Goal: Task Accomplishment & Management: Complete application form

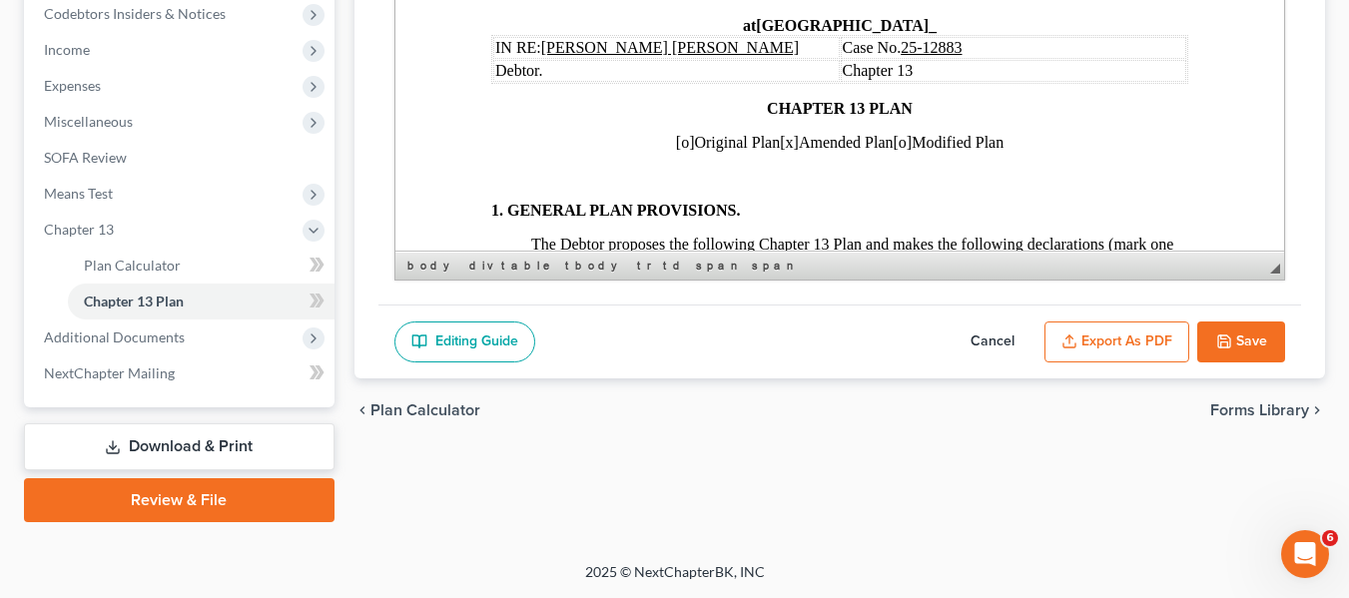
scroll to position [1397, 0]
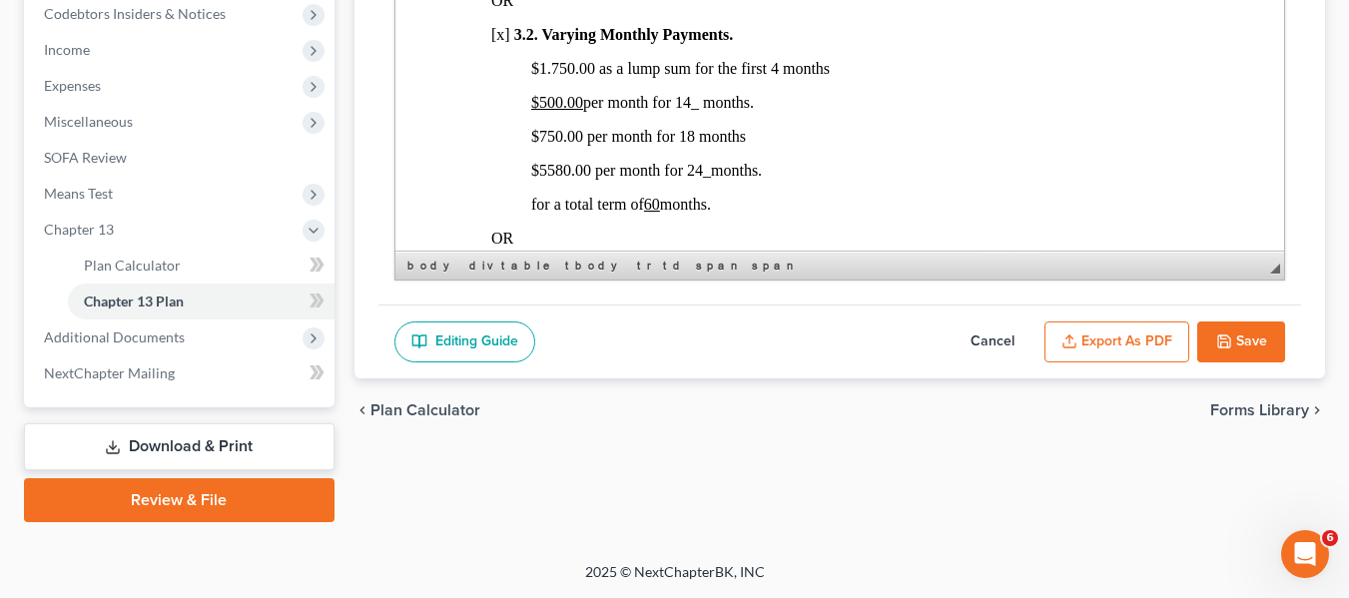
click at [1224, 342] on polyline "button" at bounding box center [1223, 344] width 7 height 5
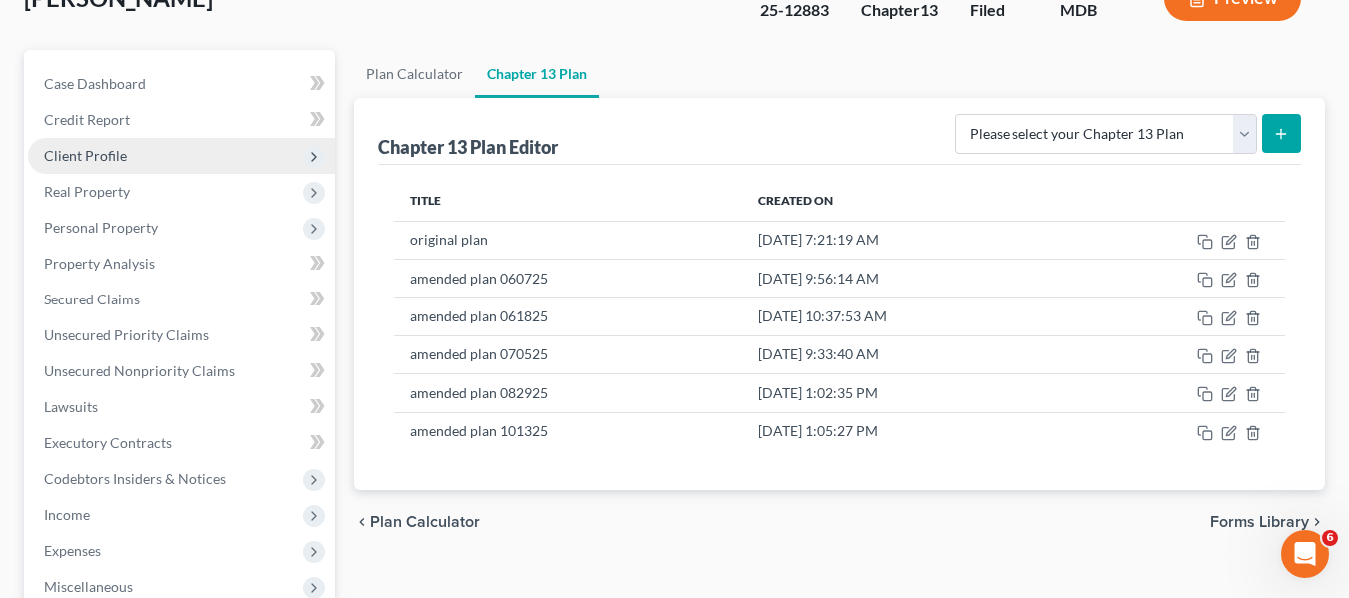
scroll to position [0, 0]
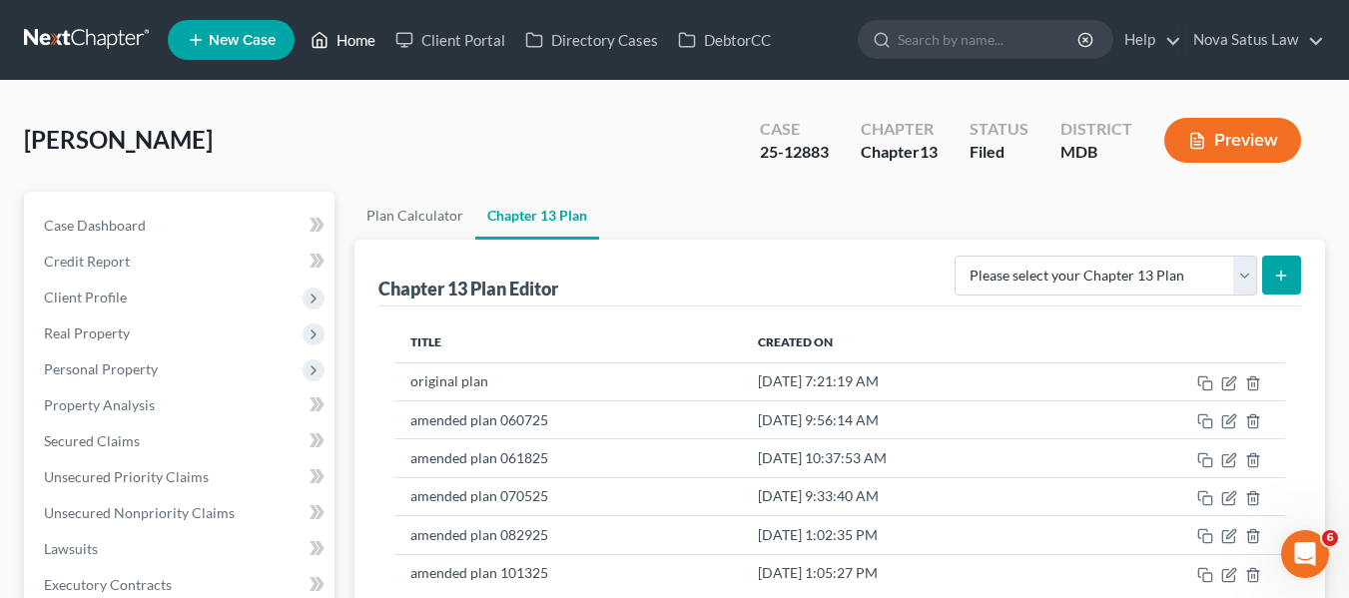
click at [353, 40] on link "Home" at bounding box center [342, 40] width 85 height 36
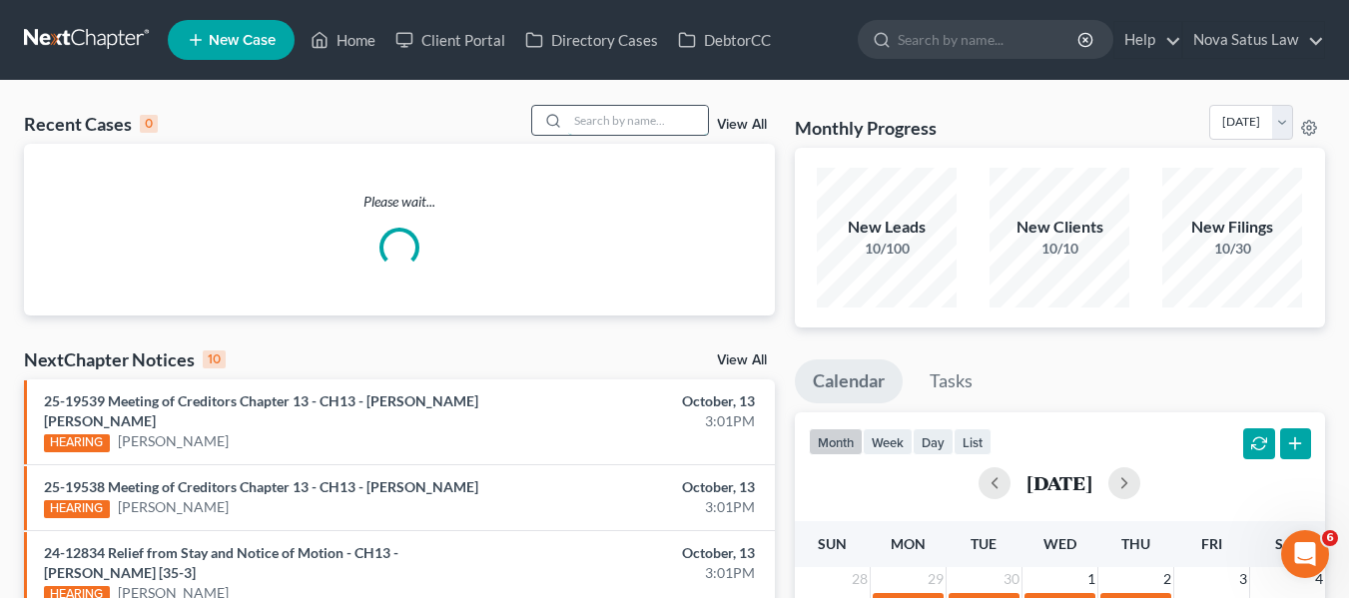
click at [640, 133] on input "search" at bounding box center [638, 120] width 140 height 29
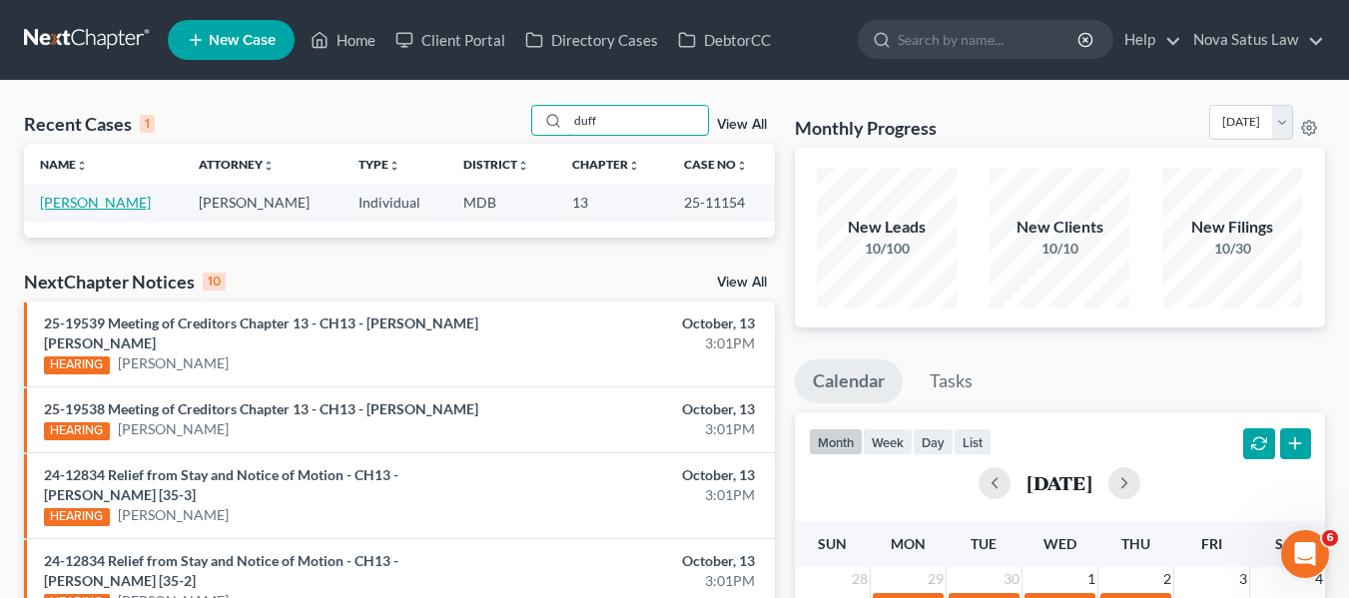
type input "duff"
click at [67, 202] on link "[PERSON_NAME]" at bounding box center [95, 202] width 111 height 17
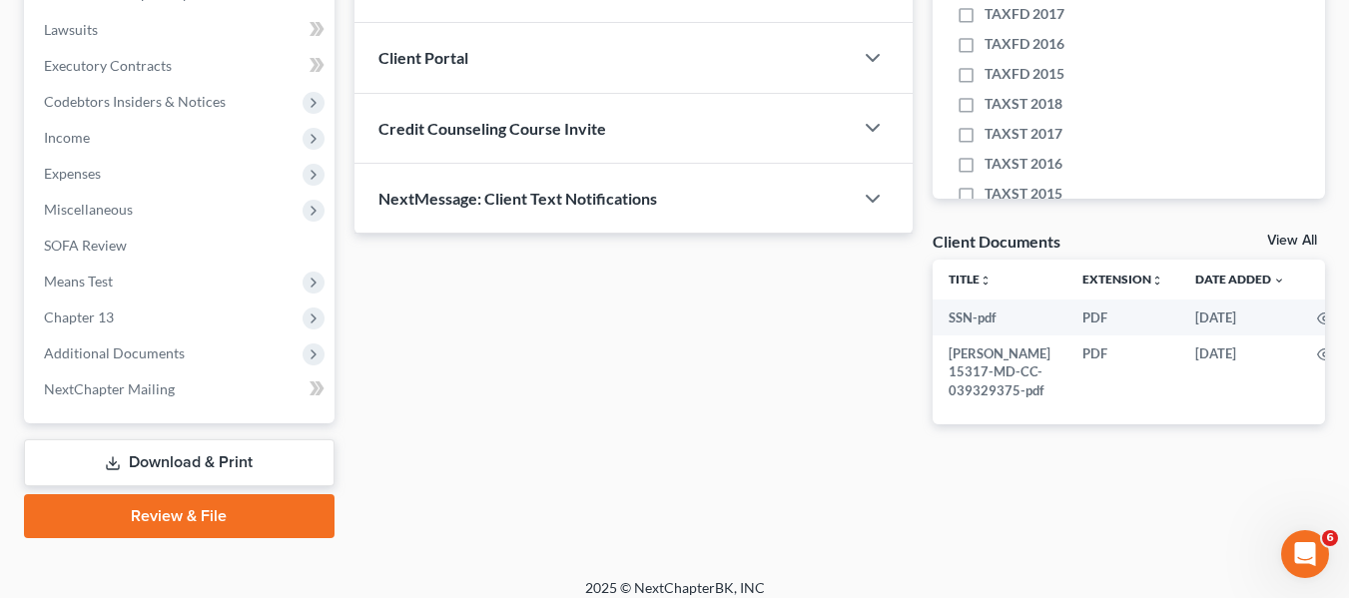
scroll to position [535, 0]
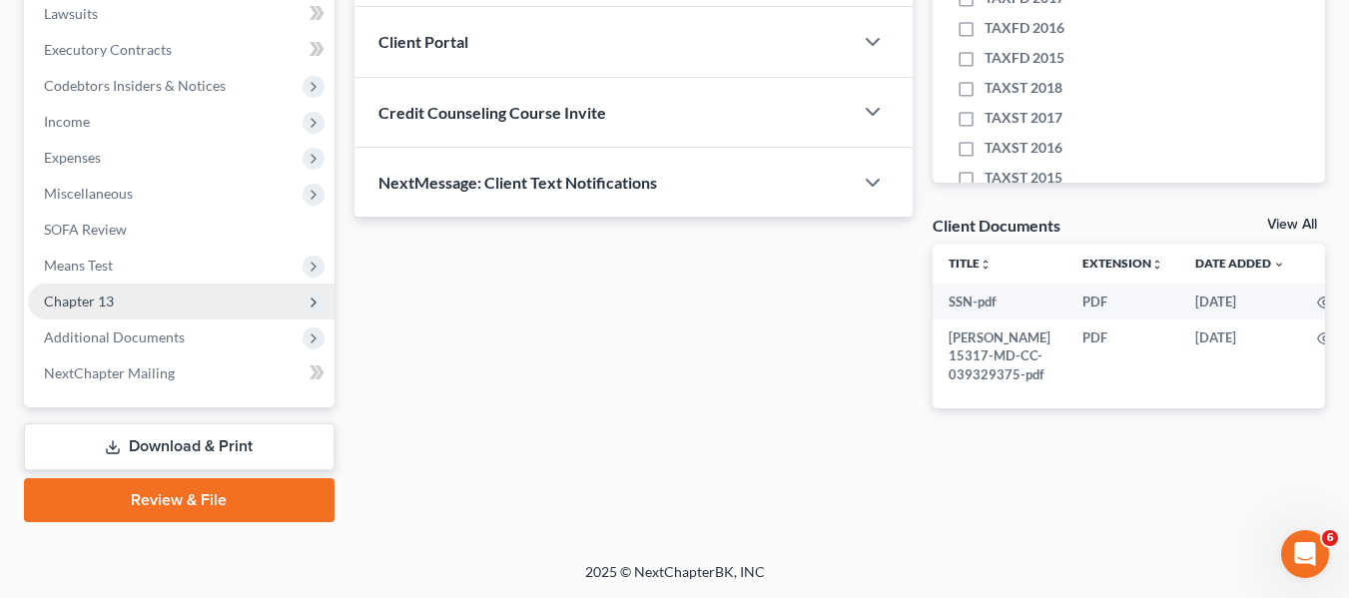
click at [97, 295] on span "Chapter 13" at bounding box center [79, 300] width 70 height 17
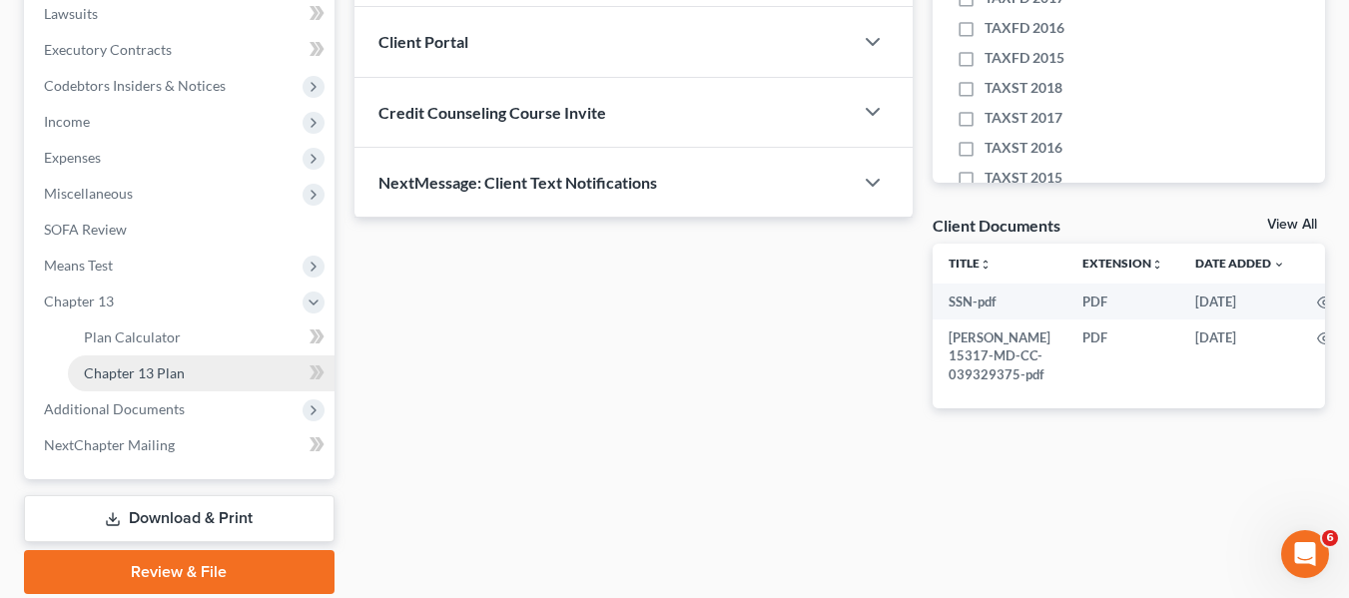
click at [149, 367] on span "Chapter 13 Plan" at bounding box center [134, 372] width 101 height 17
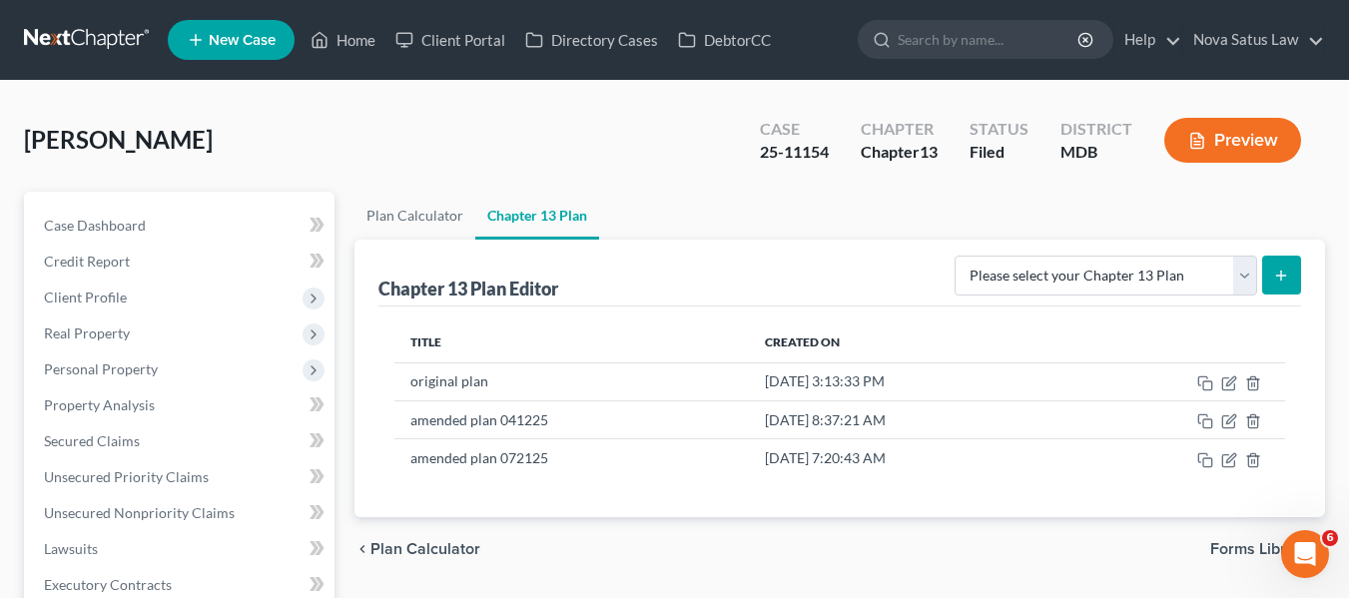
scroll to position [92, 0]
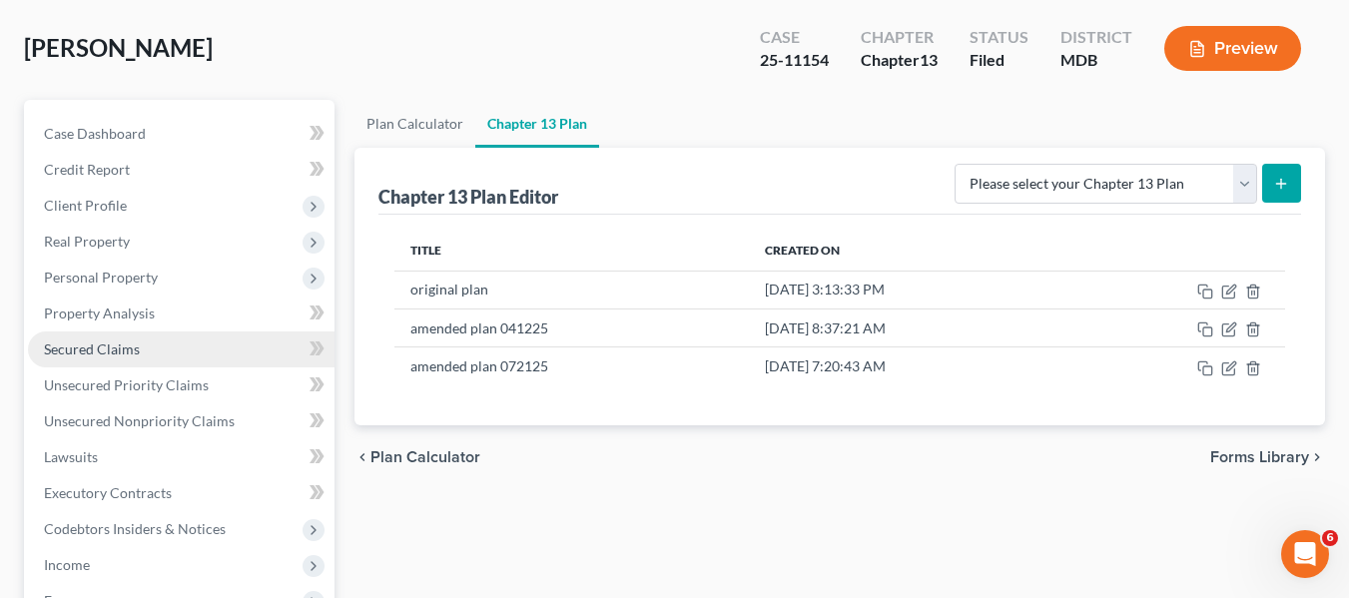
click at [109, 347] on span "Secured Claims" at bounding box center [92, 348] width 96 height 17
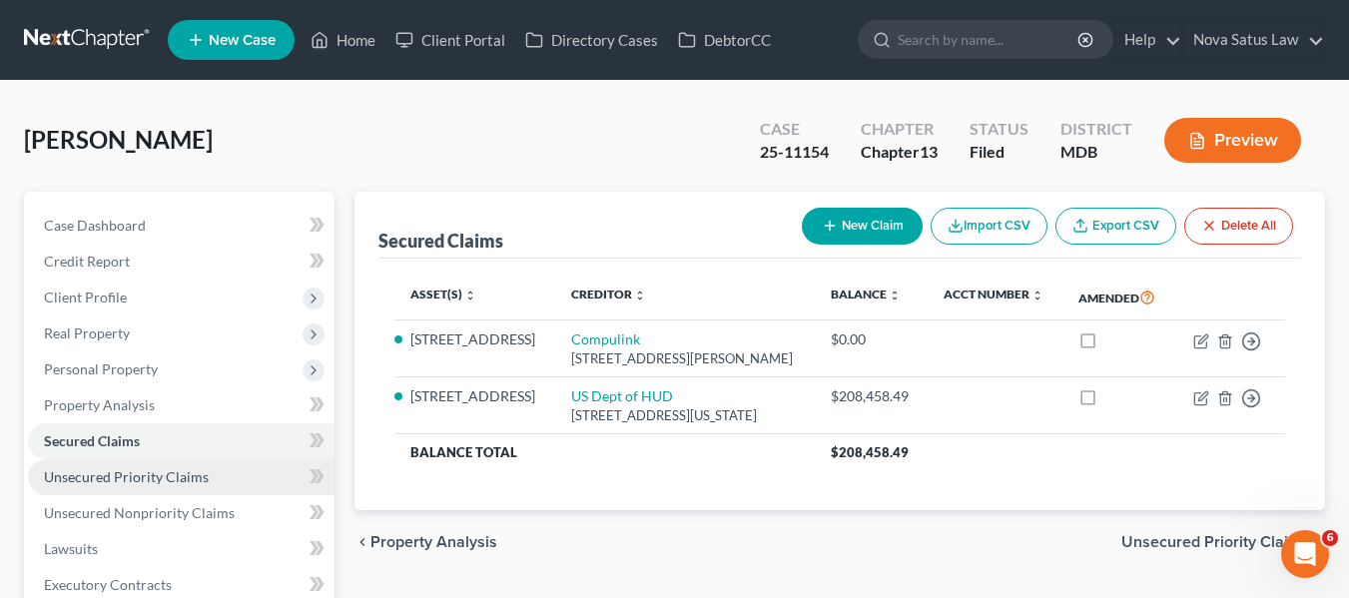
click at [142, 472] on span "Unsecured Priority Claims" at bounding box center [126, 476] width 165 height 17
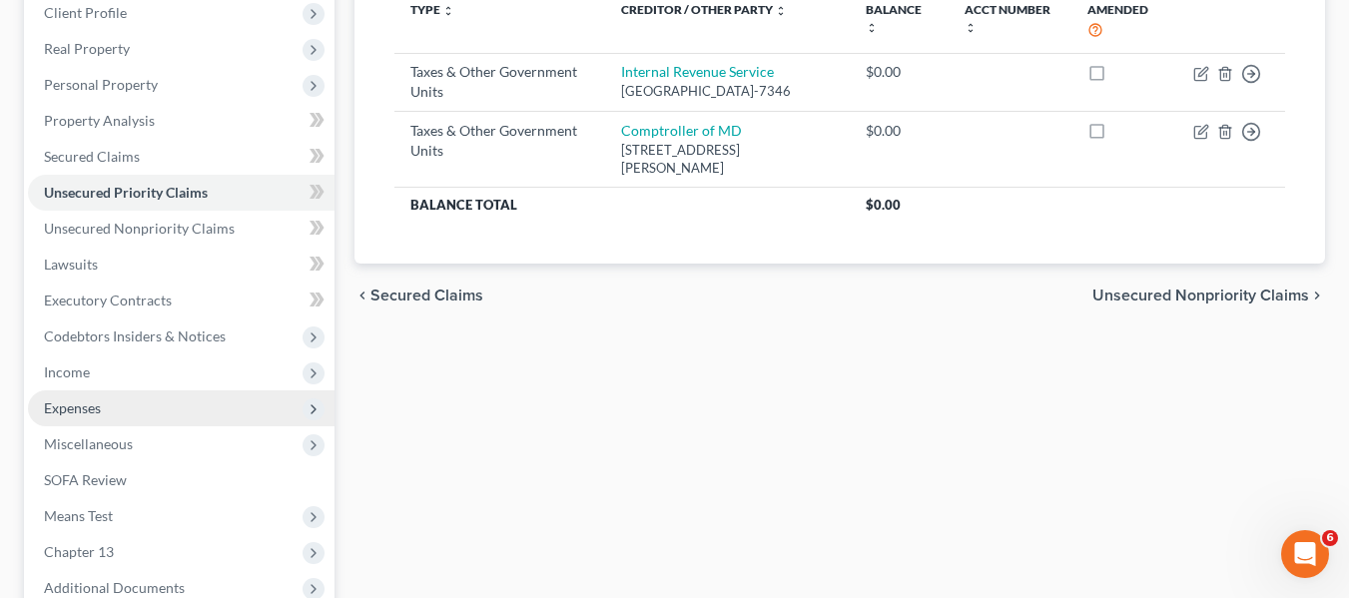
scroll to position [535, 0]
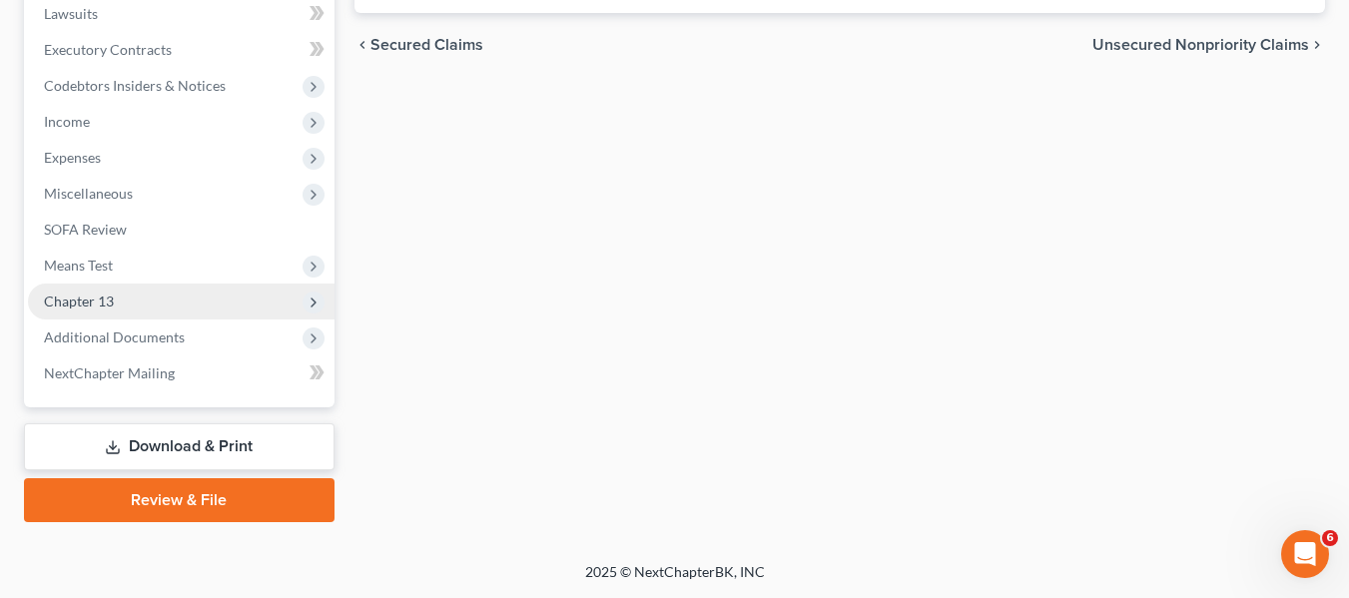
click at [108, 292] on span "Chapter 13" at bounding box center [79, 300] width 70 height 17
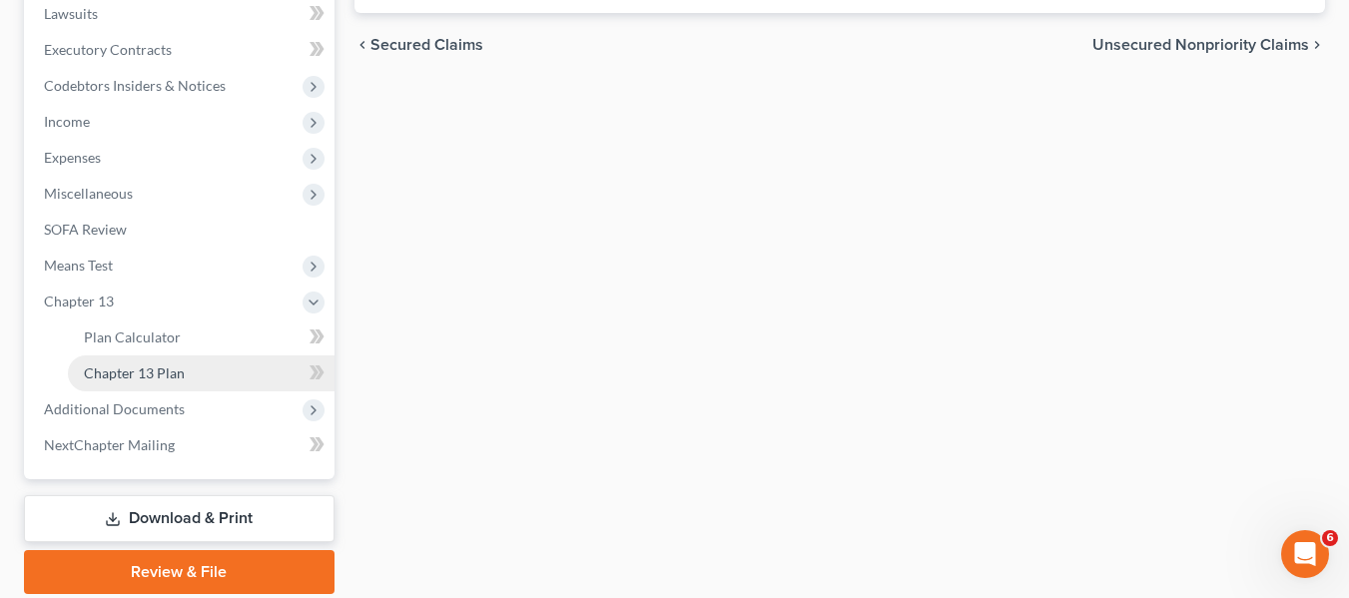
click at [142, 369] on span "Chapter 13 Plan" at bounding box center [134, 372] width 101 height 17
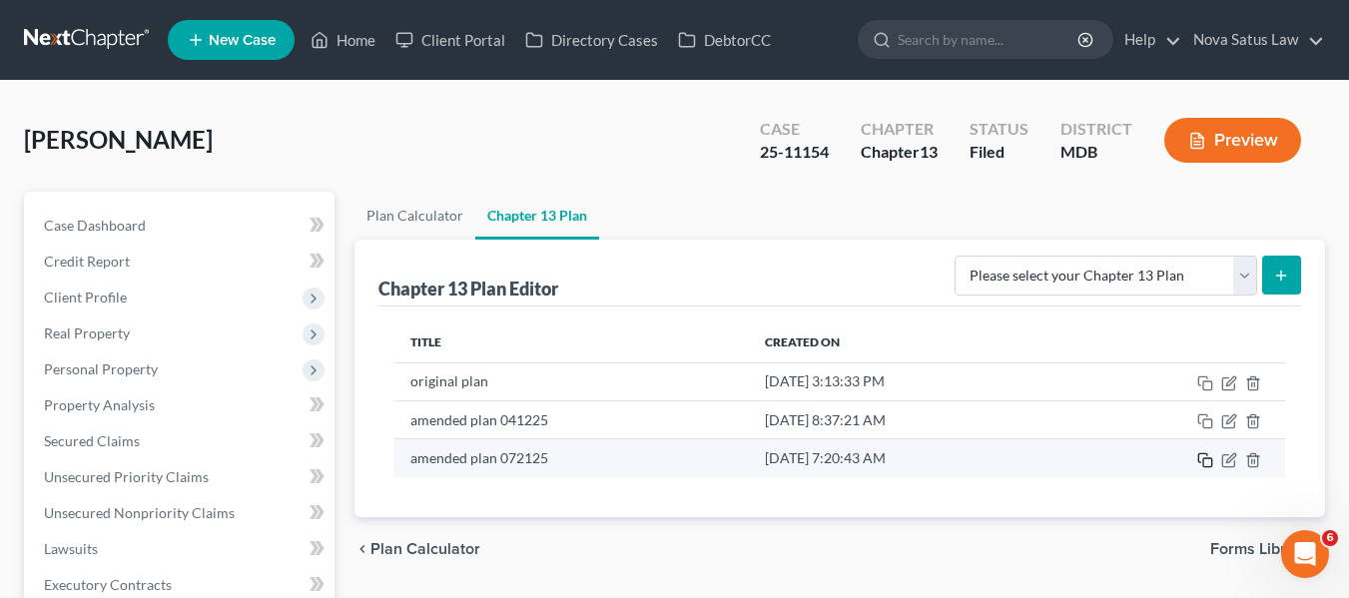
click at [1199, 453] on icon "button" at bounding box center [1202, 457] width 9 height 9
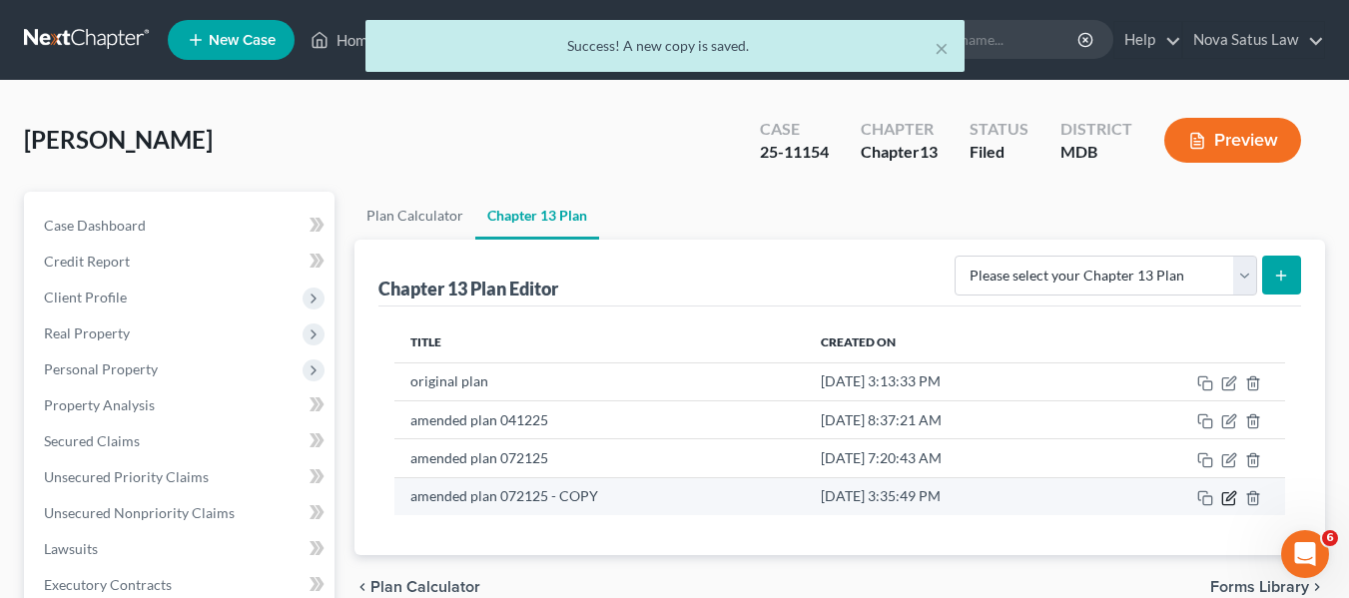
click at [1230, 497] on icon "button" at bounding box center [1229, 498] width 16 height 16
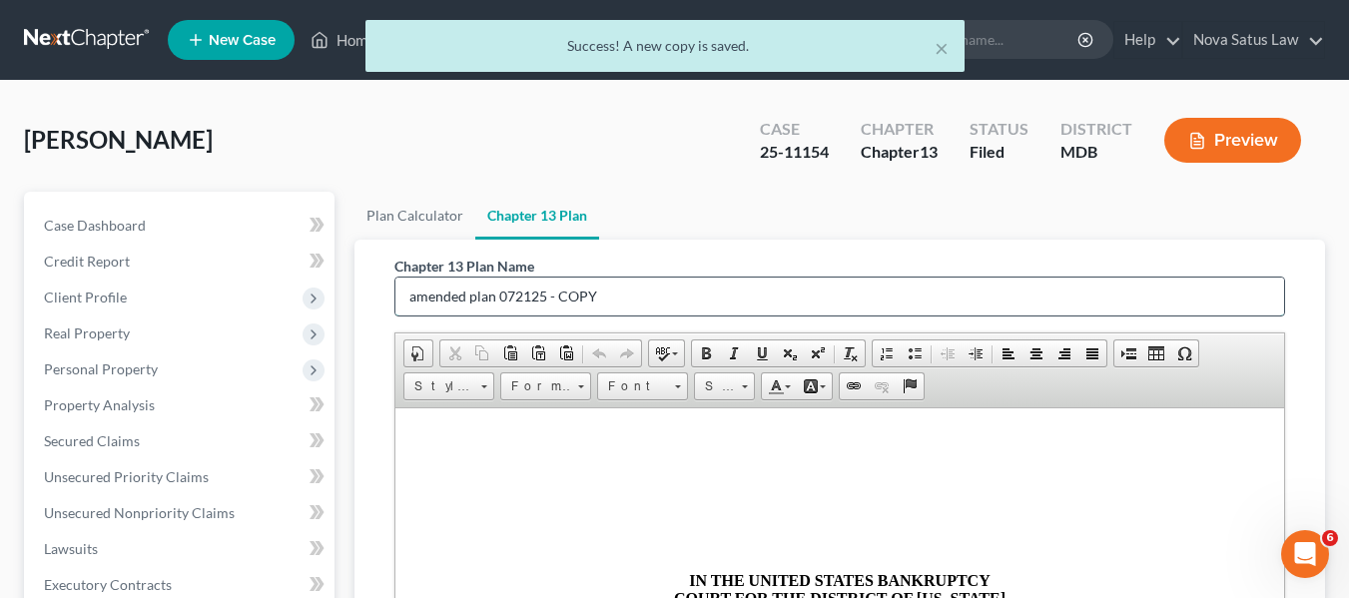
click at [740, 293] on input "amended plan 072125 - COPY" at bounding box center [839, 296] width 888 height 38
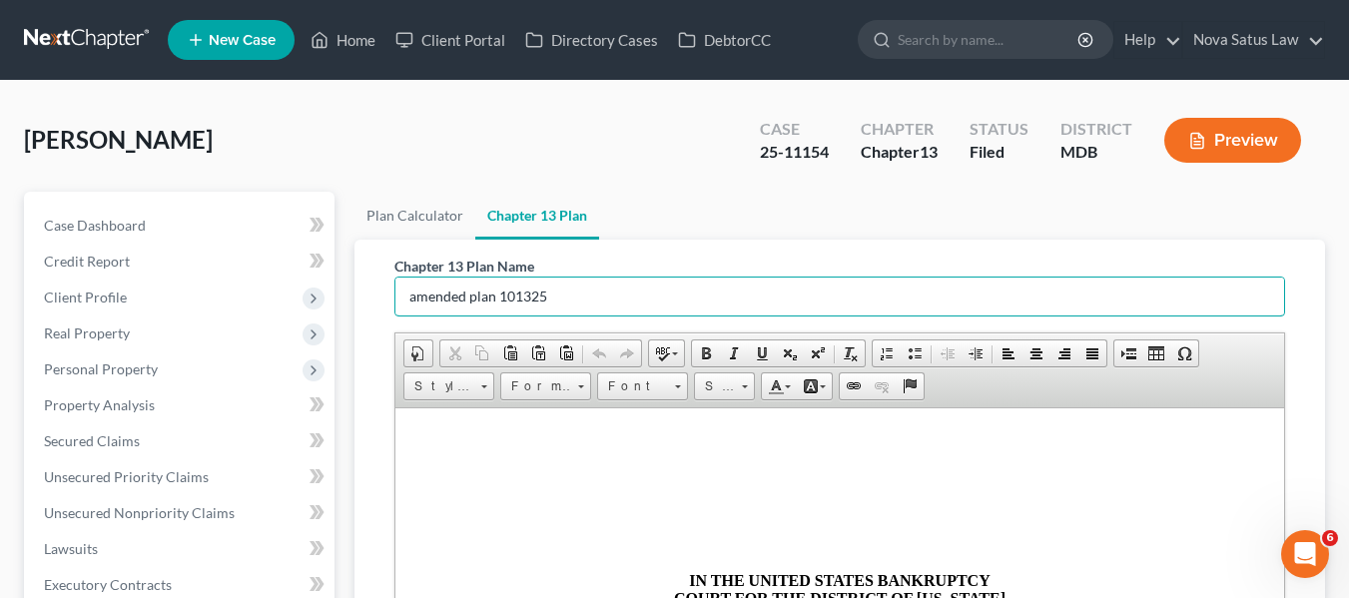
scroll to position [523, 0]
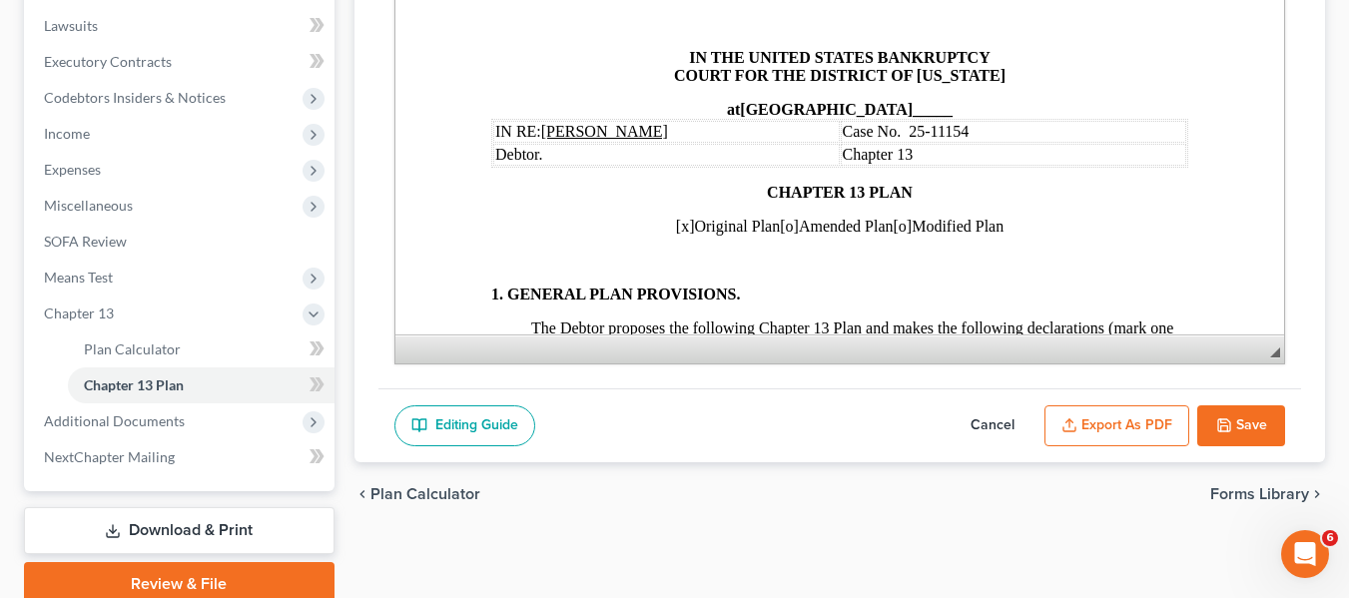
type input "amended plan 101325"
click at [675, 221] on span "[x]" at bounding box center [684, 226] width 19 height 17
click at [779, 227] on span "[o]" at bounding box center [788, 226] width 19 height 17
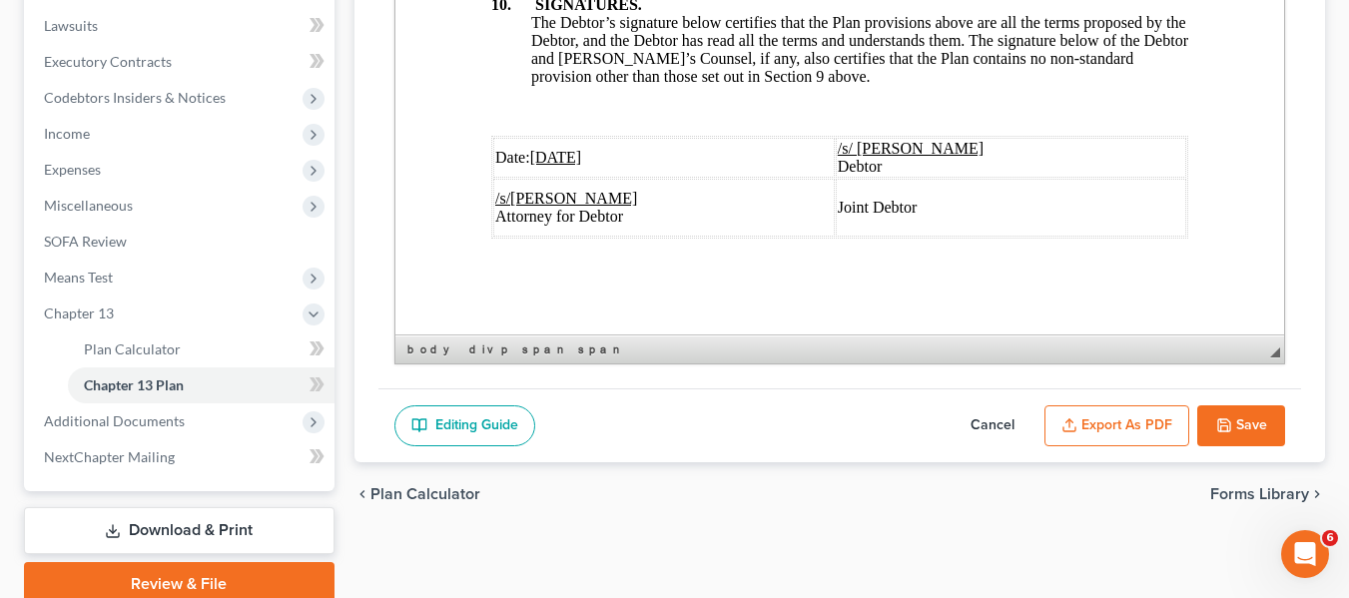
scroll to position [7925, 0]
click at [535, 149] on u "07/21/2025" at bounding box center [555, 157] width 52 height 17
click at [1122, 414] on button "Export as PDF" at bounding box center [1116, 426] width 145 height 42
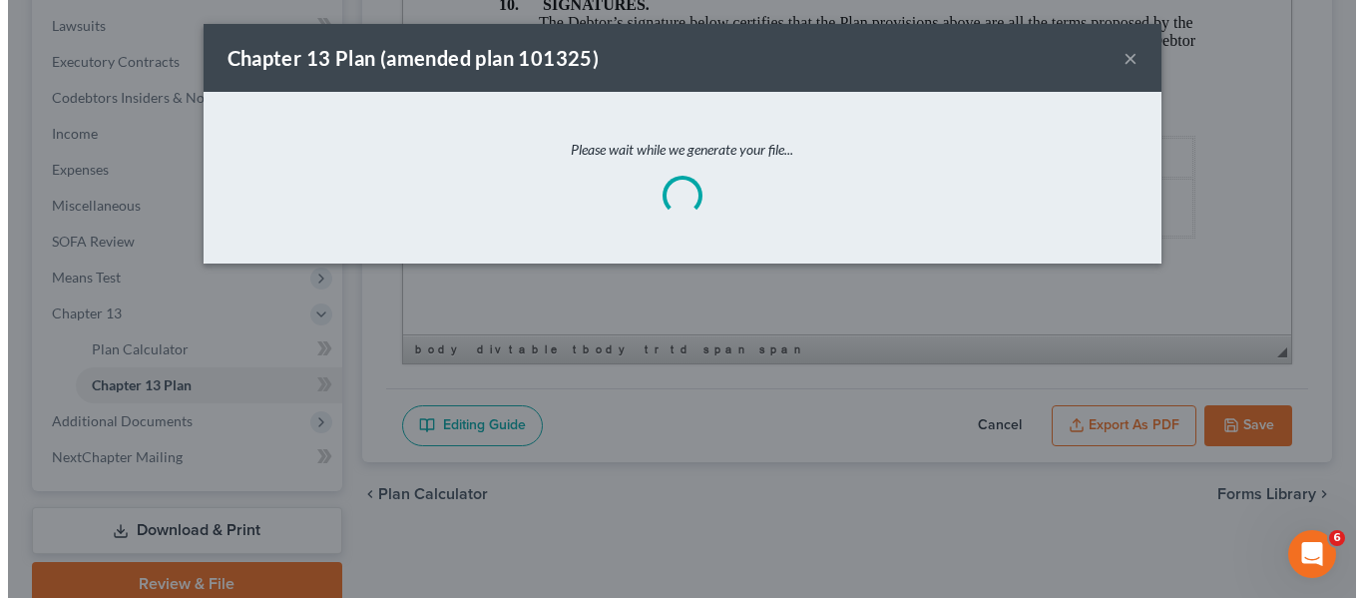
scroll to position [7854, 0]
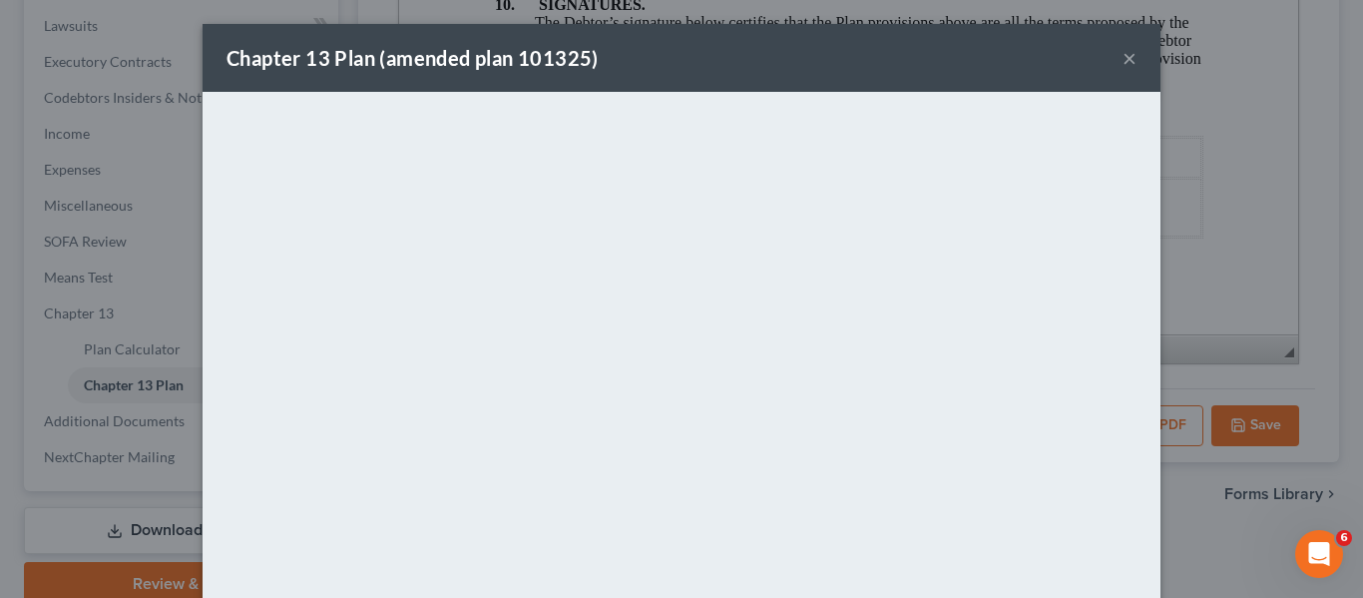
click at [681, 43] on div "Chapter 13 Plan (amended plan 101325) ×" at bounding box center [682, 58] width 958 height 68
click at [1123, 55] on button "×" at bounding box center [1130, 58] width 14 height 24
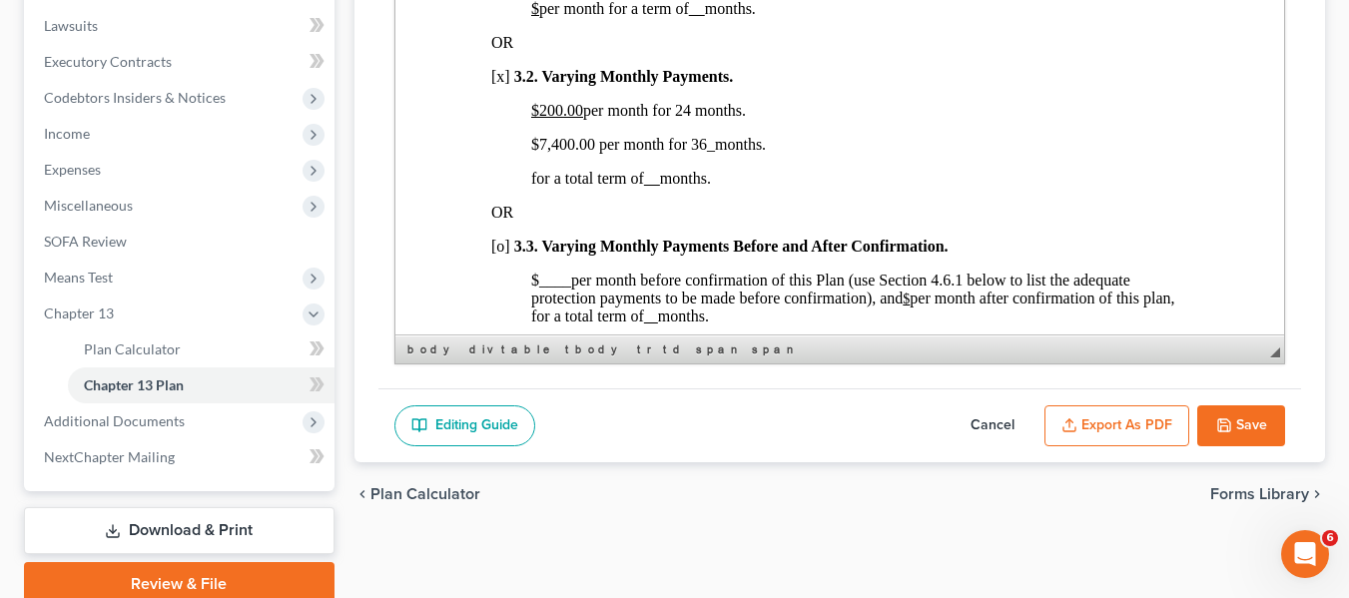
scroll to position [1444, 0]
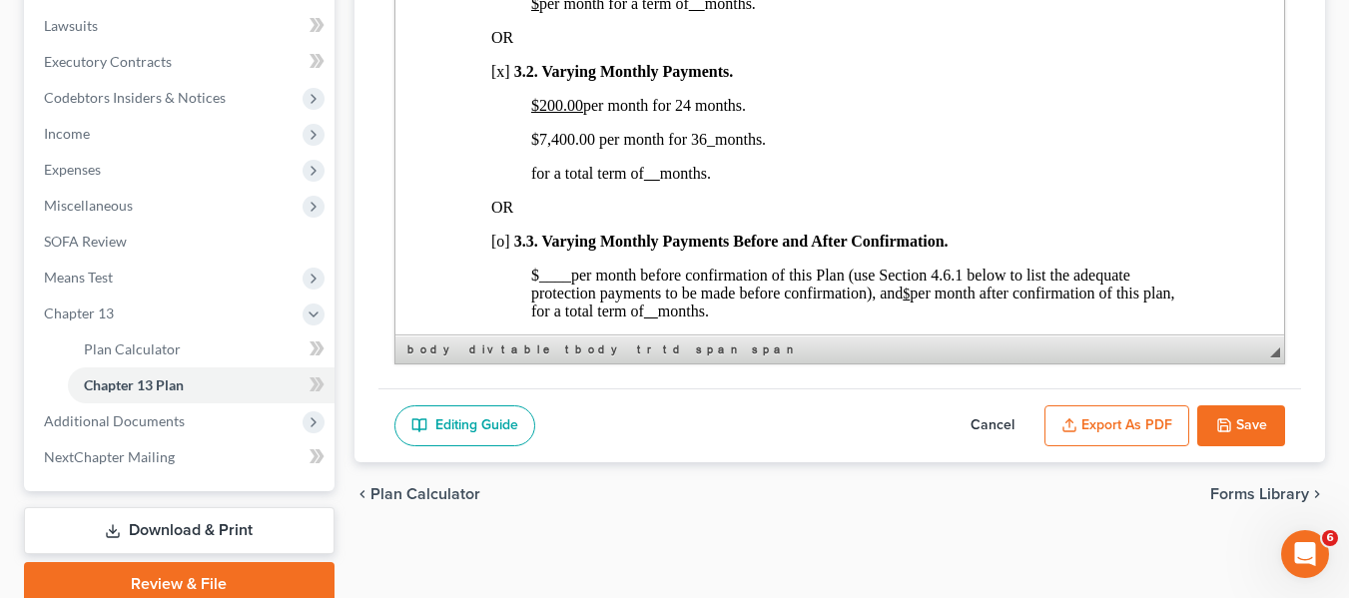
click at [1231, 412] on button "Save" at bounding box center [1241, 426] width 88 height 42
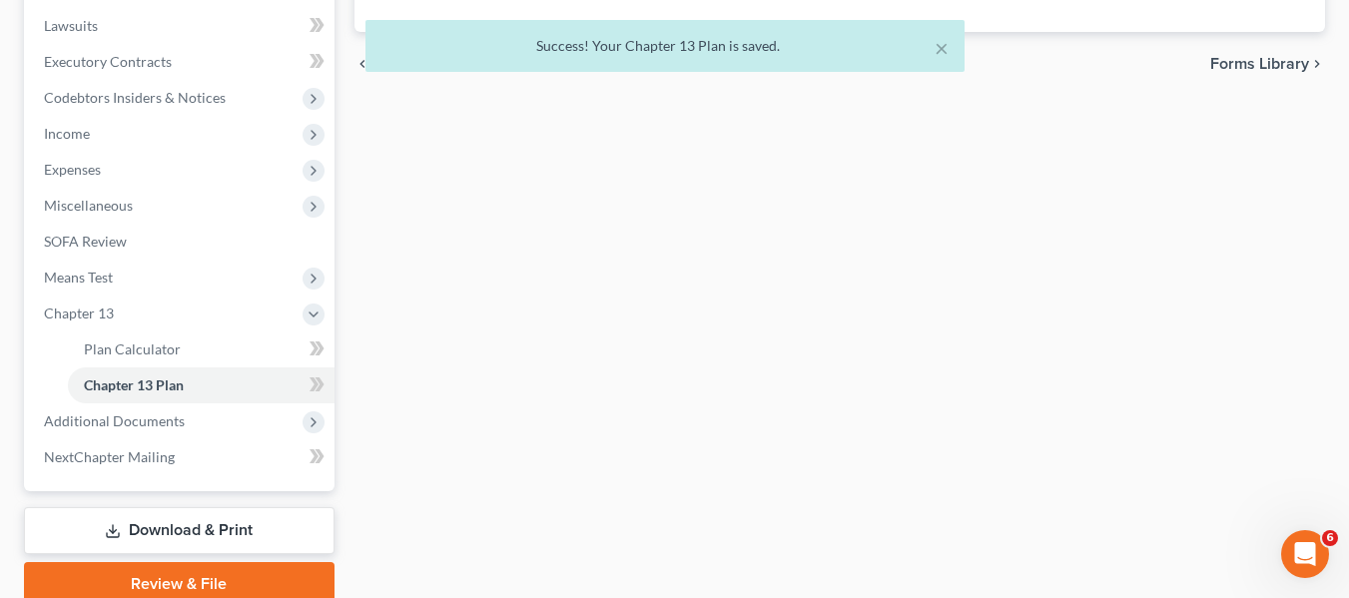
scroll to position [0, 0]
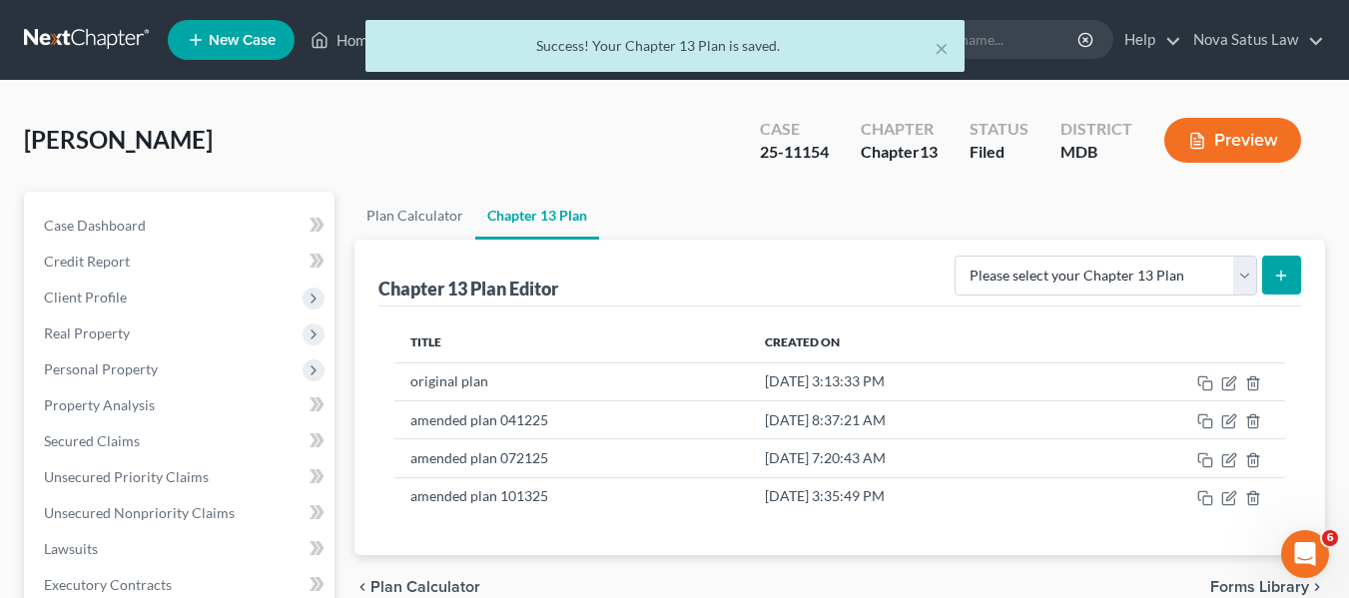
click at [338, 39] on div "× Success! Your Chapter 13 Plan is saved." at bounding box center [664, 51] width 1349 height 62
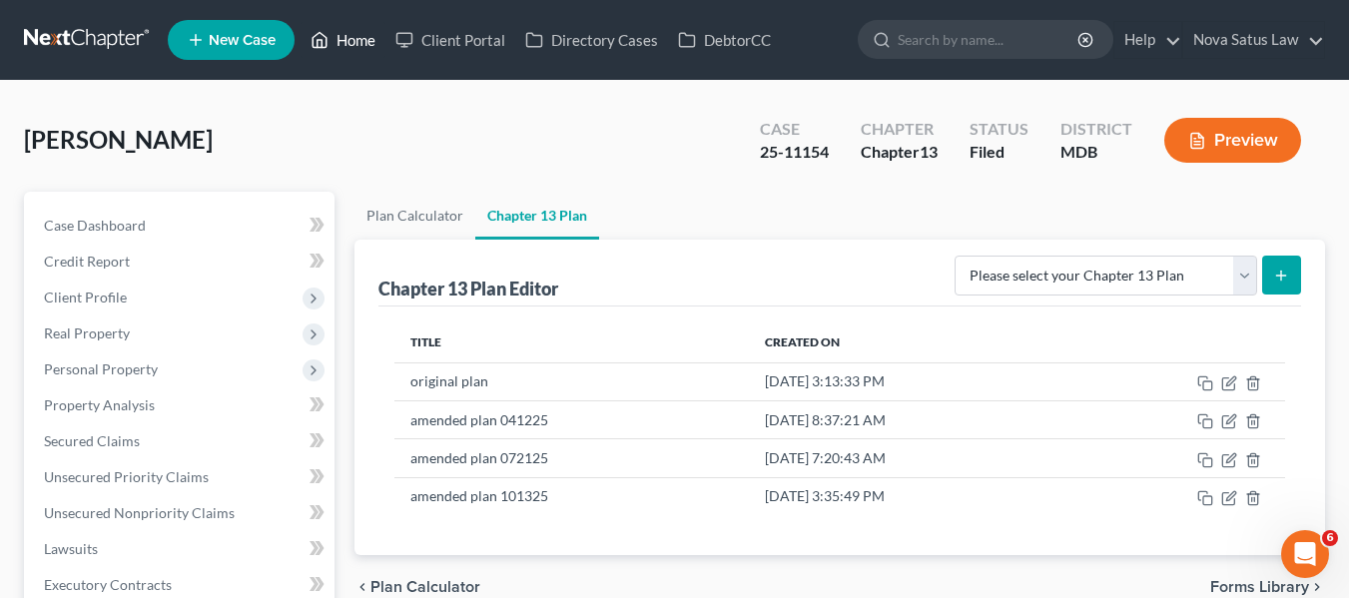
click at [339, 40] on div "Home New Case Client Portal Directory Cases DebtorCC Nova Satus Law ken@jamesrl…" at bounding box center [674, 602] width 1349 height 1205
click at [339, 40] on link "Home" at bounding box center [342, 40] width 85 height 36
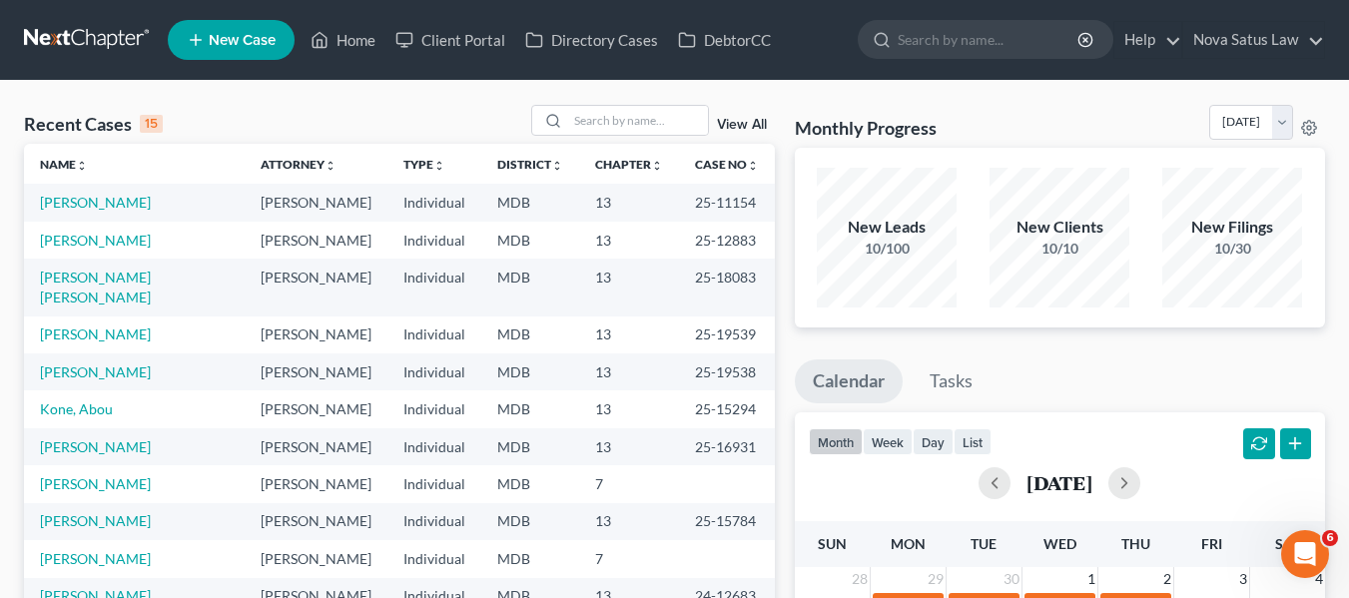
click at [626, 107] on input "search" at bounding box center [638, 120] width 140 height 29
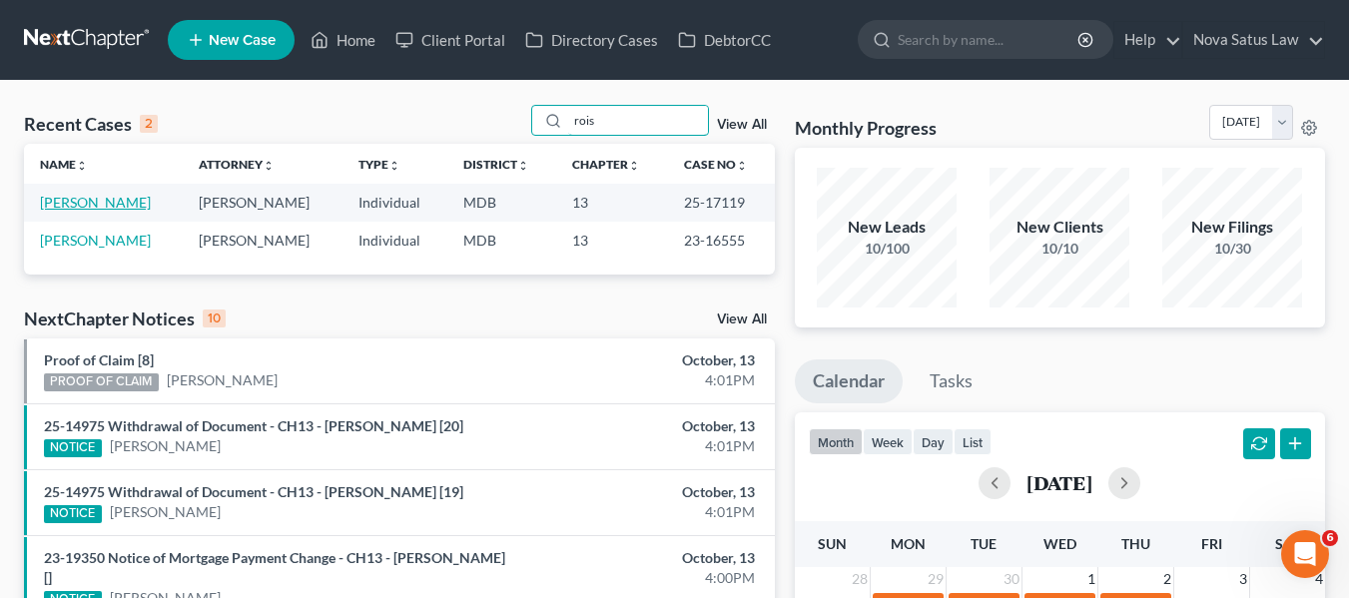
type input "rois"
click at [117, 202] on link "[PERSON_NAME]" at bounding box center [95, 202] width 111 height 17
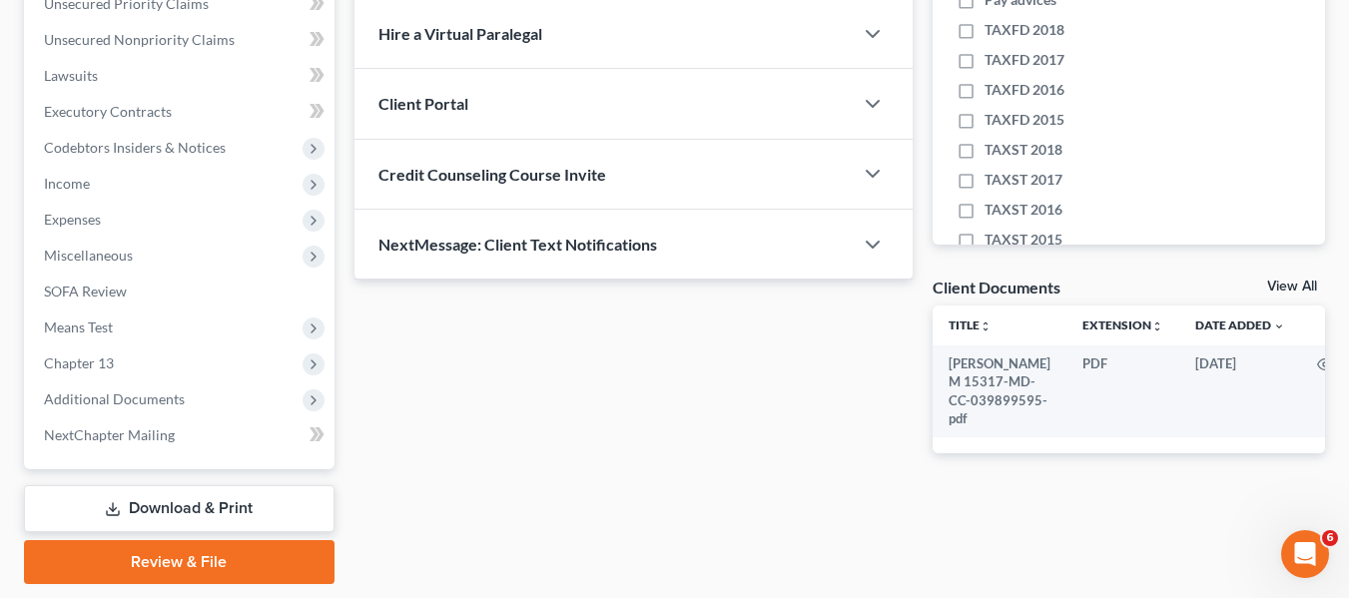
scroll to position [474, 0]
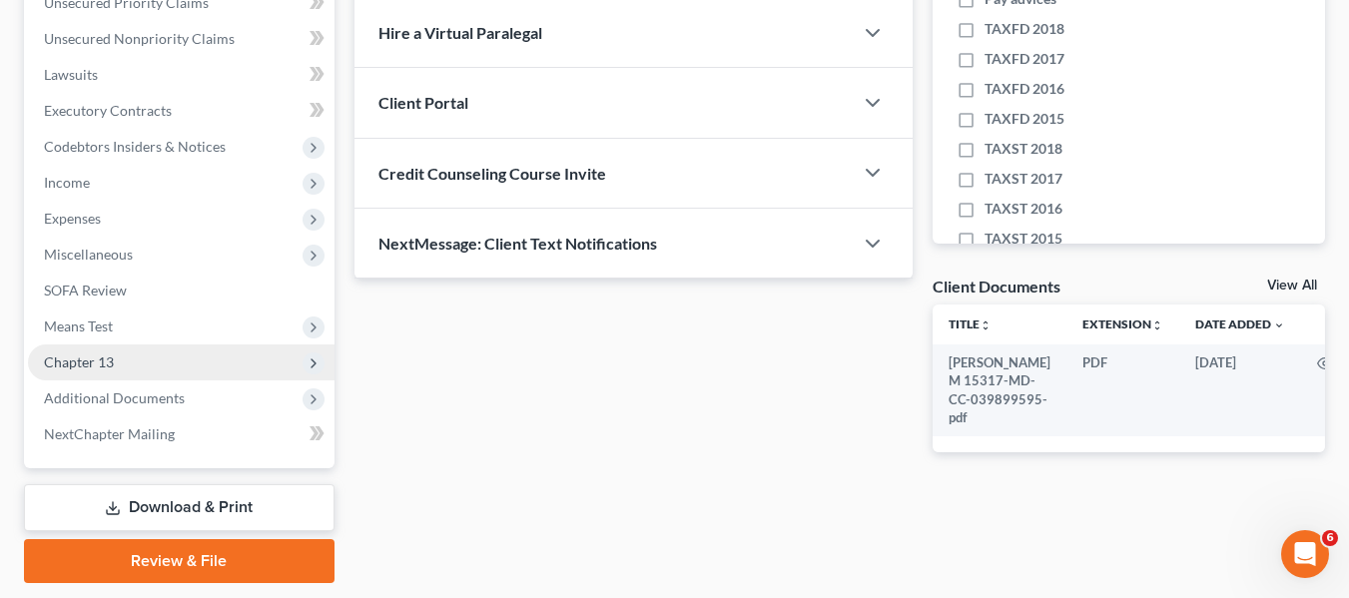
click at [107, 363] on span "Chapter 13" at bounding box center [79, 361] width 70 height 17
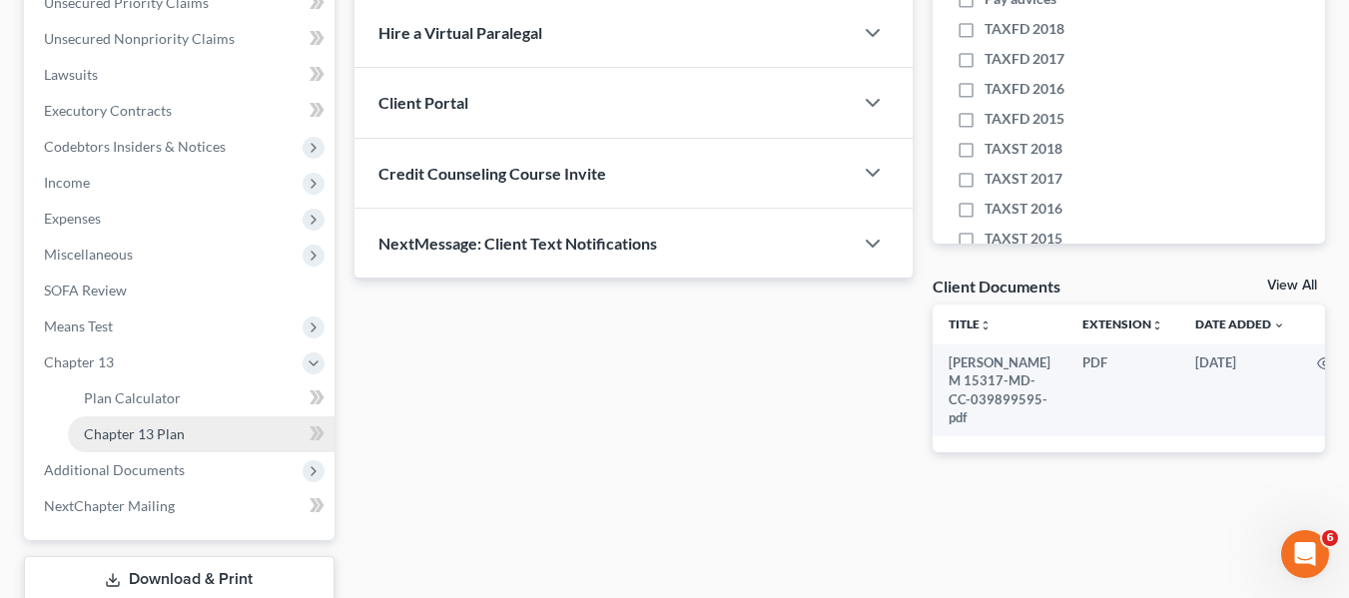
click at [137, 425] on span "Chapter 13 Plan" at bounding box center [134, 433] width 101 height 17
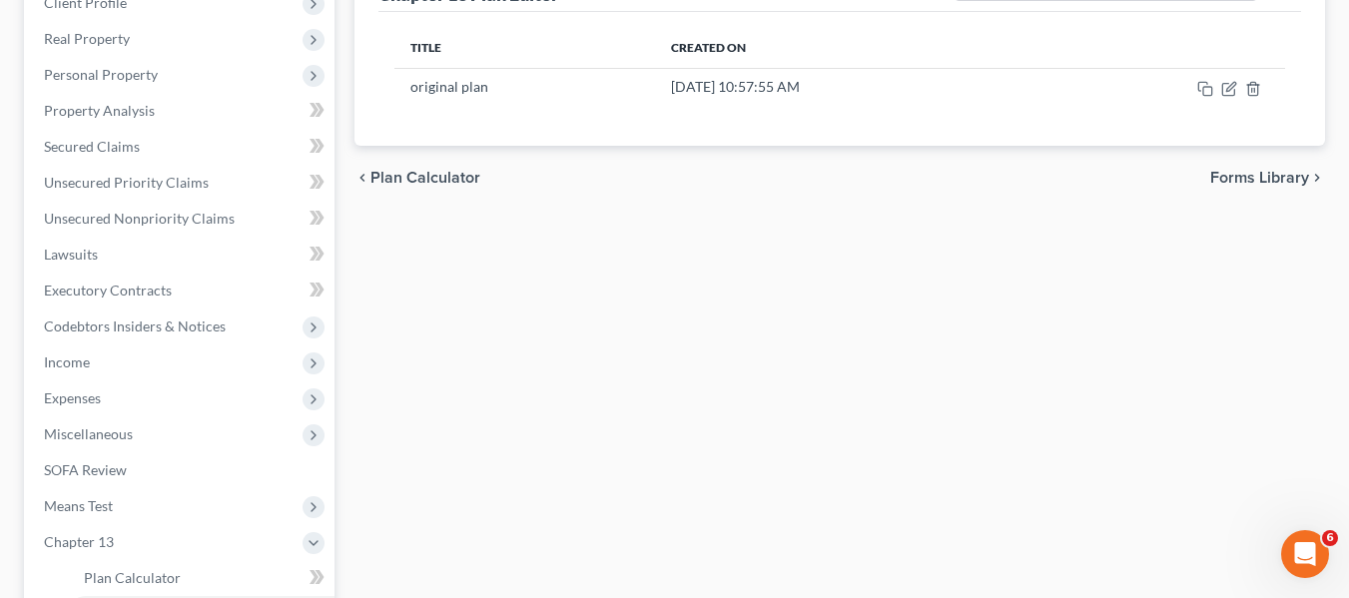
scroll to position [296, 0]
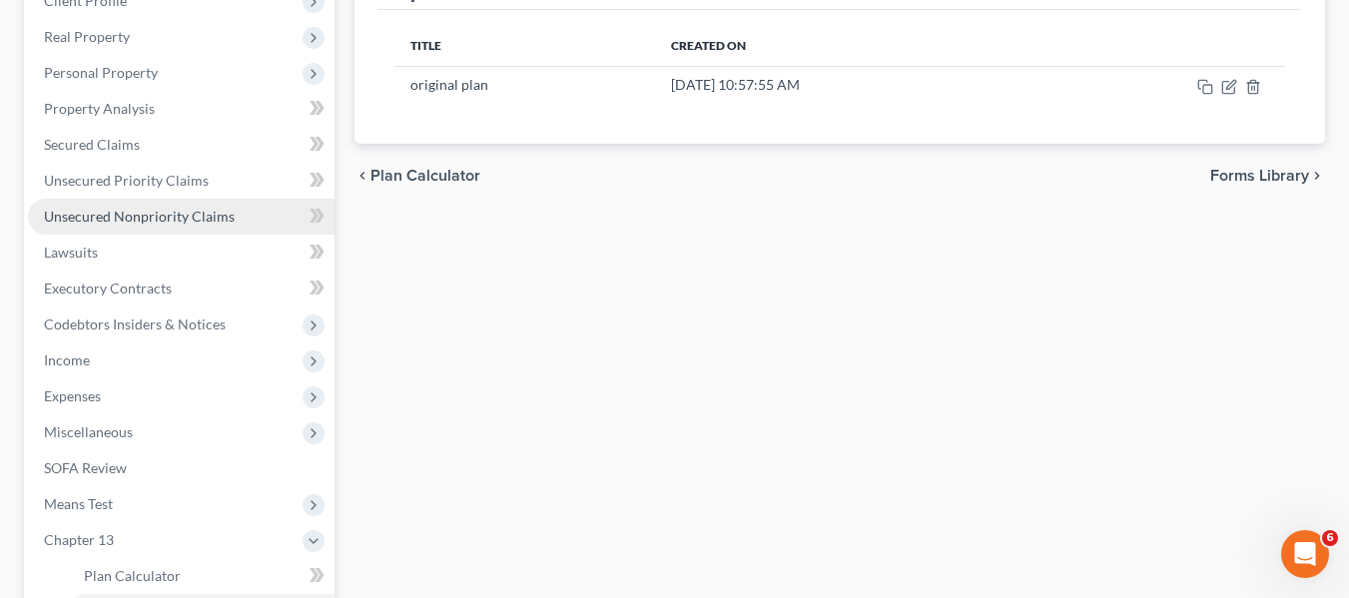
click at [124, 226] on link "Unsecured Nonpriority Claims" at bounding box center [181, 217] width 306 height 36
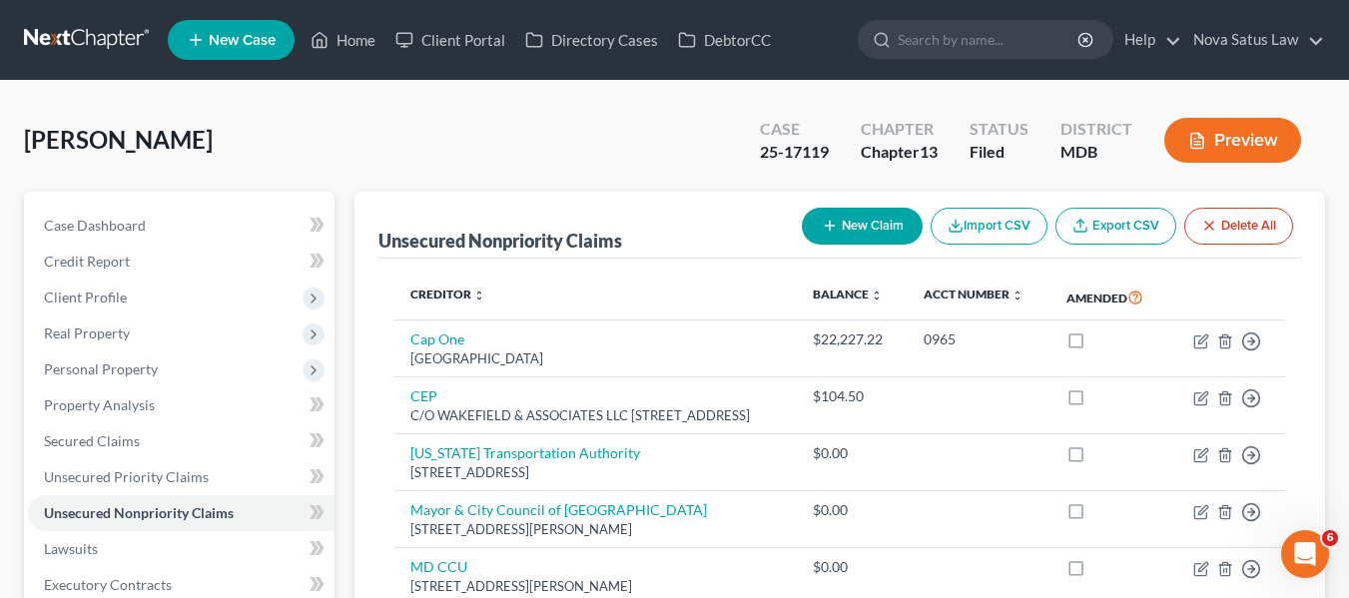
click at [844, 230] on button "New Claim" at bounding box center [862, 226] width 121 height 37
select select "0"
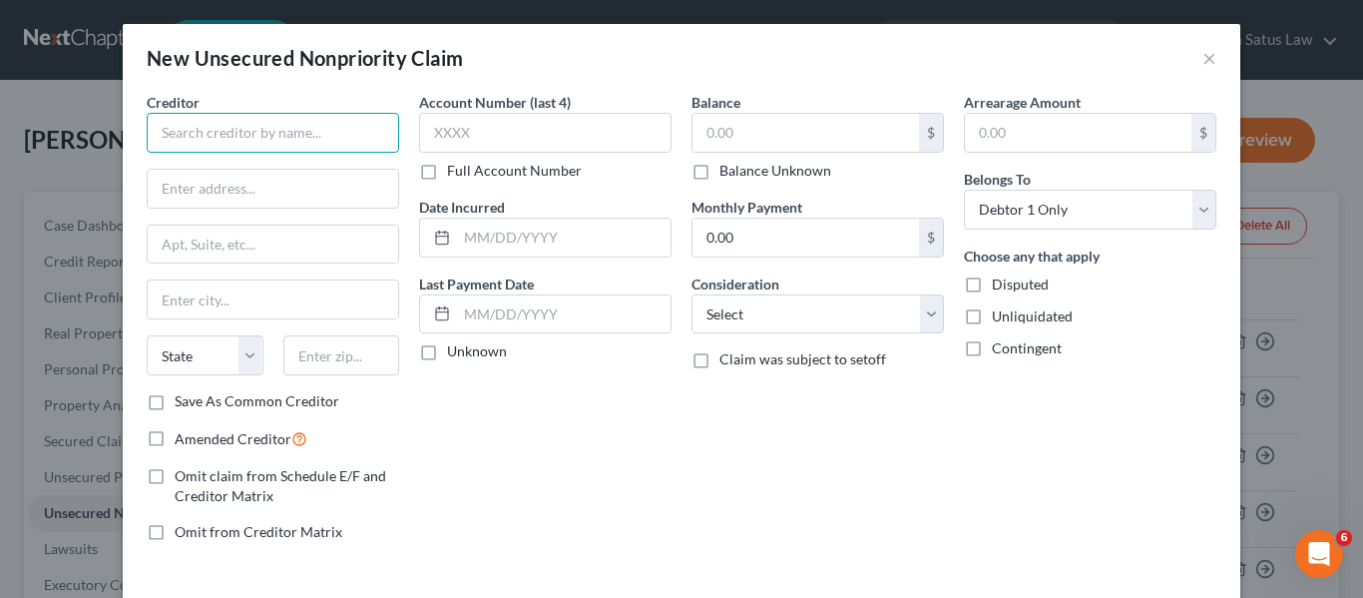
click at [271, 146] on input "text" at bounding box center [273, 133] width 253 height 40
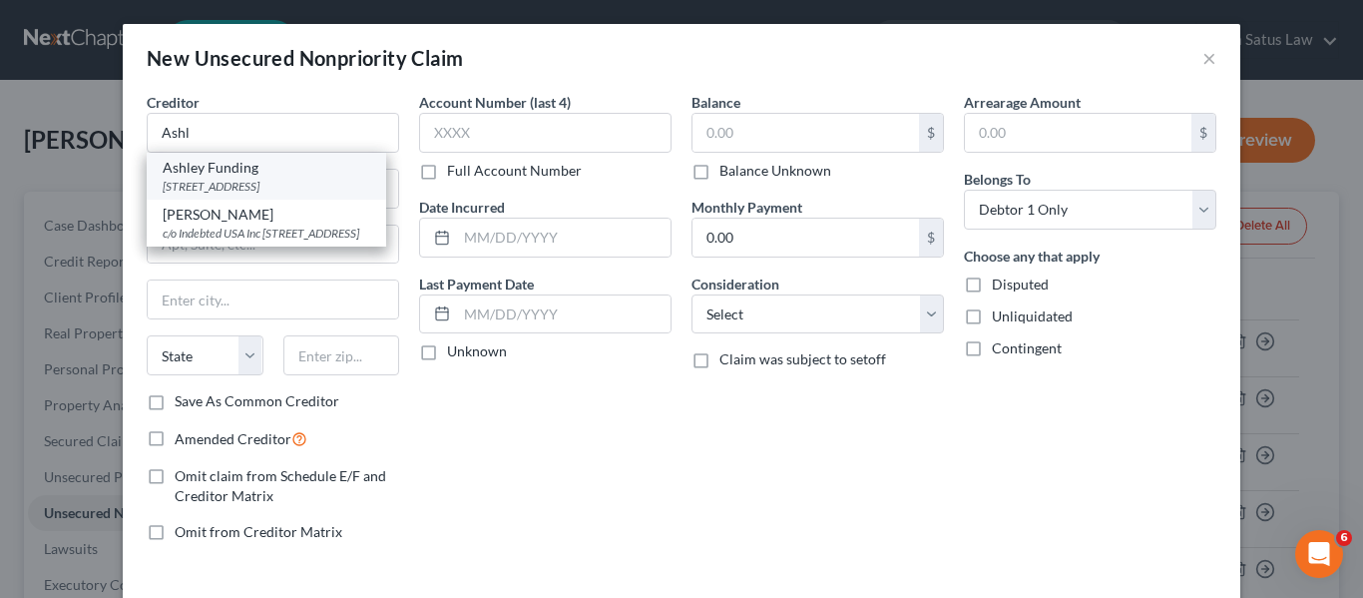
click at [252, 170] on div "Ashley Funding" at bounding box center [267, 168] width 208 height 20
type input "Ashley Funding"
type input "PO Box 10587"
type input "Greenville"
select select "42"
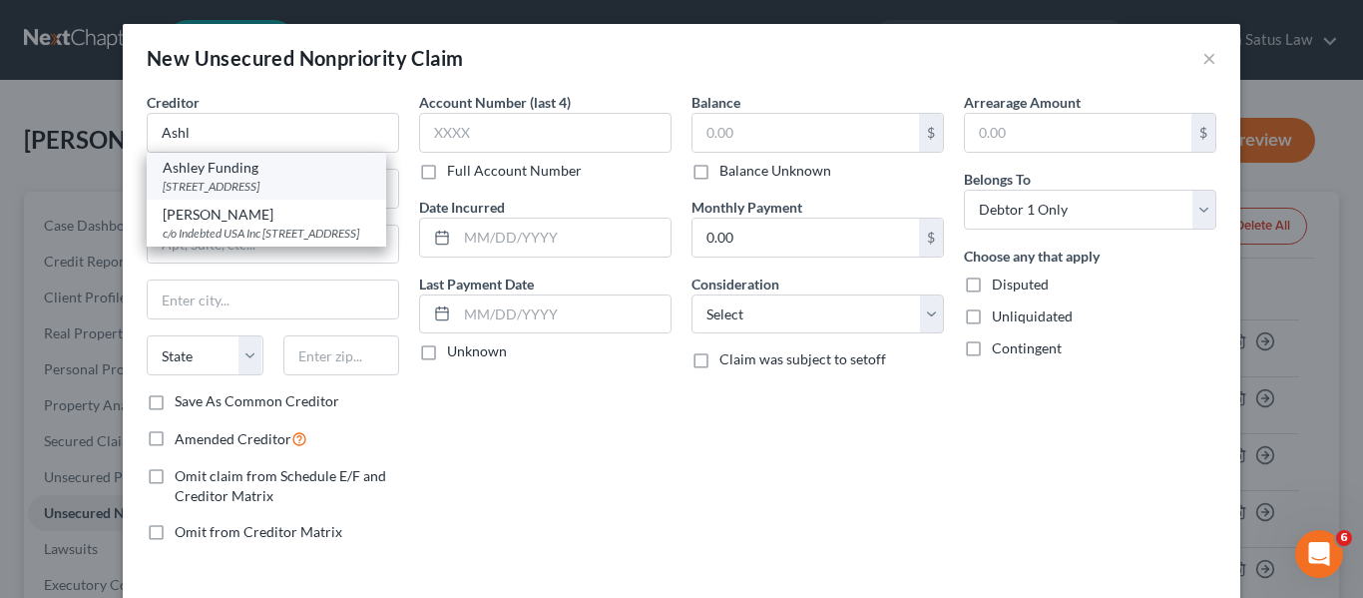
type input "29603-0587"
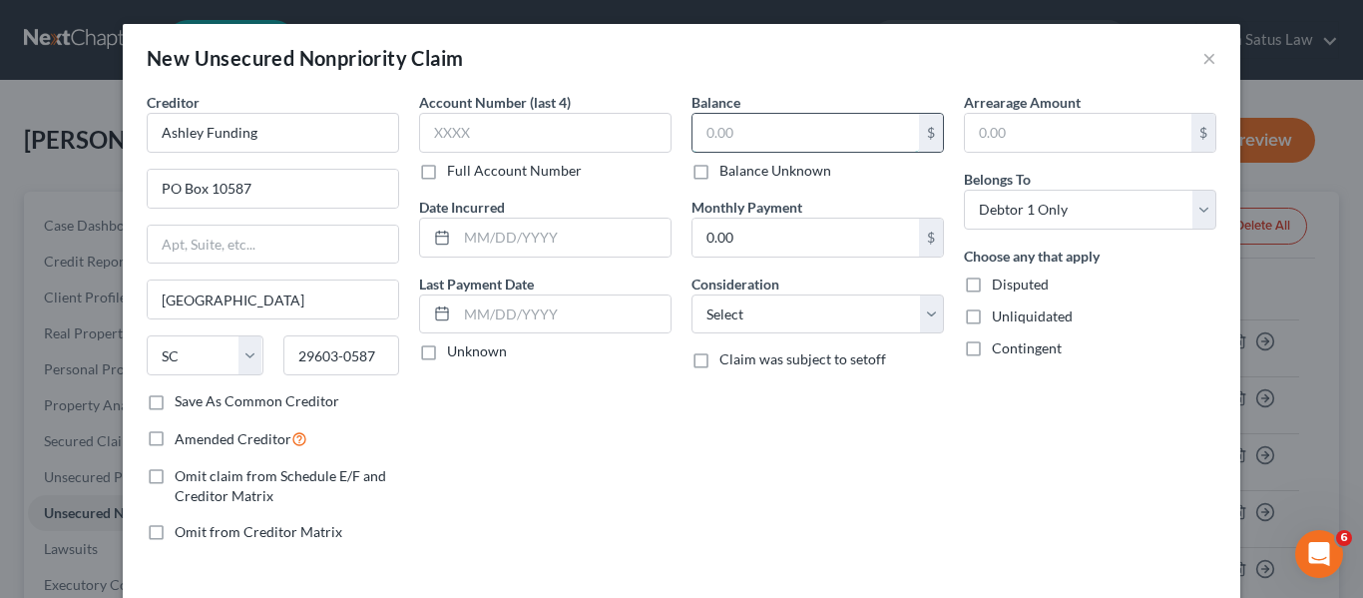
click at [781, 129] on input "text" at bounding box center [806, 133] width 227 height 38
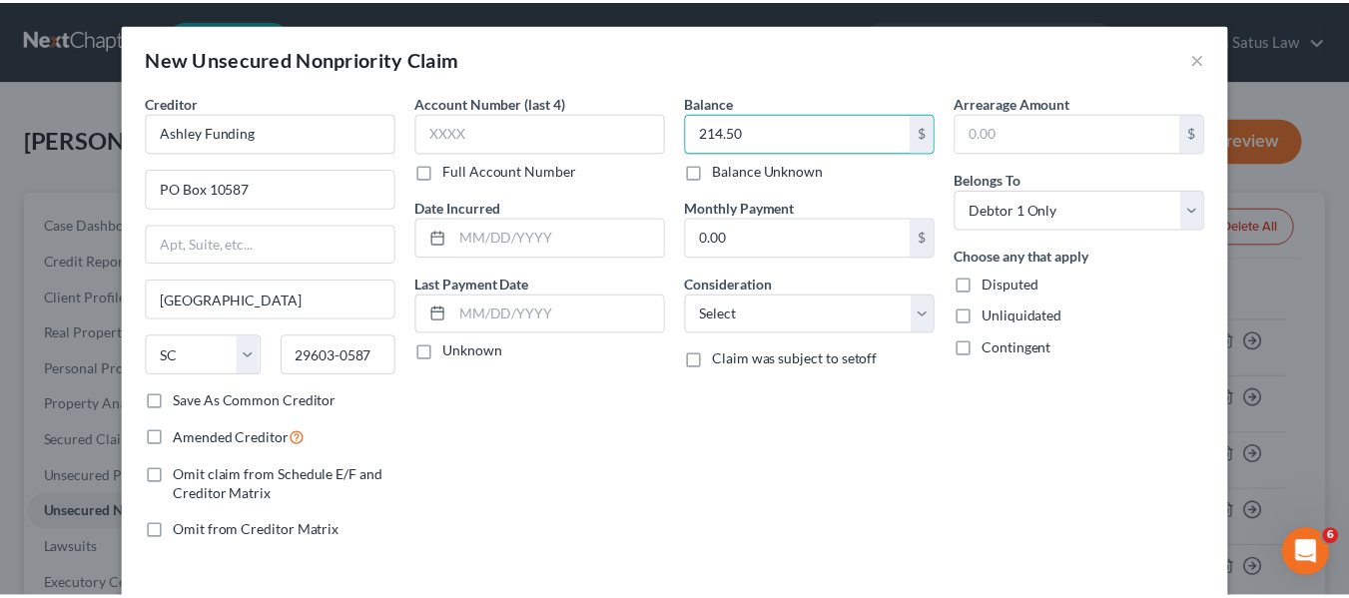
scroll to position [85, 0]
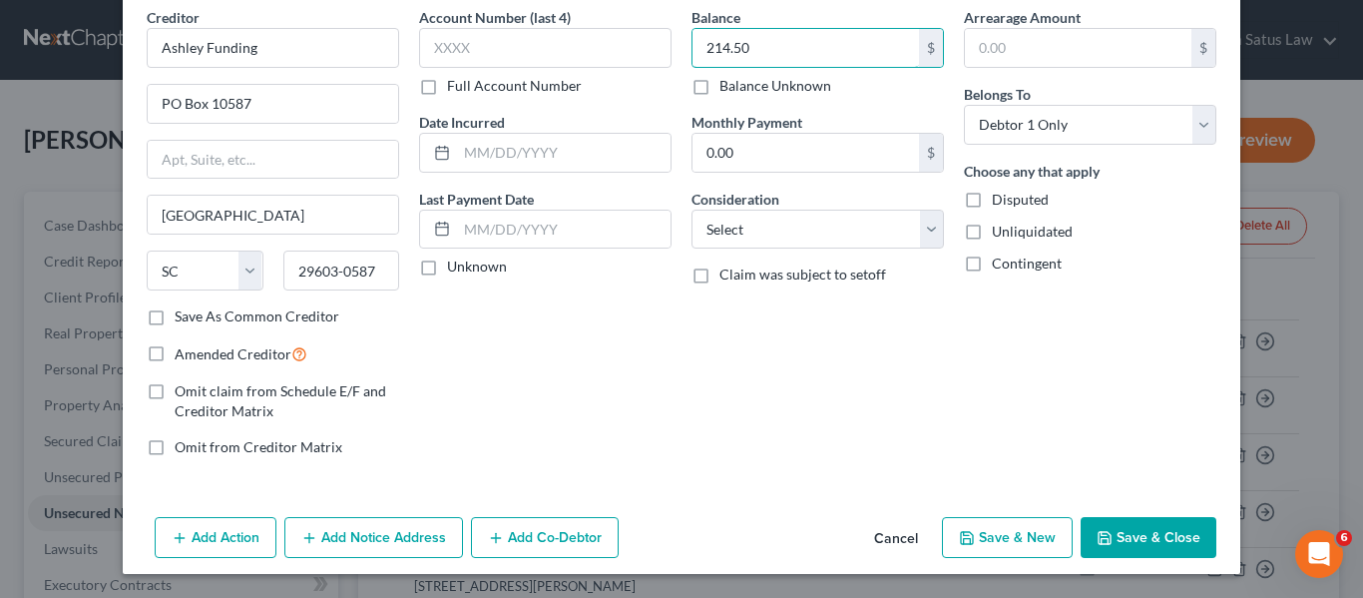
type input "214.50"
click at [1097, 540] on icon "button" at bounding box center [1105, 538] width 16 height 16
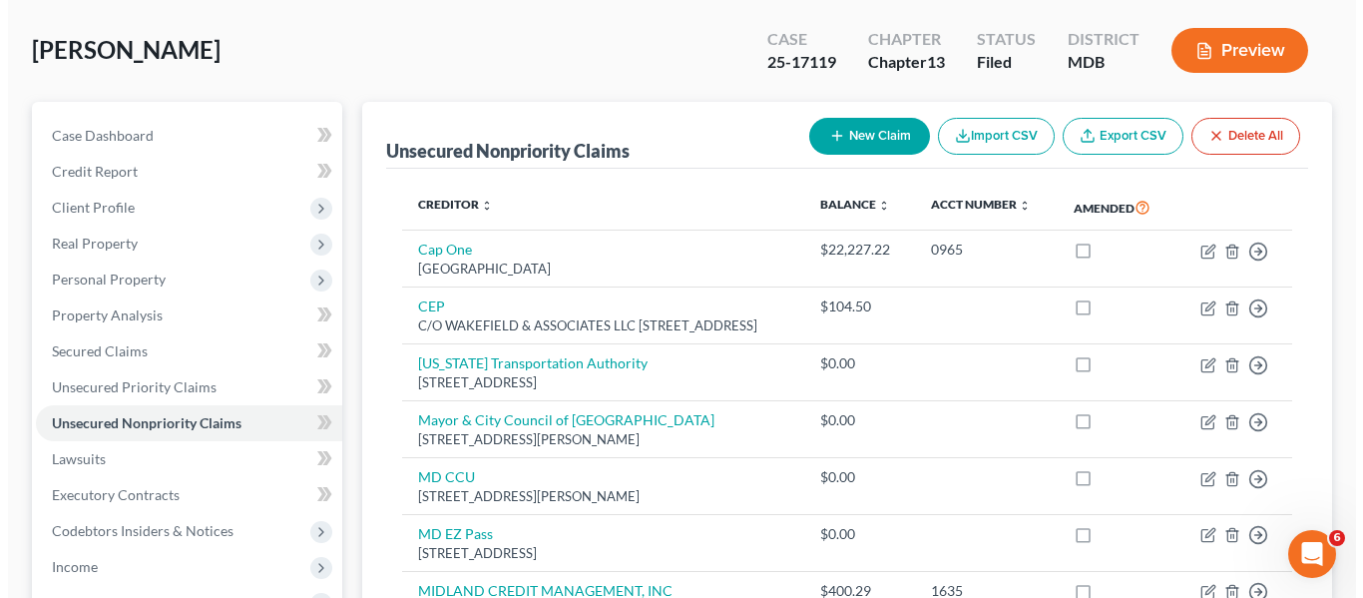
scroll to position [105, 0]
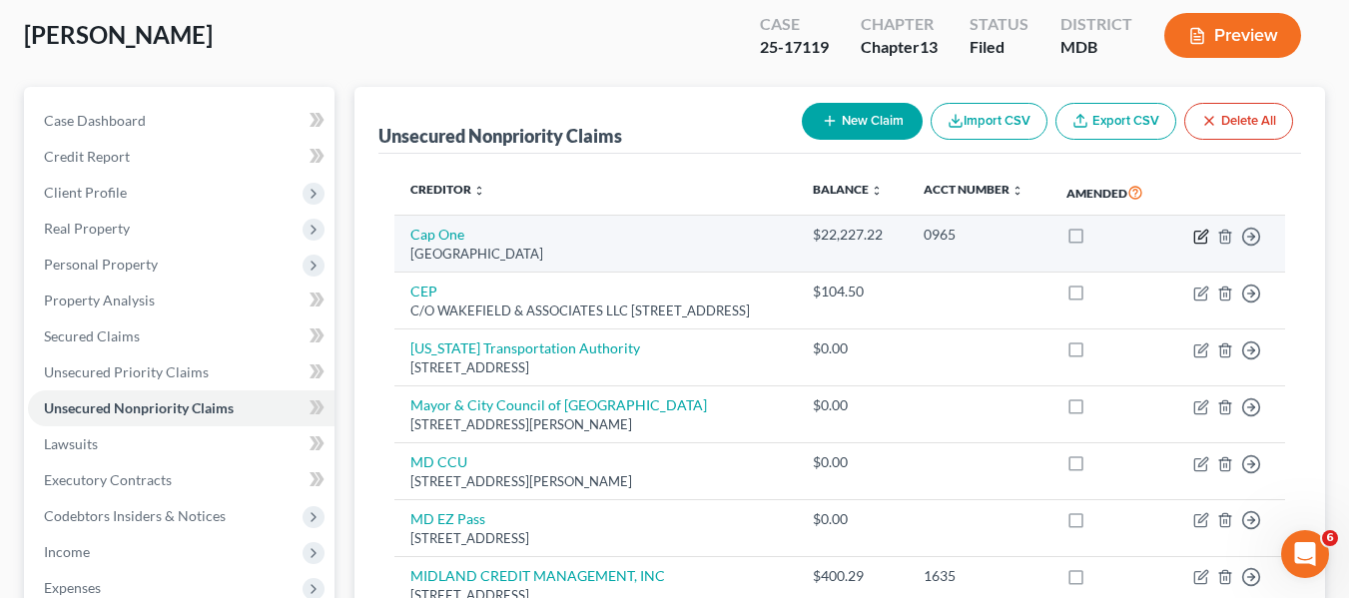
click at [1198, 243] on icon "button" at bounding box center [1200, 237] width 12 height 12
select select "48"
select select "1"
select select "0"
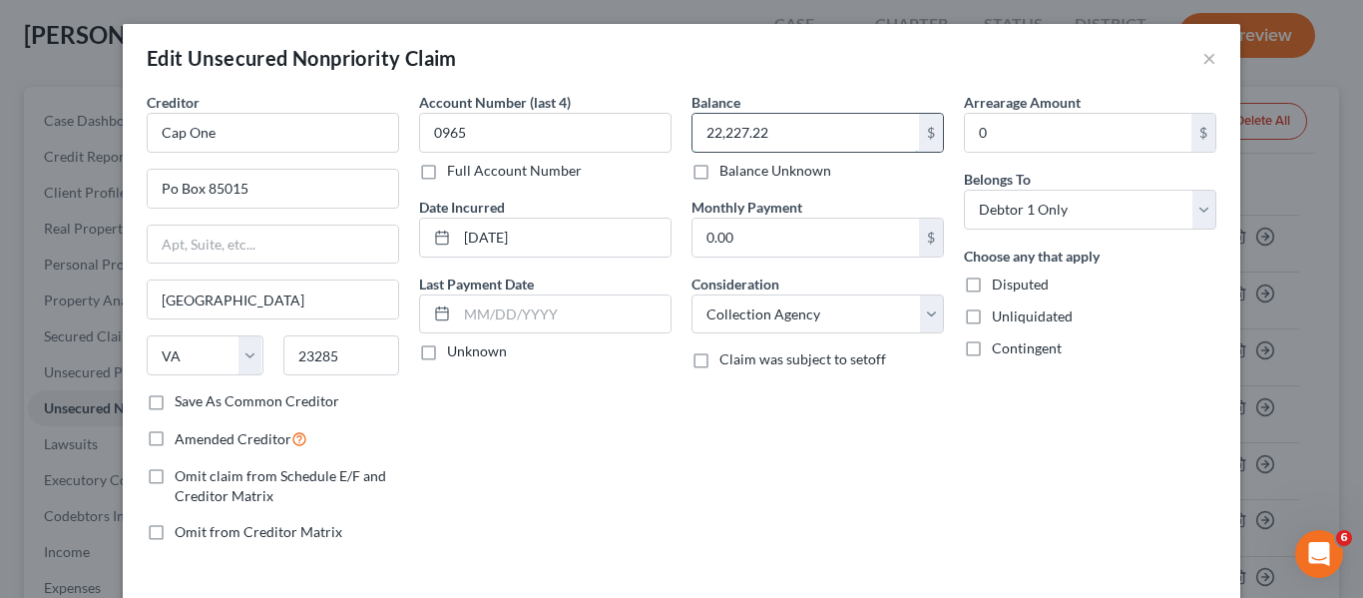
click at [805, 132] on input "22,227.22" at bounding box center [806, 133] width 227 height 38
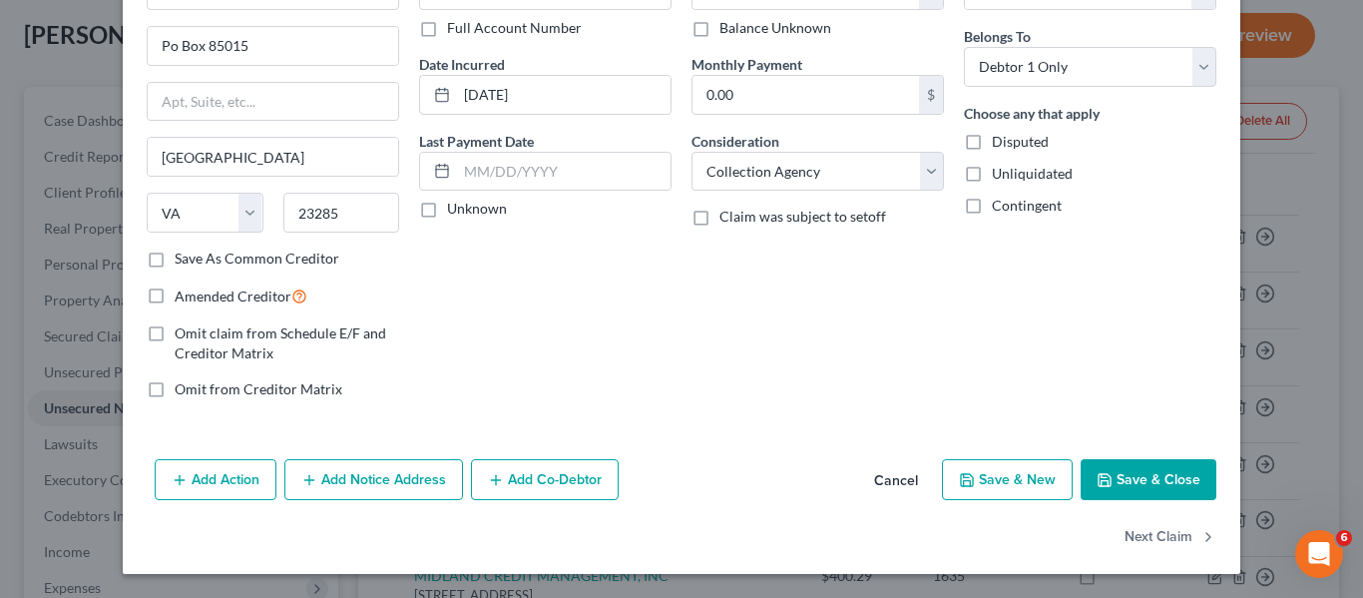
click at [1097, 475] on icon "button" at bounding box center [1105, 480] width 16 height 16
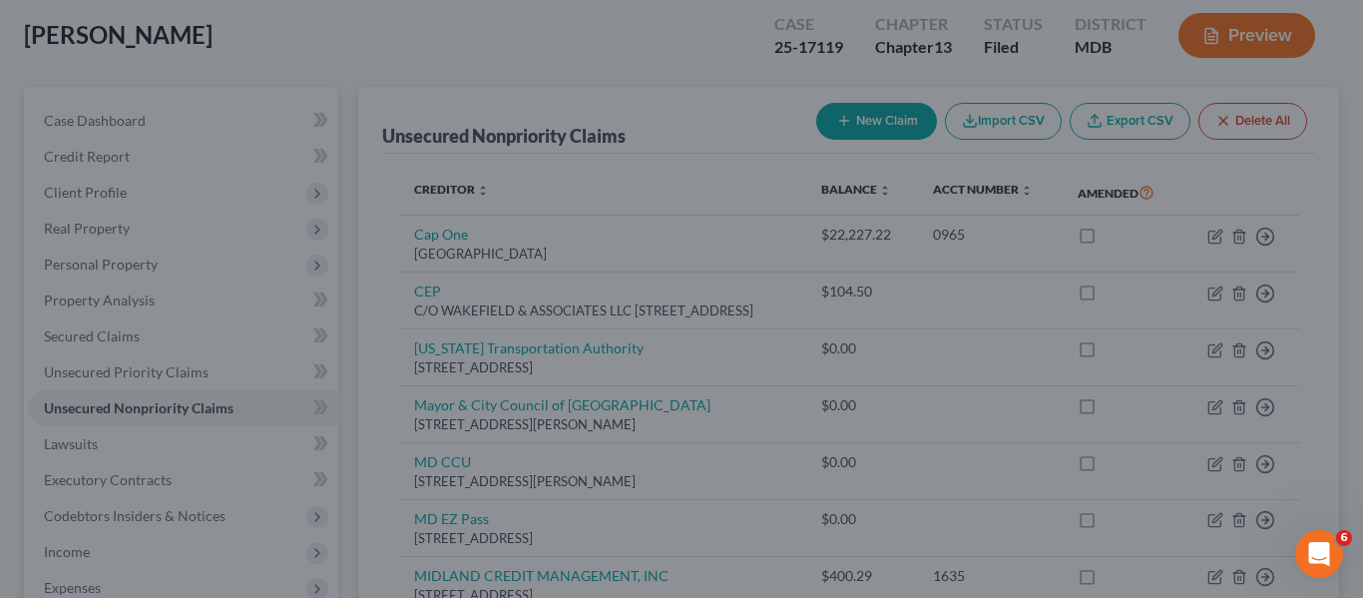
type input "0.00"
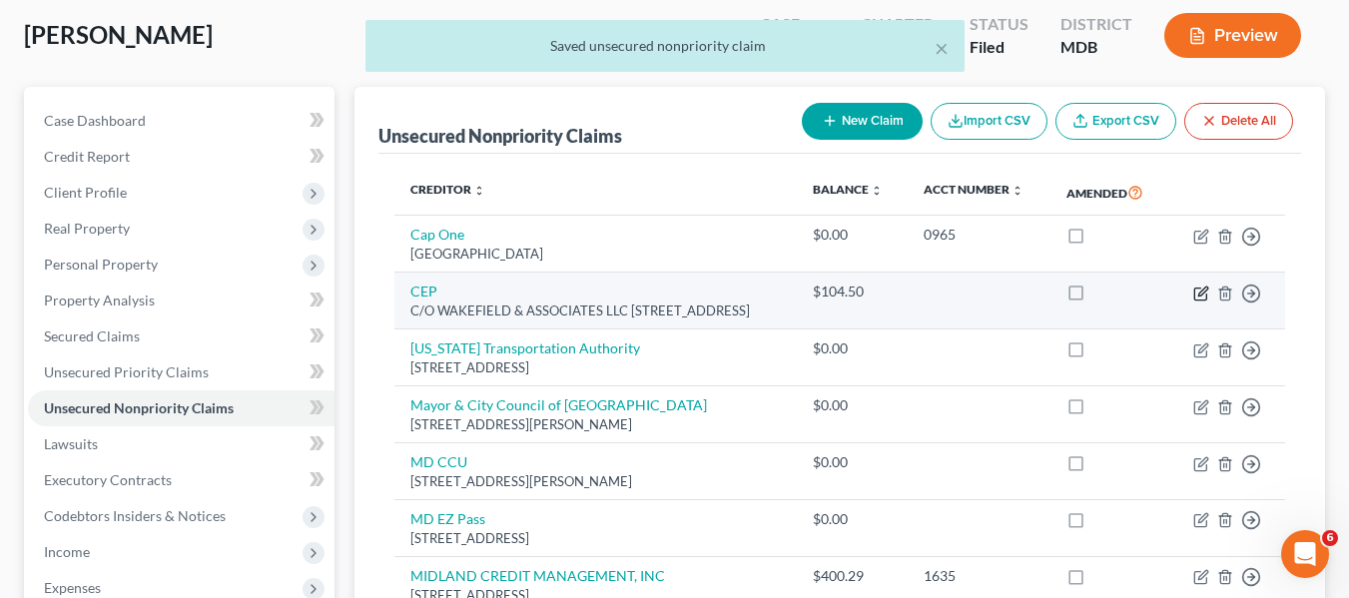
click at [1205, 301] on icon "button" at bounding box center [1201, 293] width 16 height 16
select select "44"
select select "0"
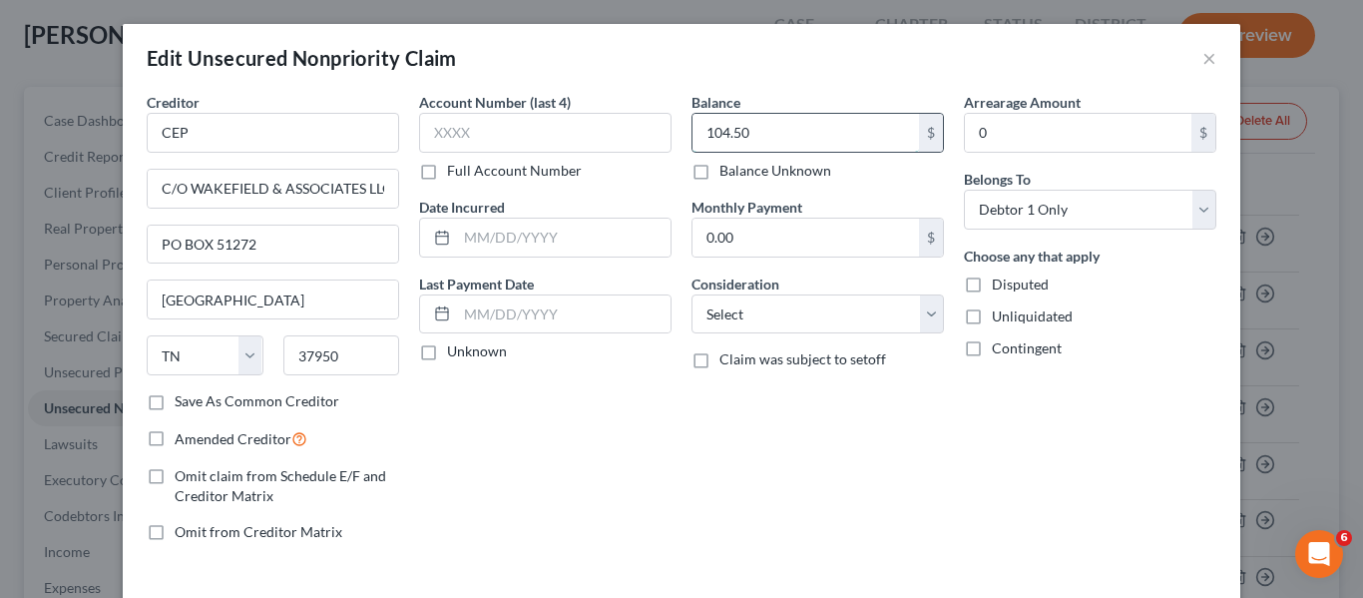
click at [791, 120] on input "104.50" at bounding box center [806, 133] width 227 height 38
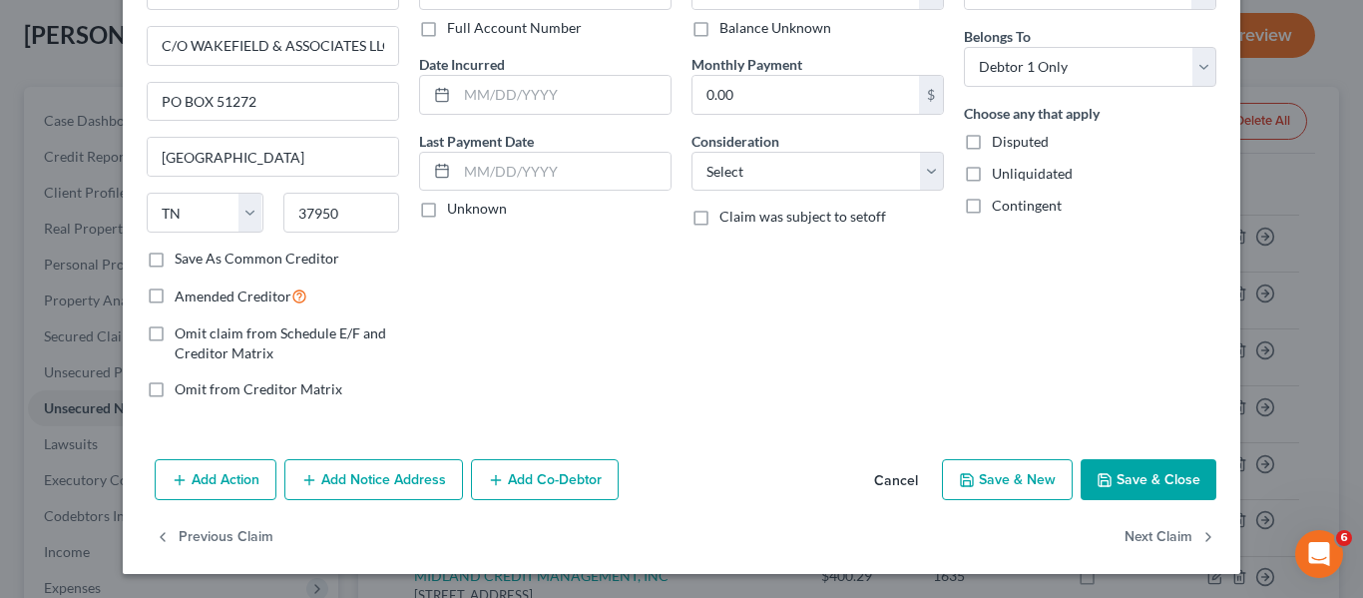
click at [1107, 478] on icon "button" at bounding box center [1105, 480] width 16 height 16
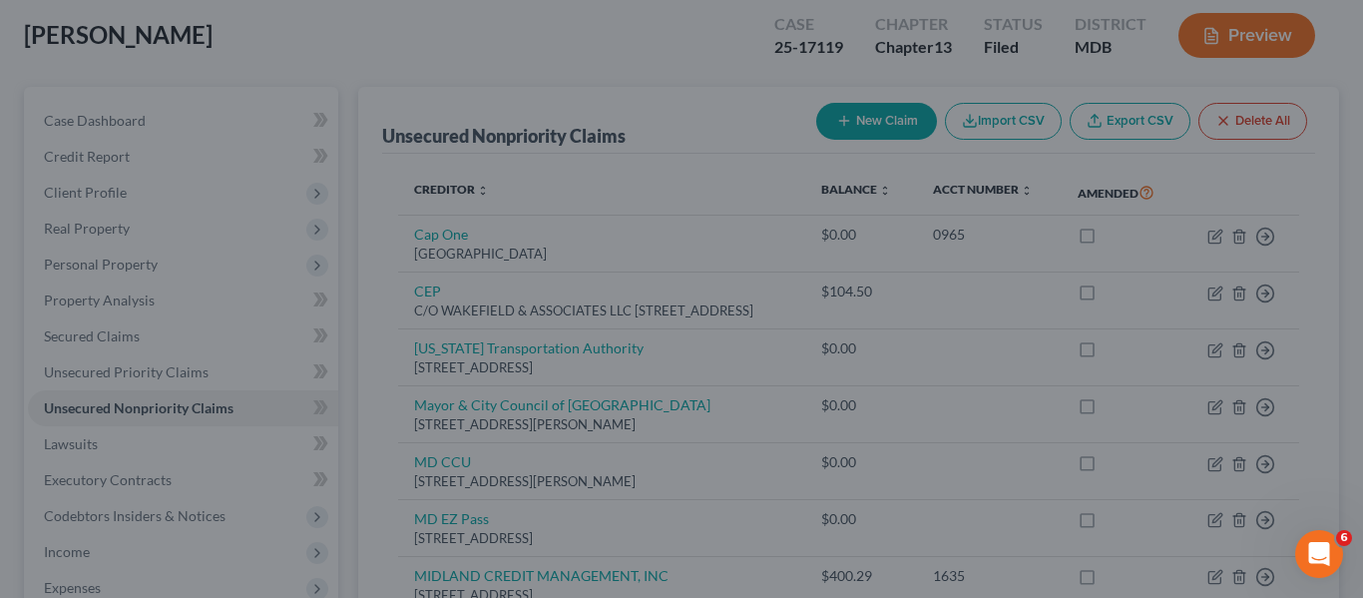
type input "0.00"
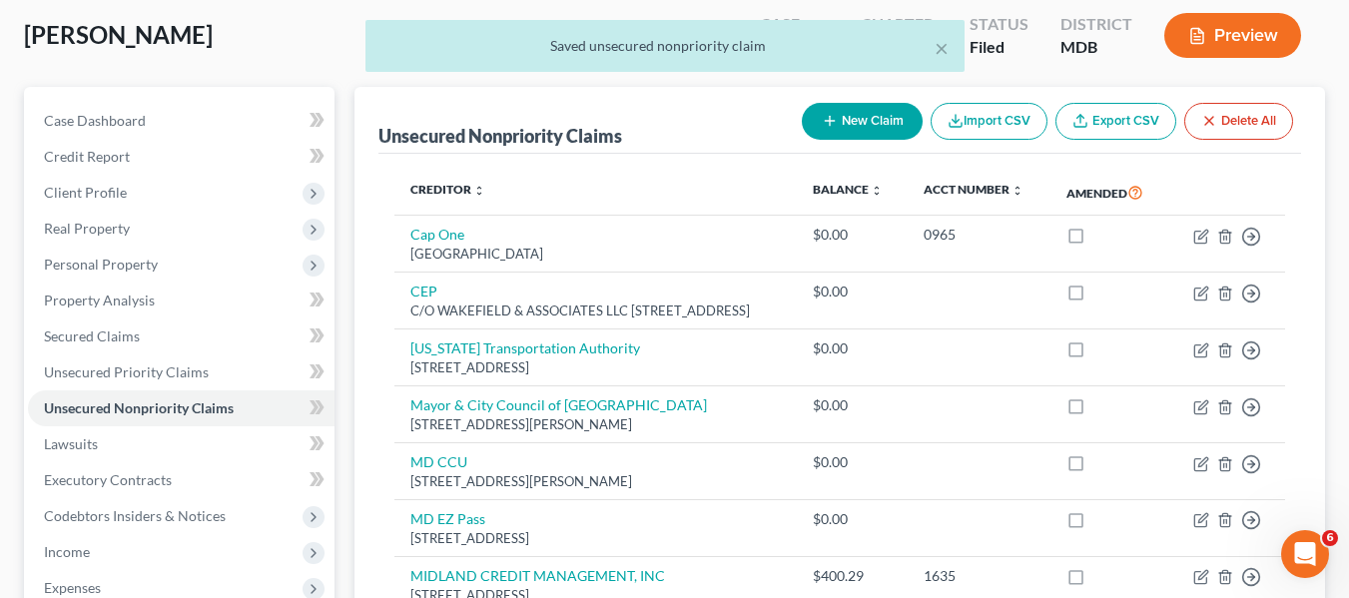
click at [849, 118] on button "New Claim" at bounding box center [862, 121] width 121 height 37
select select "0"
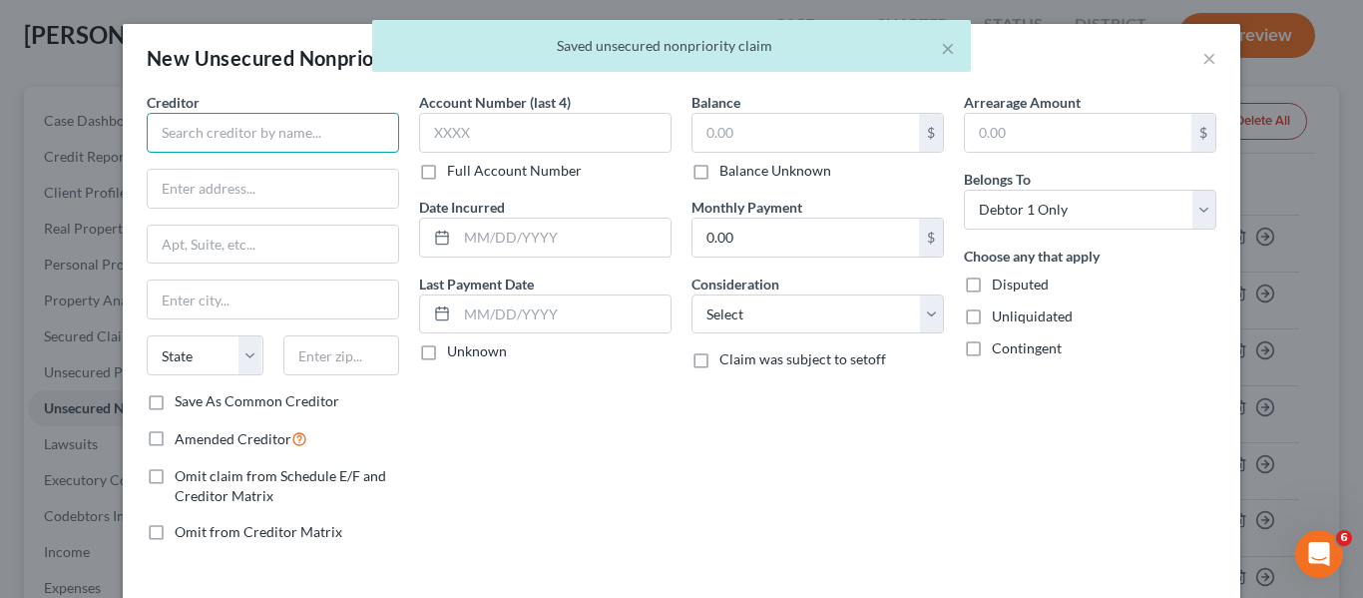
click at [238, 119] on input "text" at bounding box center [273, 133] width 253 height 40
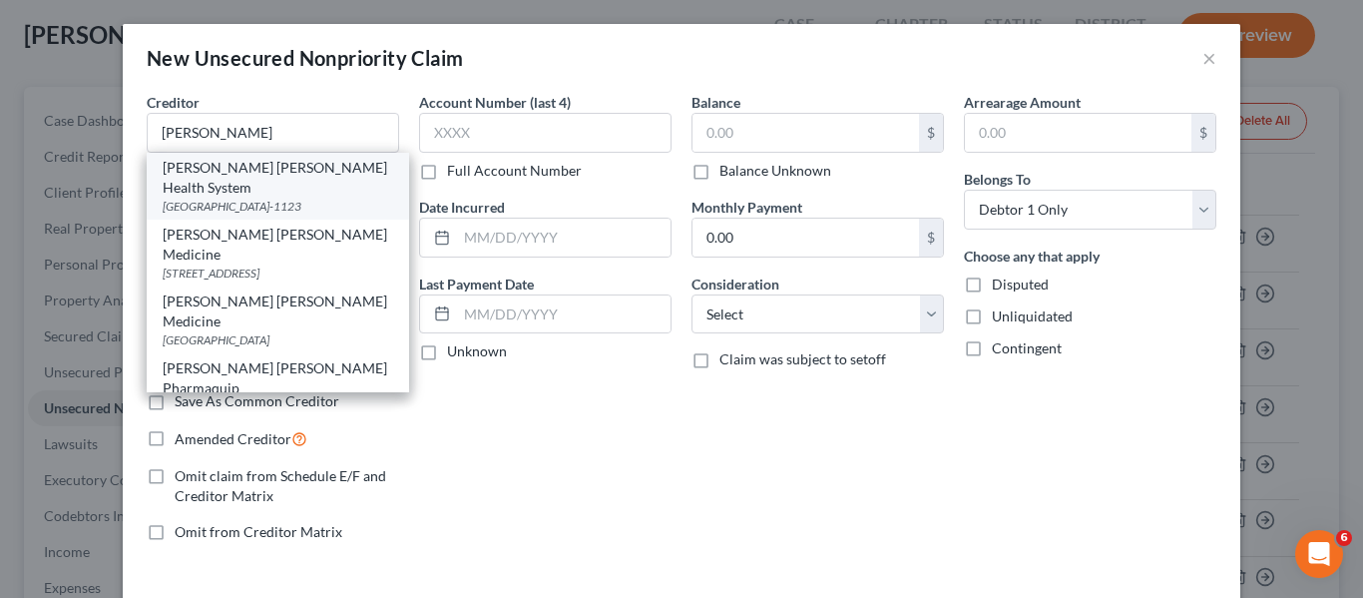
click at [247, 174] on div "Johns Hopkins Health System" at bounding box center [278, 178] width 231 height 40
type input "Johns Hopkins Health System"
type input "PO Box 1123"
type input "Minneapolis"
select select "24"
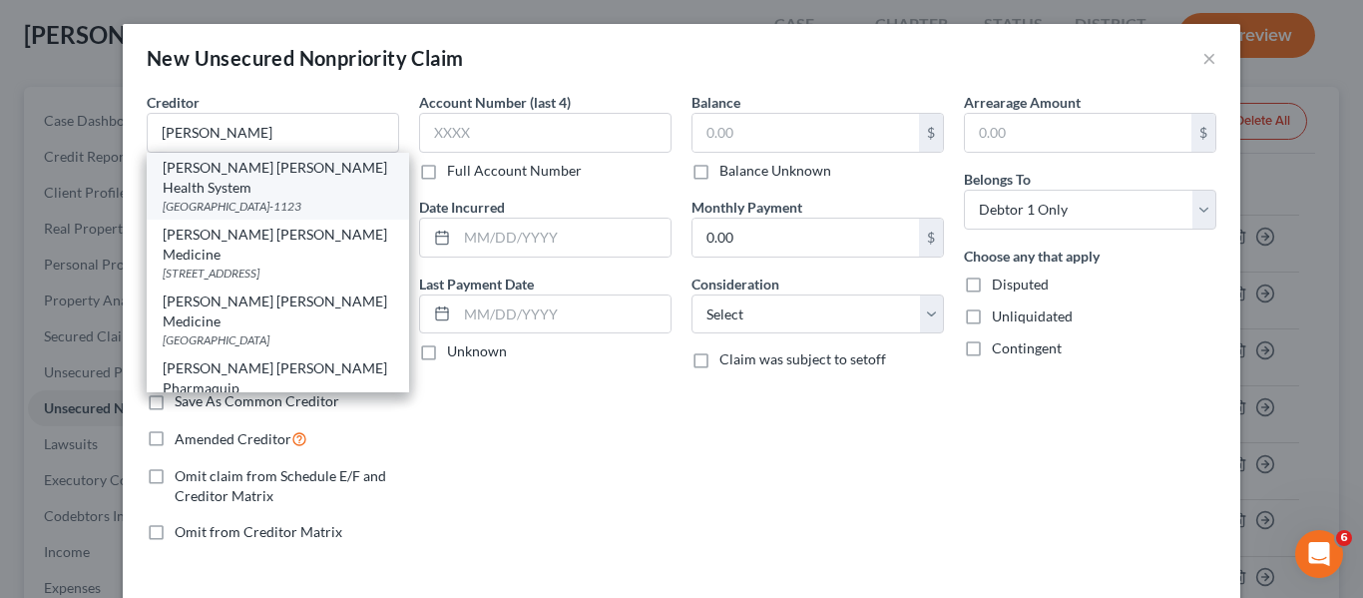
type input "55440-1123"
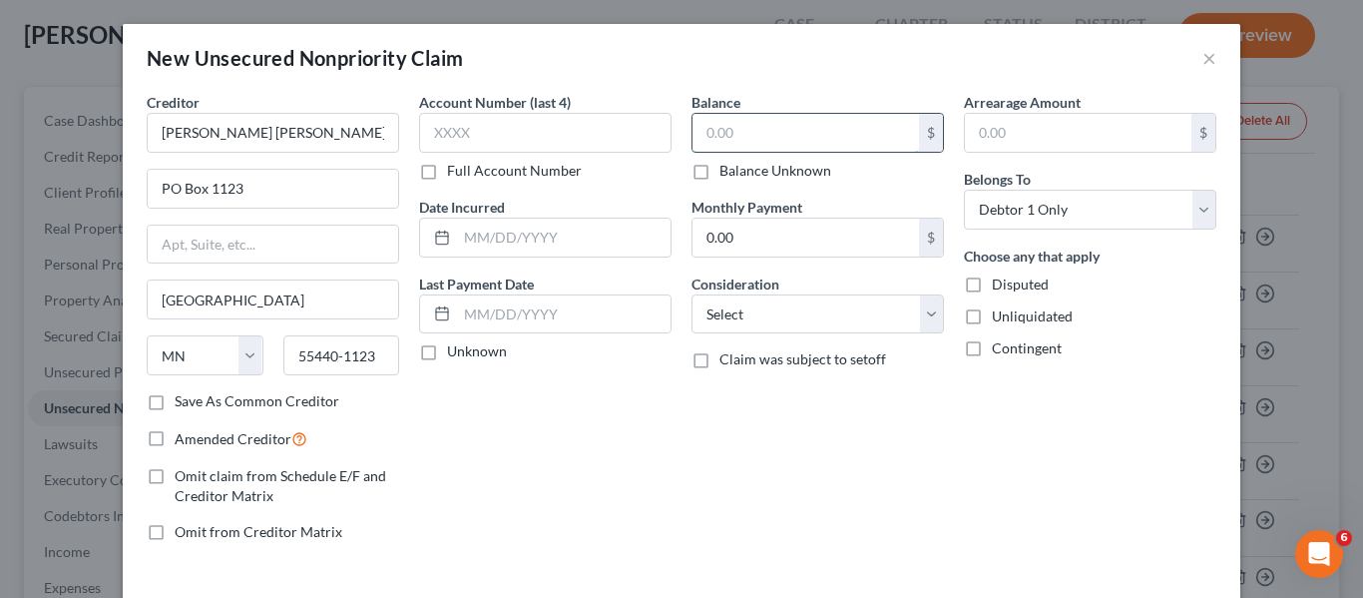
click at [800, 146] on input "text" at bounding box center [806, 133] width 227 height 38
type input "3"
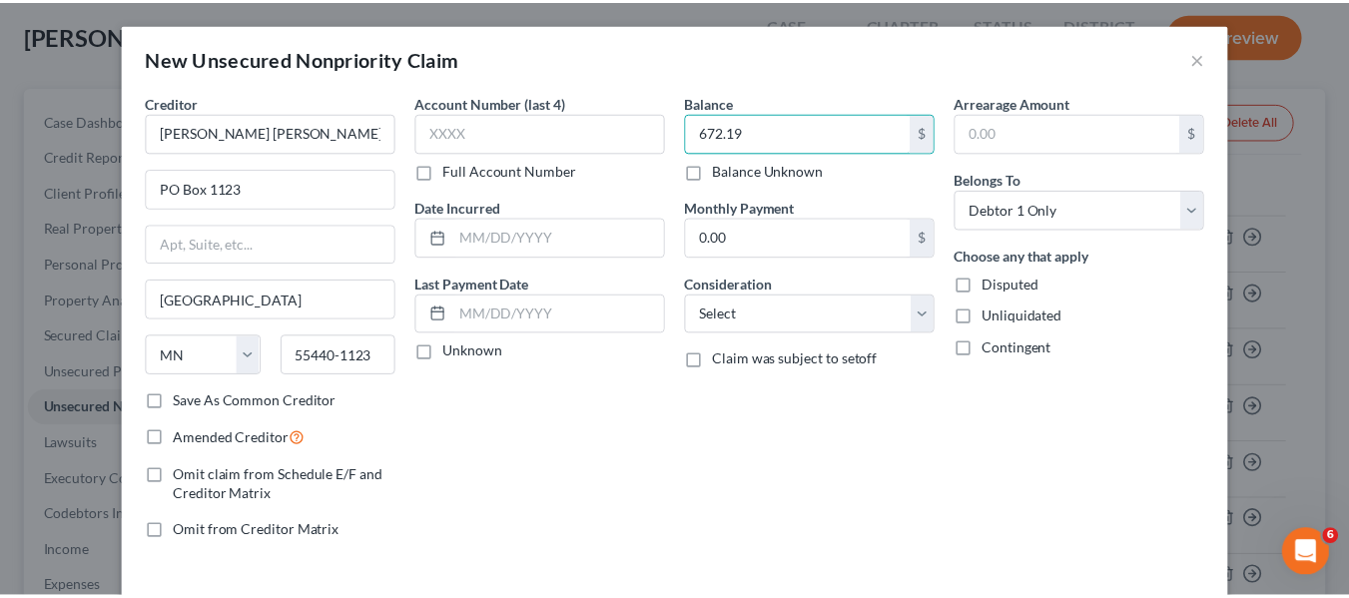
scroll to position [85, 0]
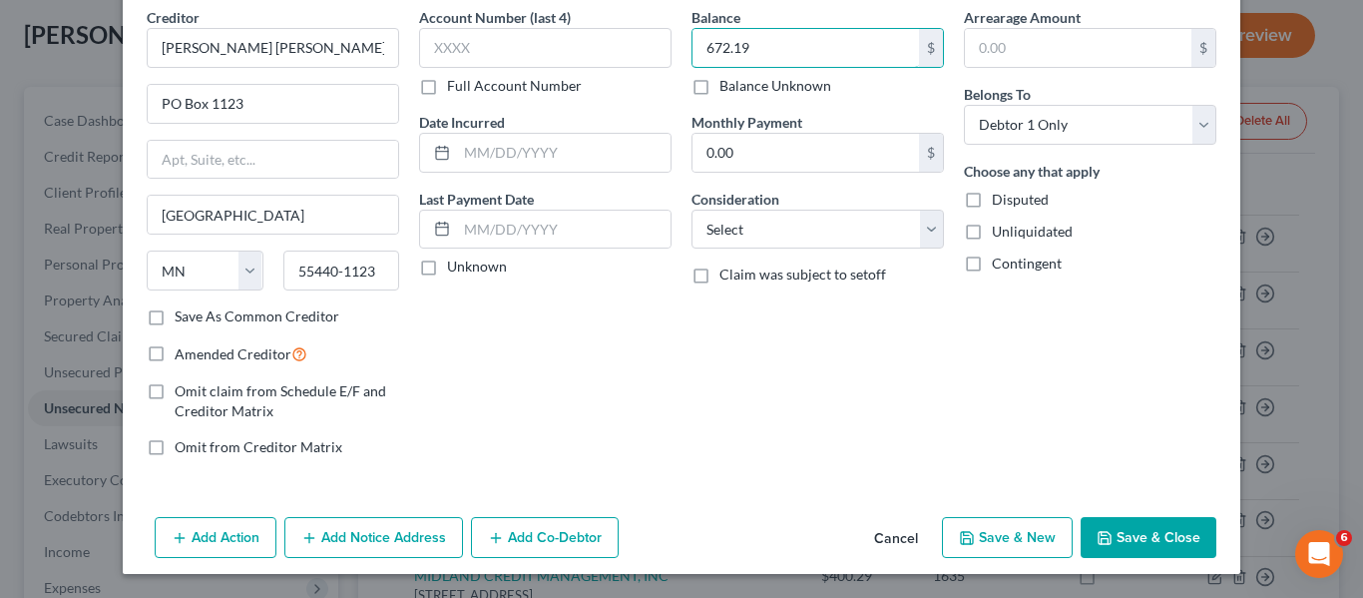
type input "672.19"
click at [1111, 533] on button "Save & Close" at bounding box center [1149, 538] width 136 height 42
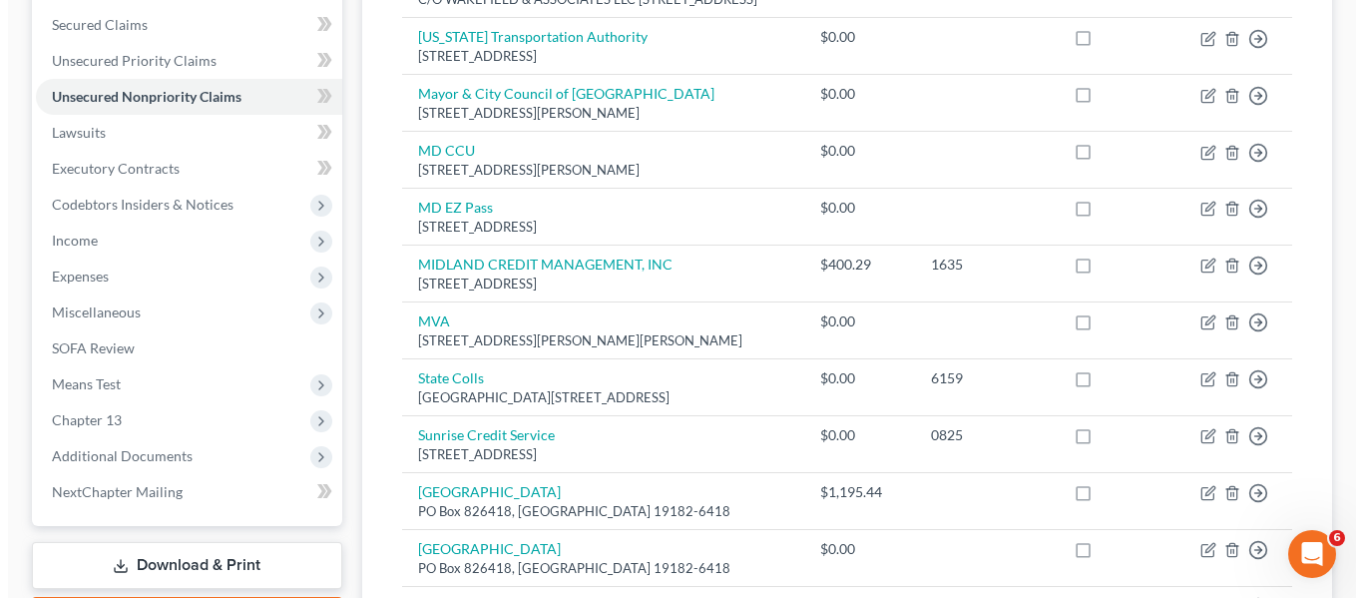
scroll to position [417, 0]
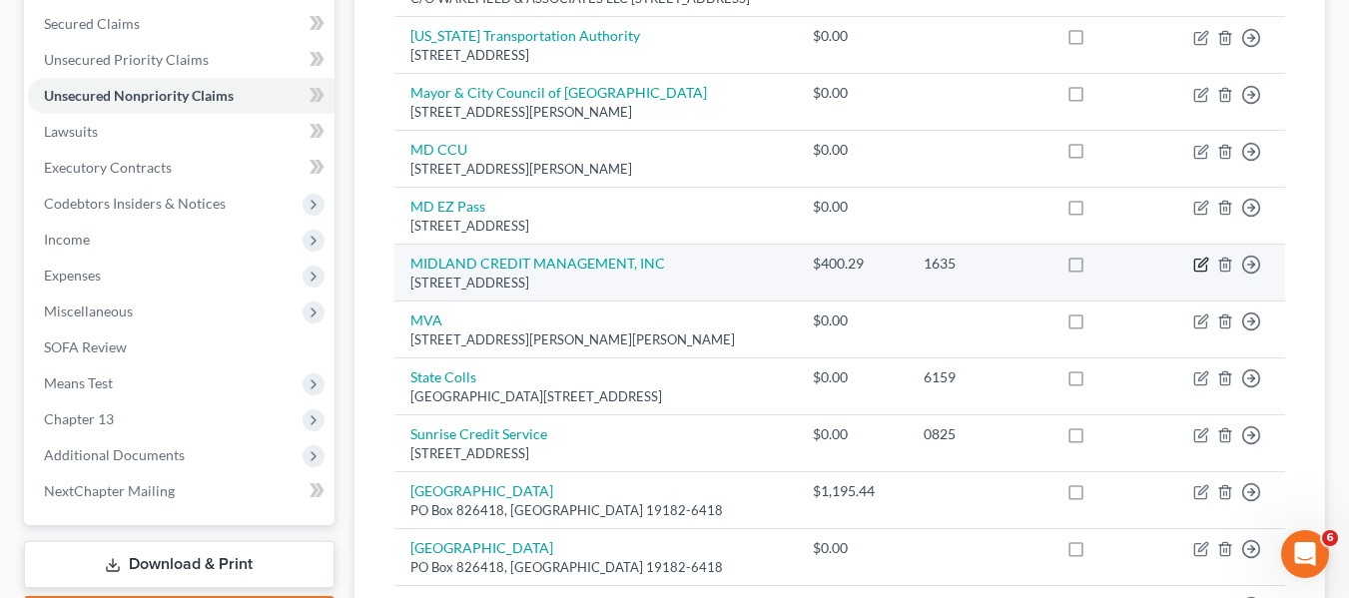
click at [1207, 272] on icon "button" at bounding box center [1201, 265] width 16 height 16
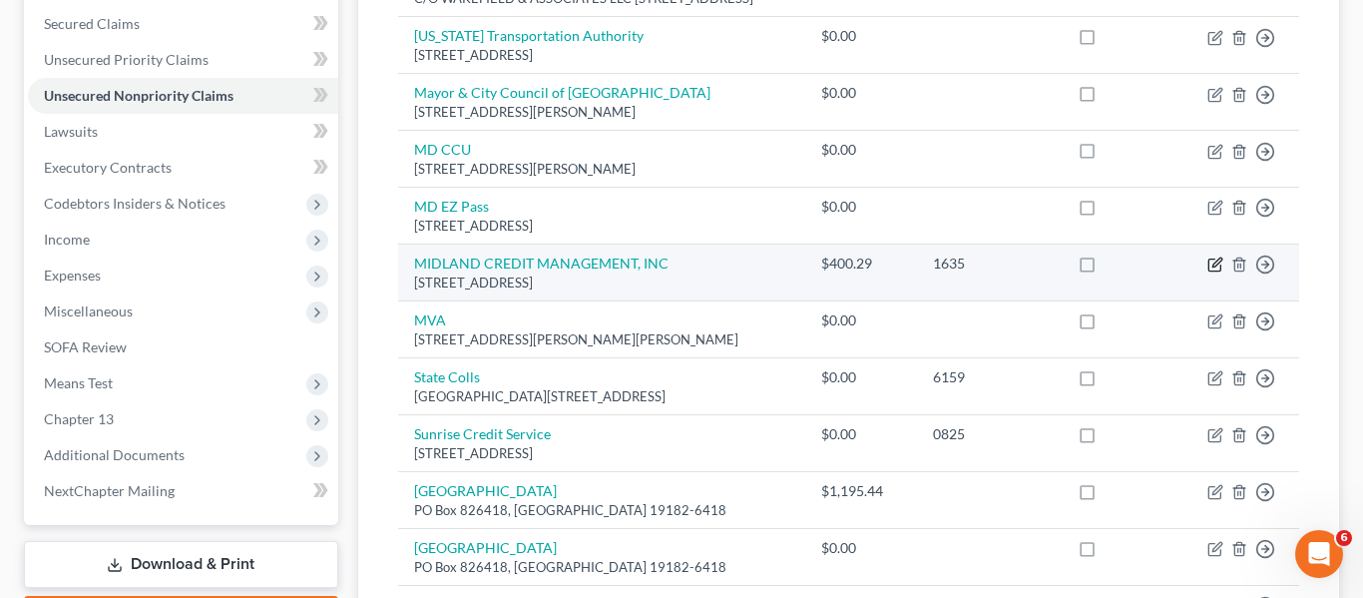
select select "4"
select select "0"
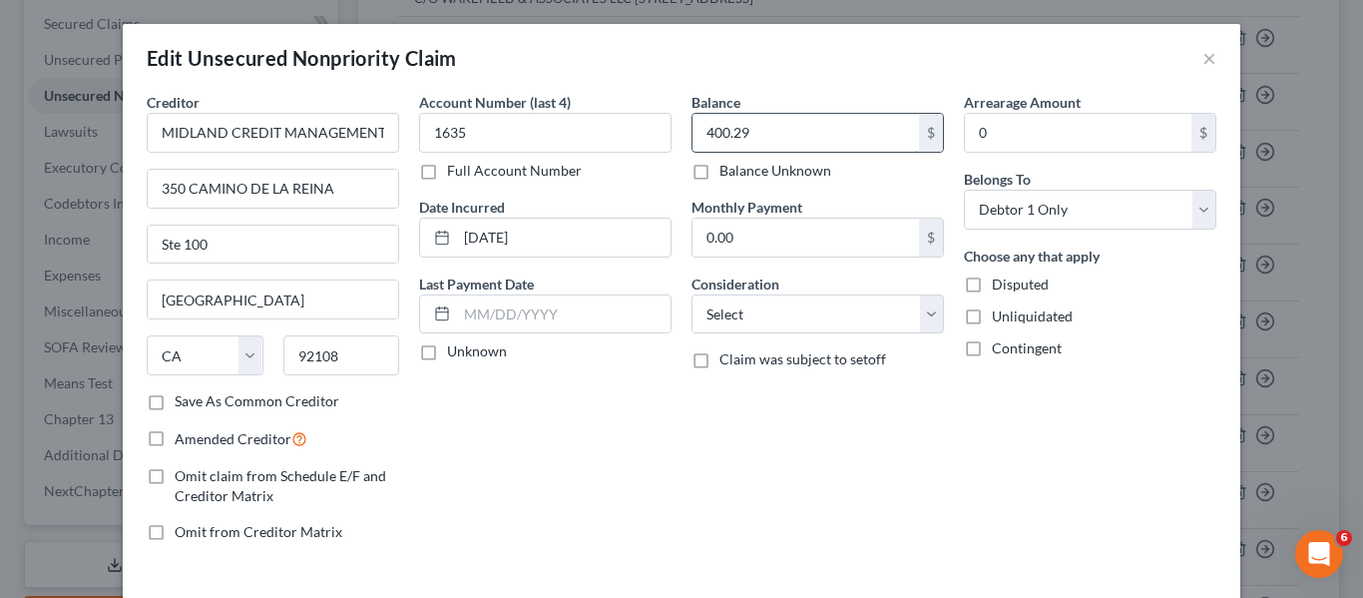
click at [844, 120] on input "400.29" at bounding box center [806, 133] width 227 height 38
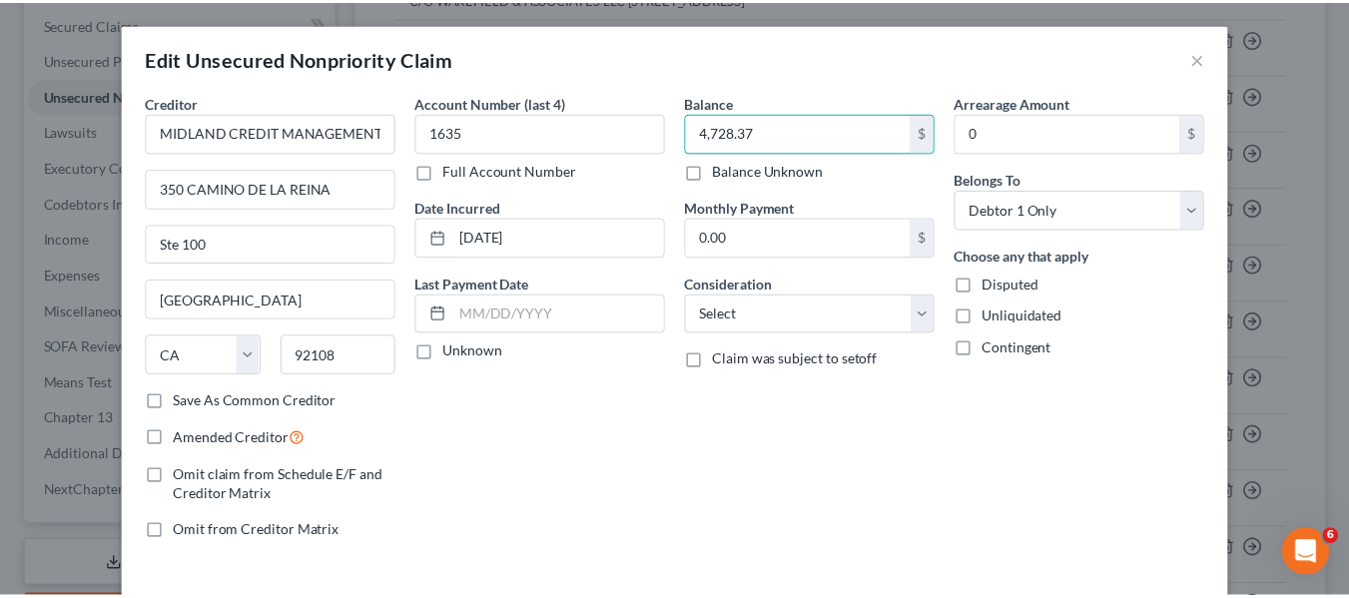
scroll to position [143, 0]
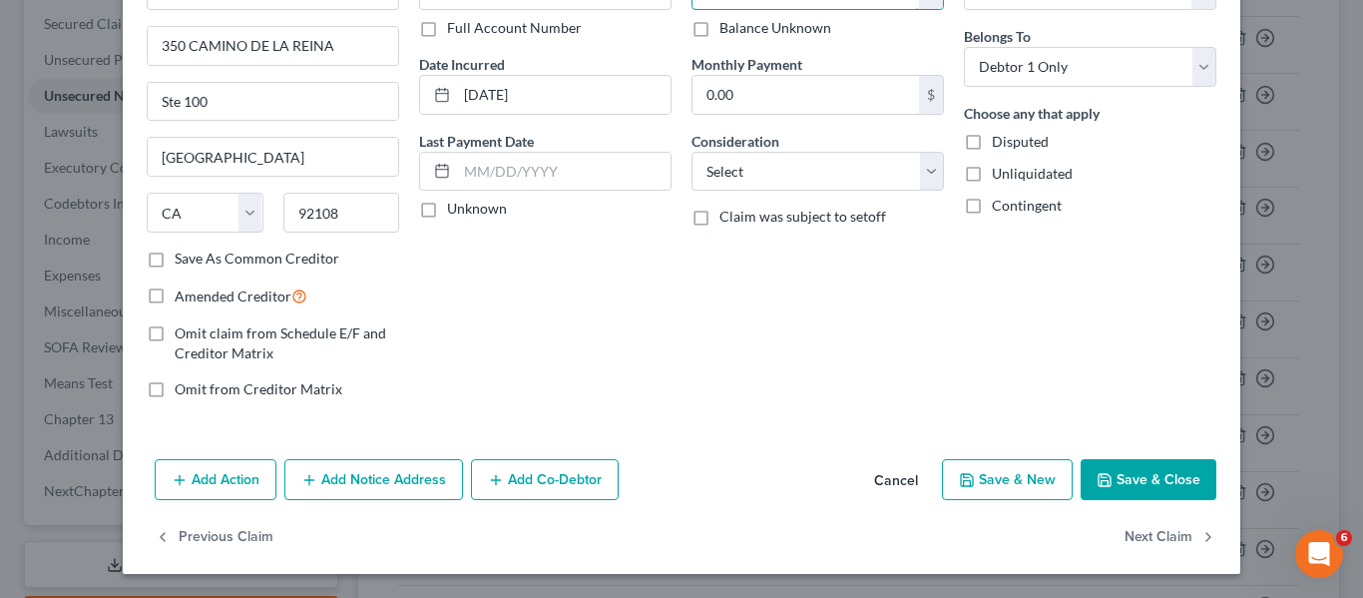
type input "4,728.37"
click at [1099, 485] on icon "button" at bounding box center [1105, 480] width 12 height 12
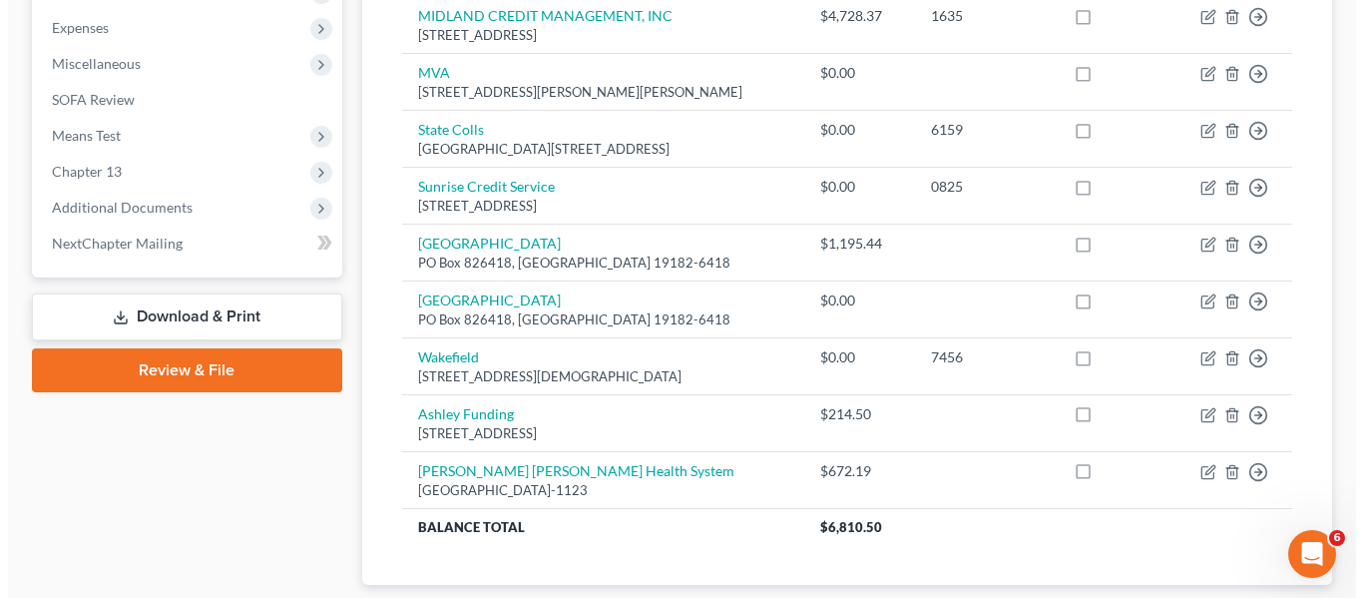
scroll to position [668, 0]
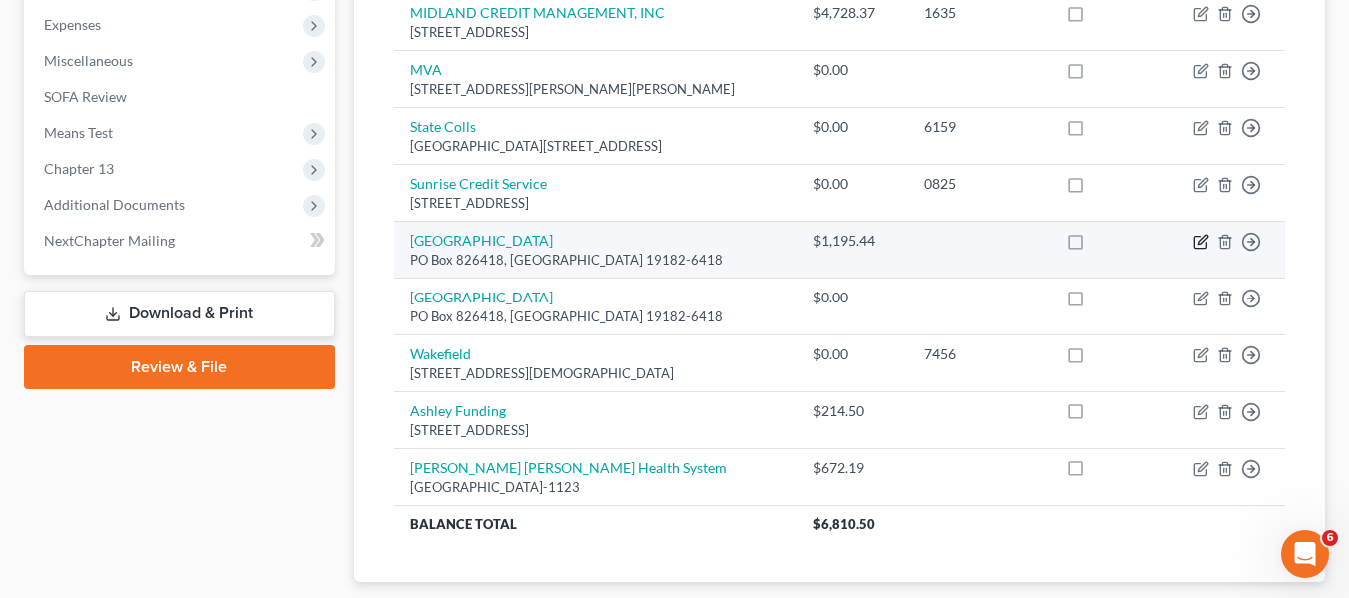
click at [1204, 250] on icon "button" at bounding box center [1201, 242] width 16 height 16
select select "39"
select select "0"
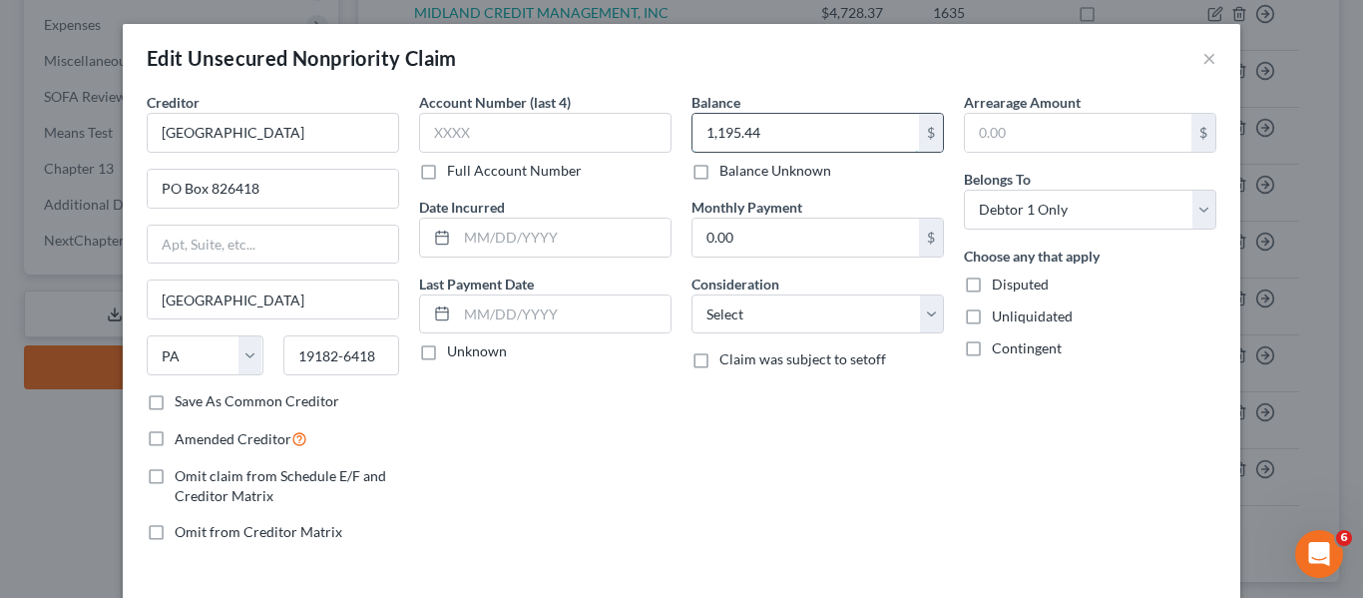
click at [824, 144] on input "1,195.44" at bounding box center [806, 133] width 227 height 38
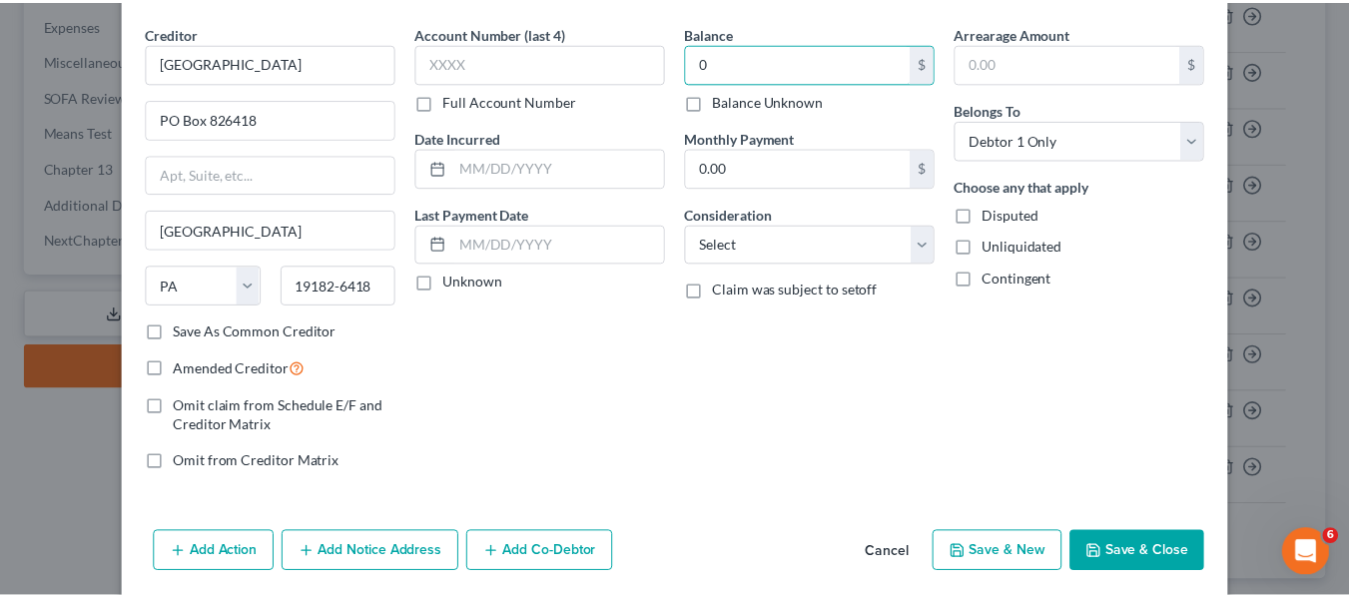
scroll to position [71, 0]
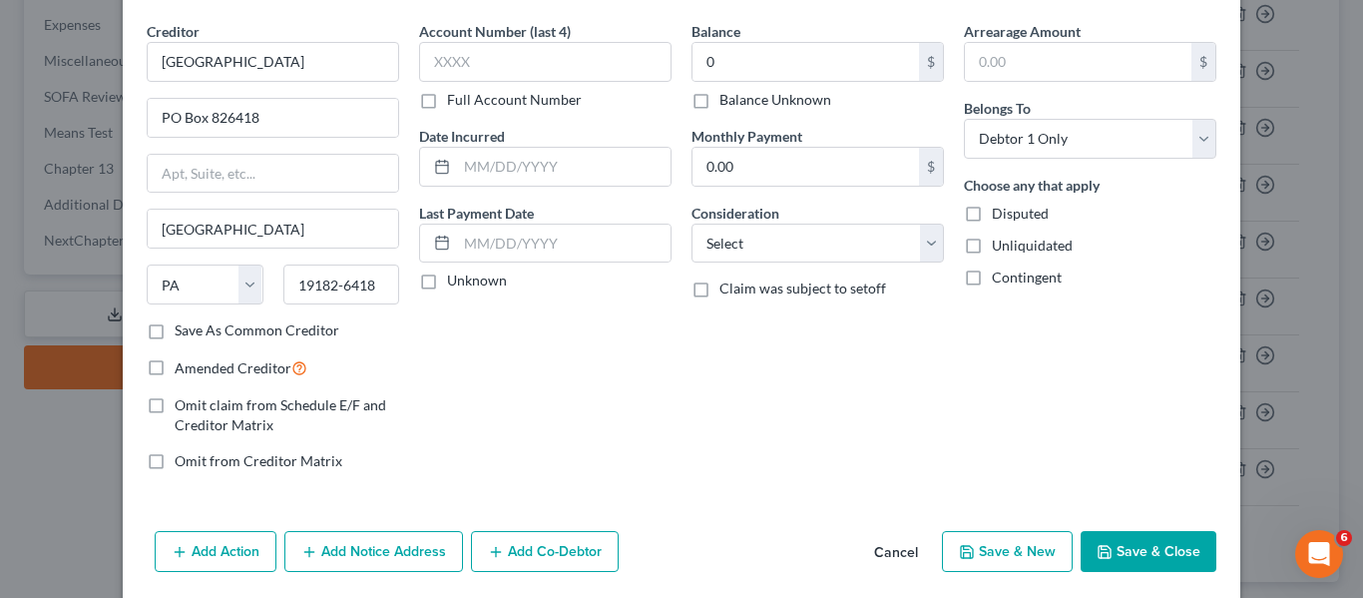
click at [1097, 545] on icon "button" at bounding box center [1105, 552] width 16 height 16
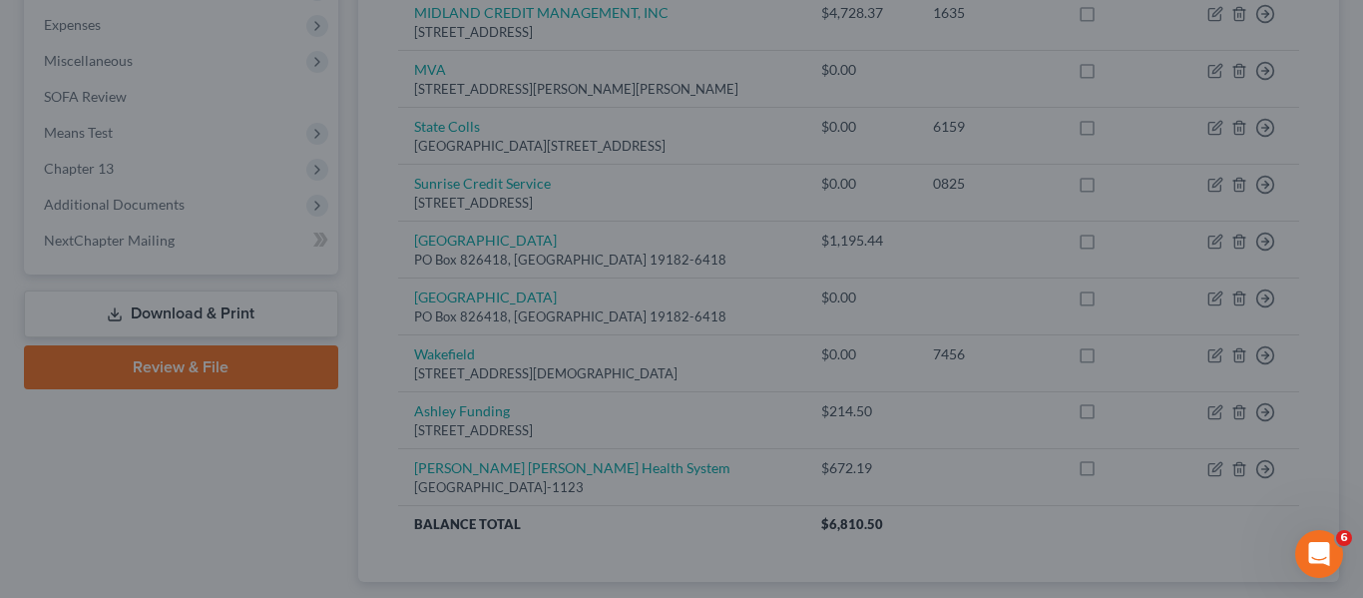
type input "0.00"
type input "0"
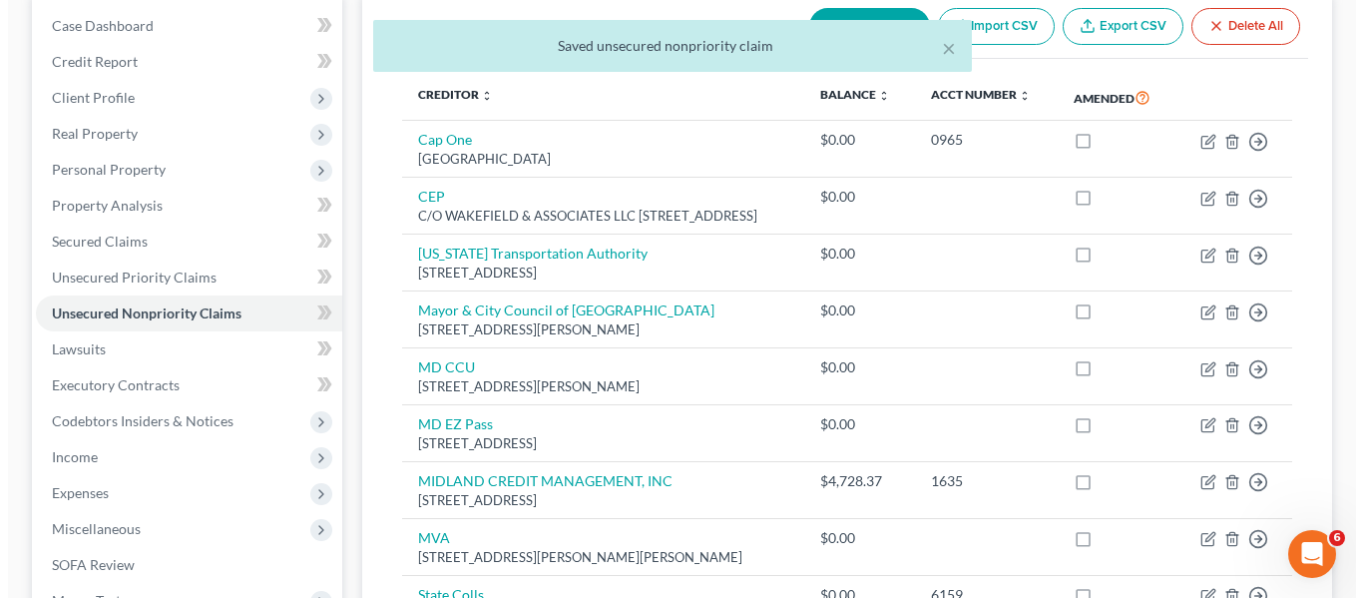
scroll to position [0, 0]
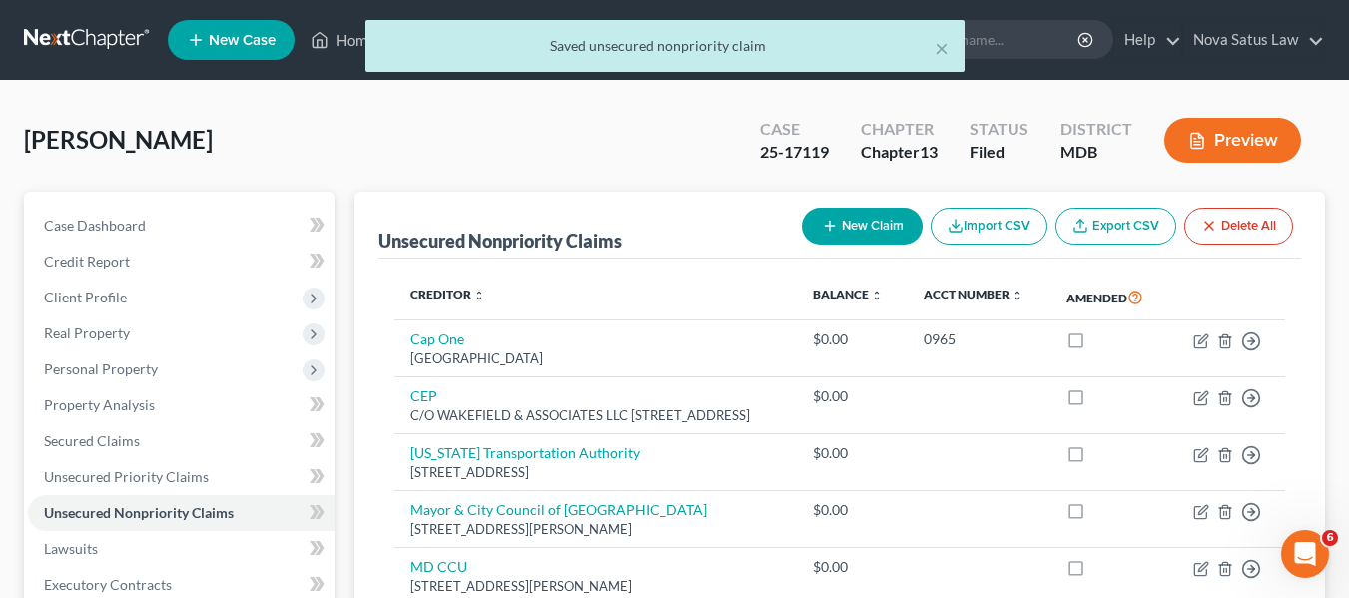
click at [836, 223] on button "New Claim" at bounding box center [862, 226] width 121 height 37
select select "0"
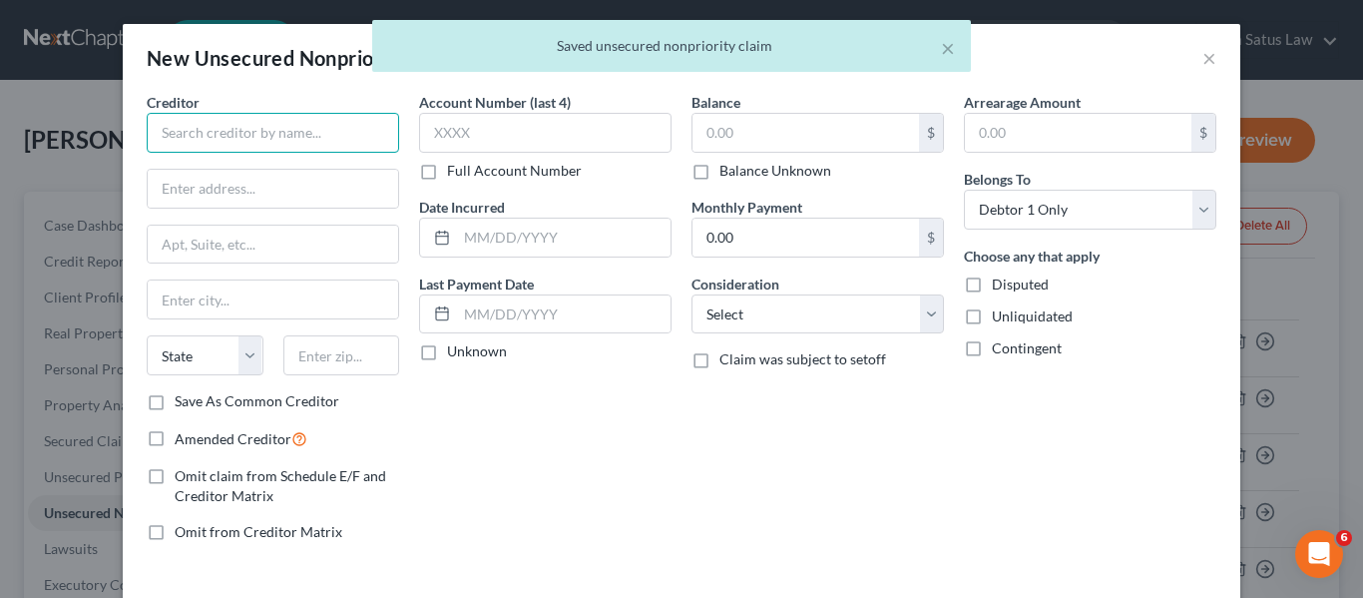
click at [283, 118] on input "text" at bounding box center [273, 133] width 253 height 40
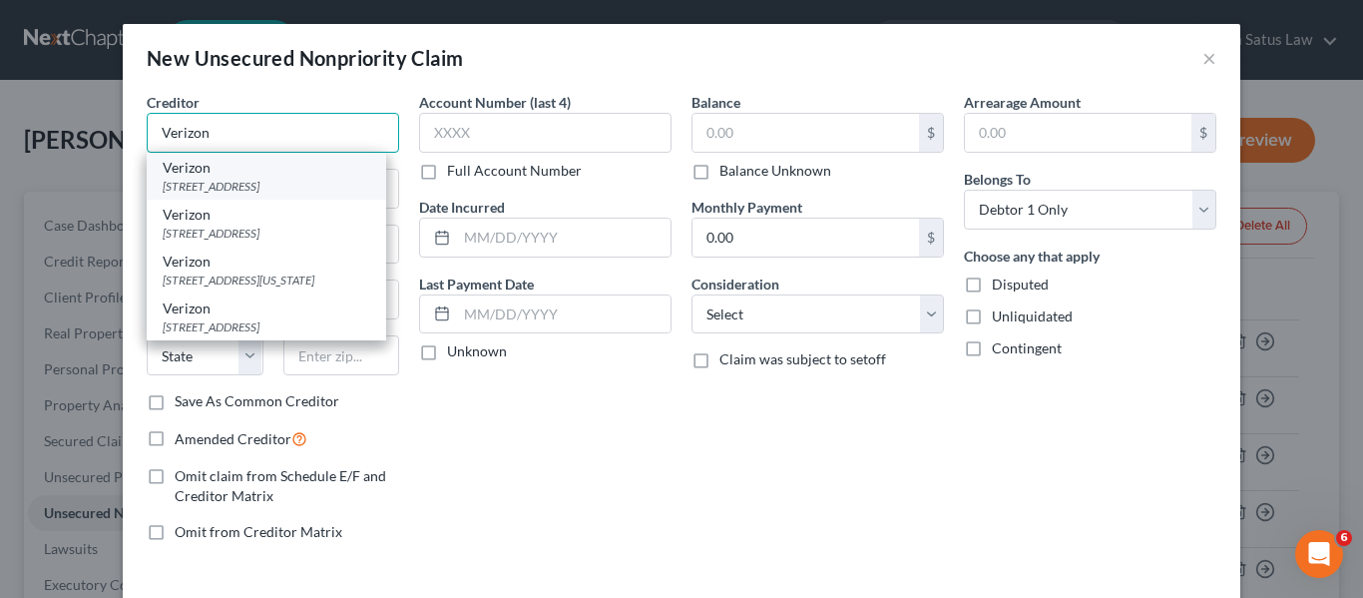
type input "Verizon"
click at [264, 183] on div "2401 Mall Dr, North Charleston, SC" at bounding box center [267, 186] width 208 height 17
type input "2401 Mall Dr"
type input "North Charleston"
select select "42"
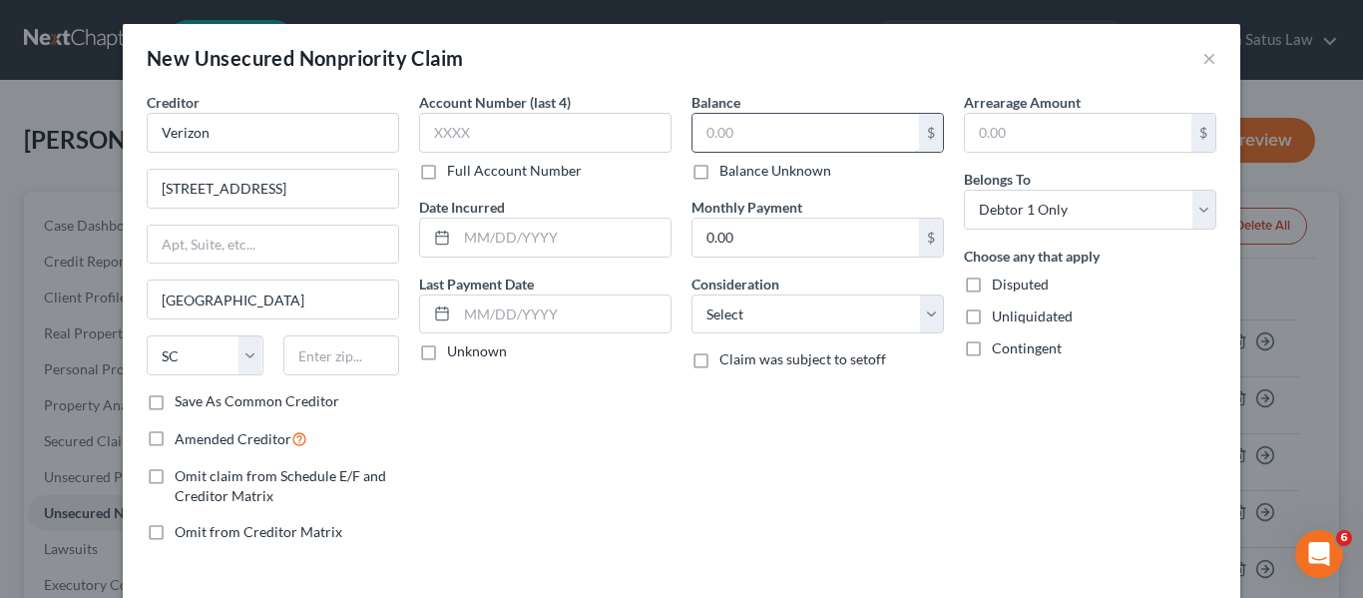
click at [709, 133] on input "text" at bounding box center [806, 133] width 227 height 38
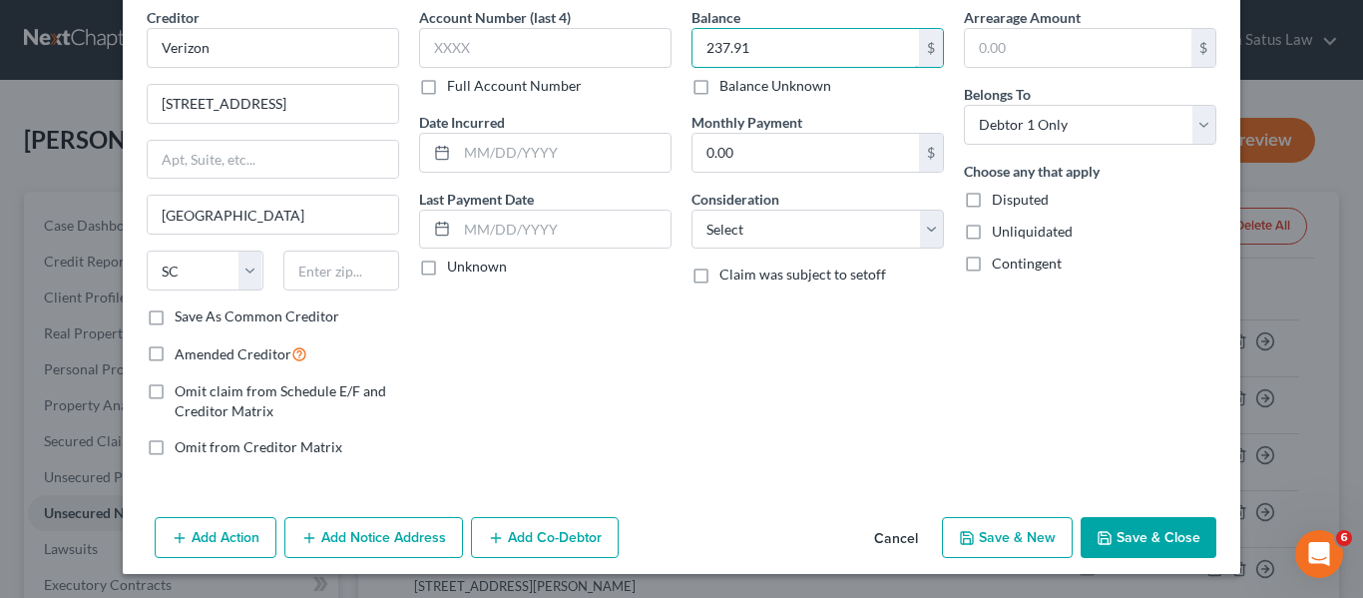
type input "237.91"
click at [1088, 541] on button "Save & Close" at bounding box center [1149, 538] width 136 height 42
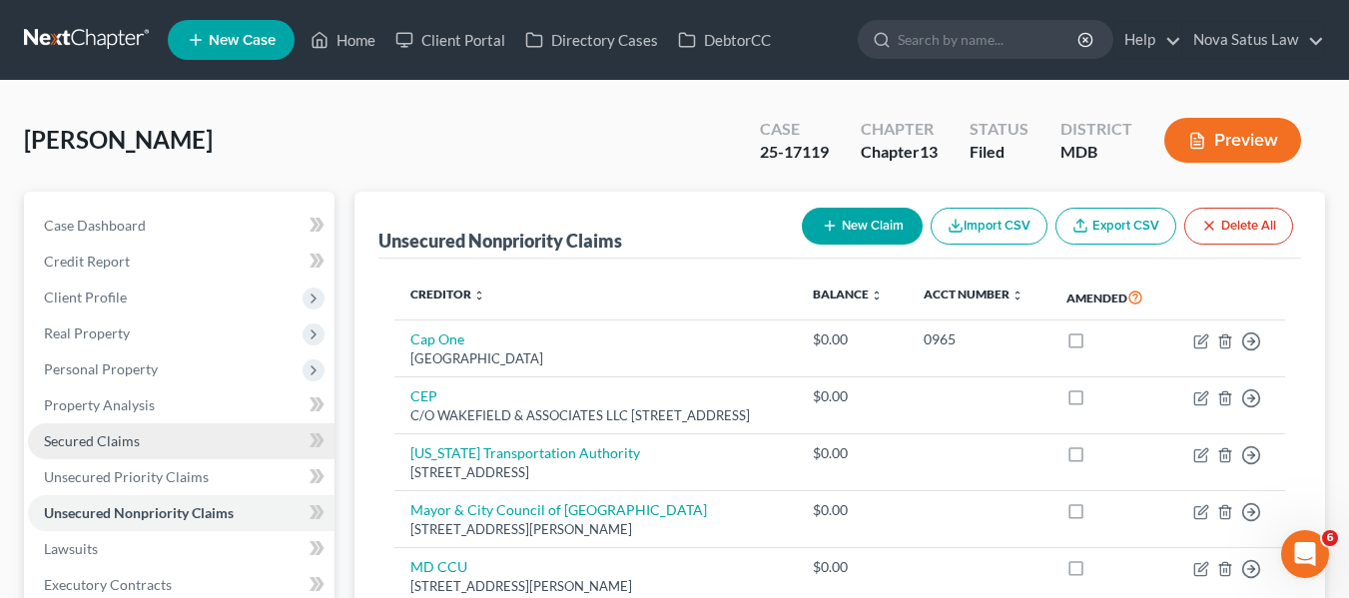
click at [91, 437] on span "Secured Claims" at bounding box center [92, 440] width 96 height 17
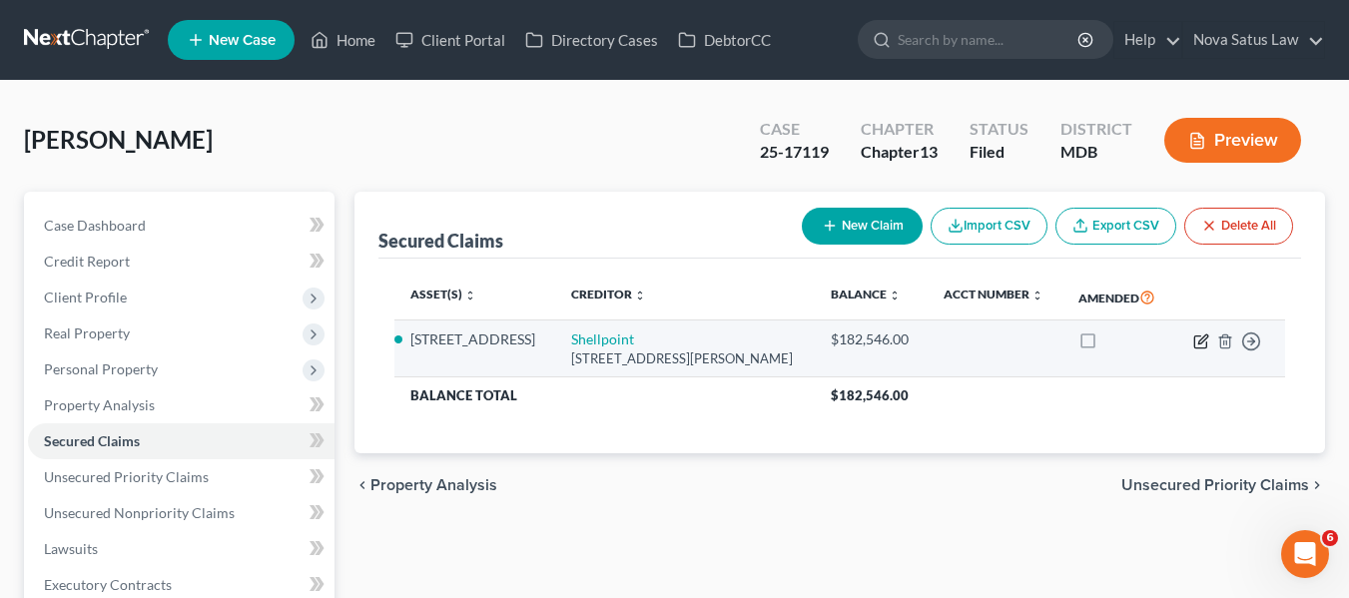
click at [1194, 340] on icon "button" at bounding box center [1200, 341] width 12 height 12
select select "42"
select select "6"
select select "0"
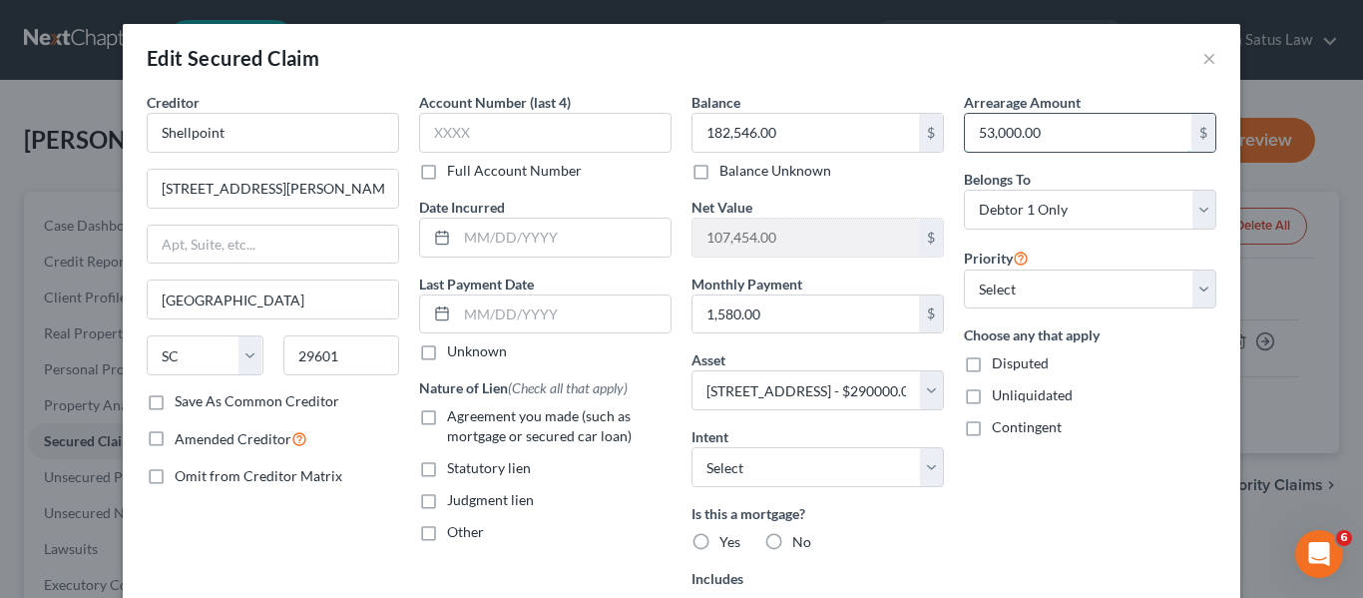
click at [1039, 138] on input "53,000.00" at bounding box center [1078, 133] width 227 height 38
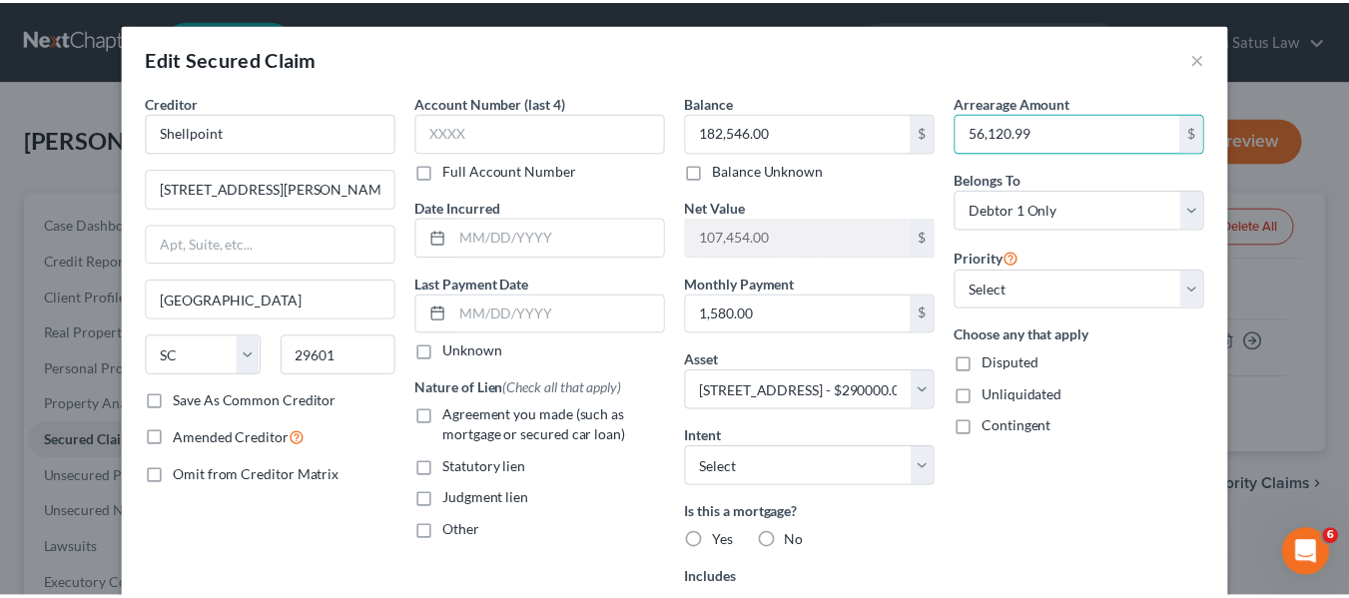
scroll to position [308, 0]
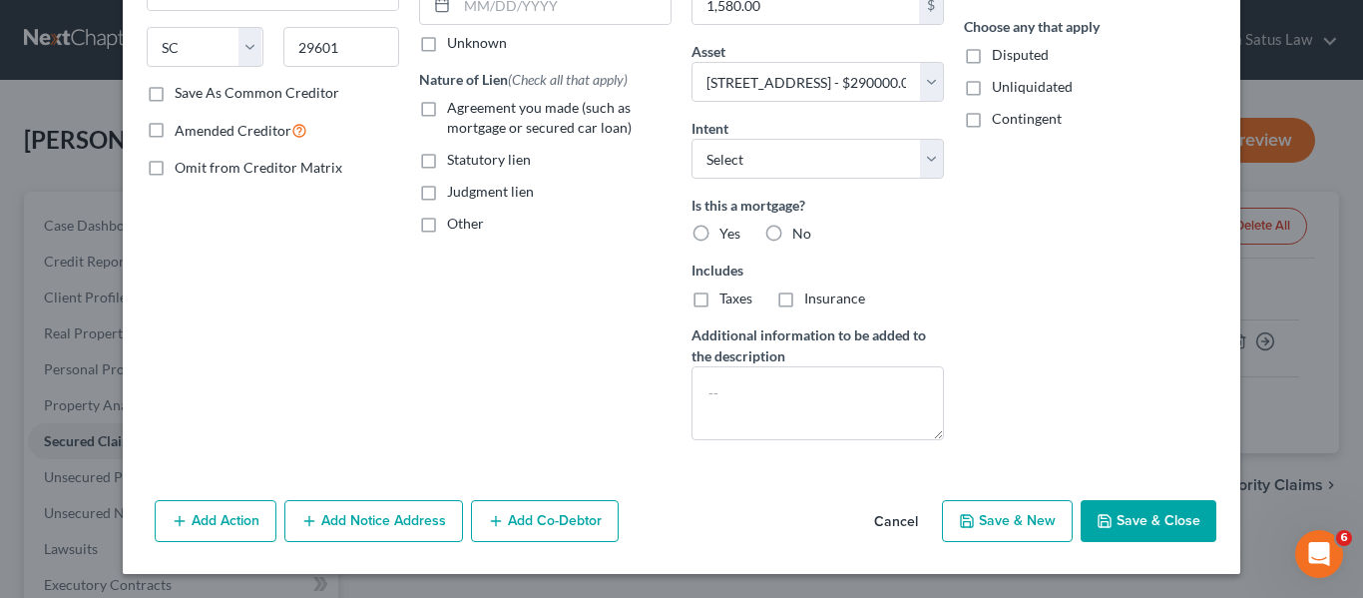
type input "56,120.99"
click at [1134, 501] on button "Save & Close" at bounding box center [1149, 521] width 136 height 42
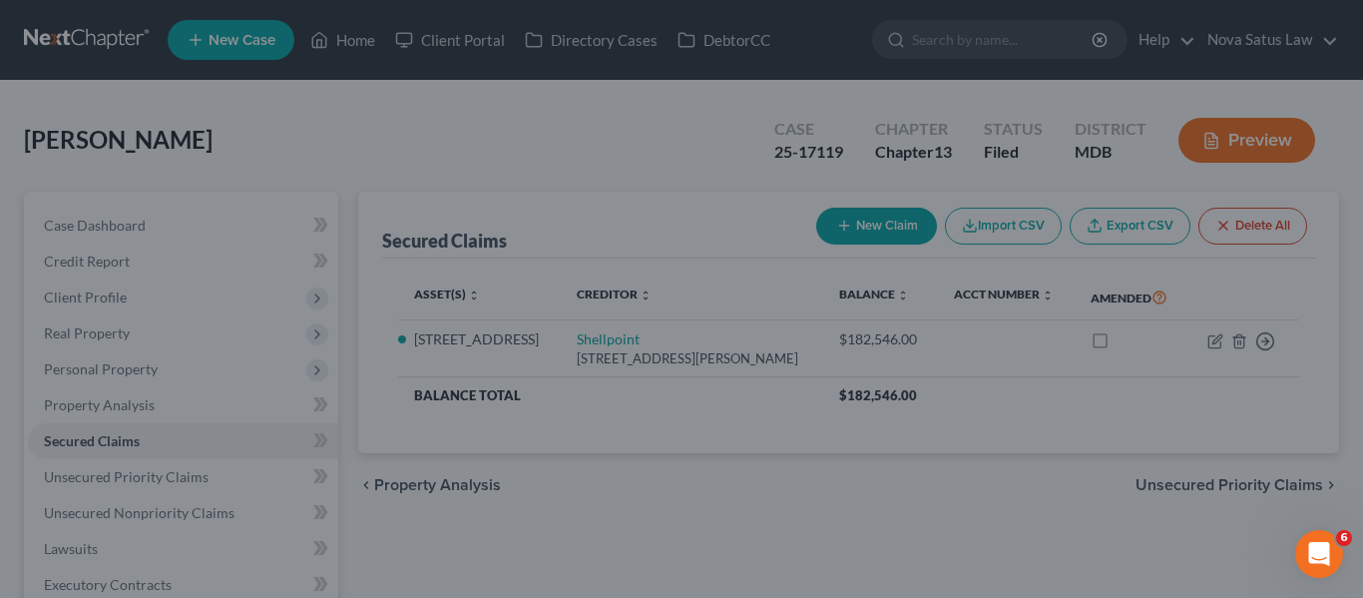
select select "6"
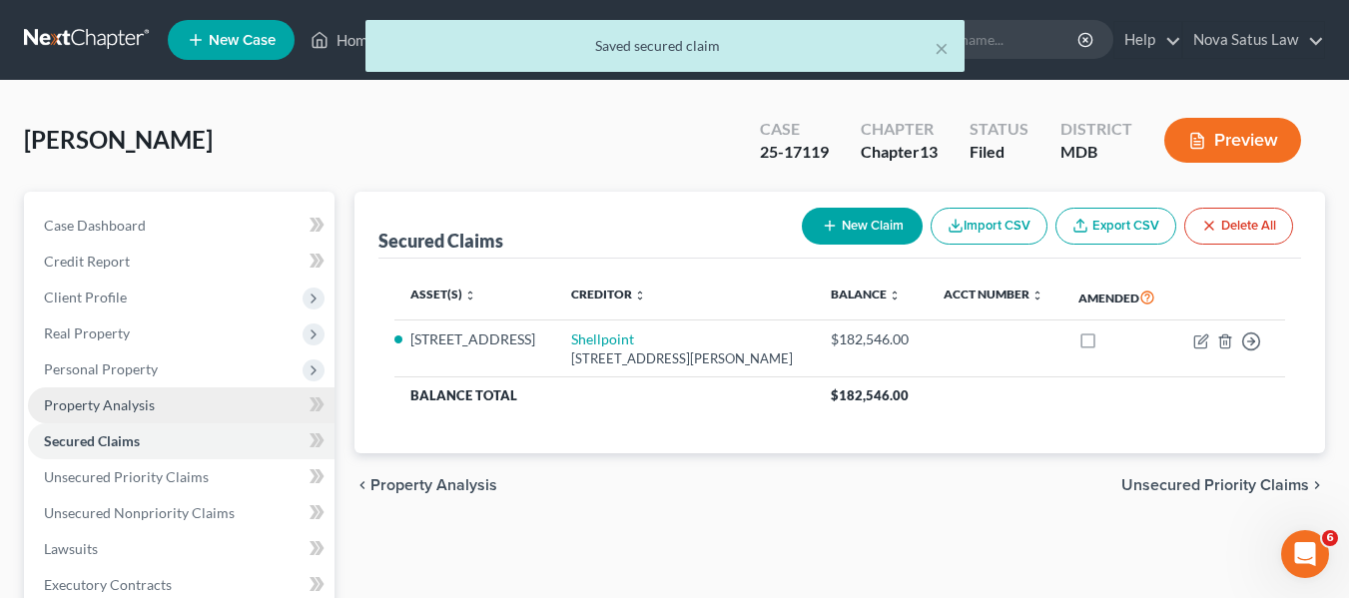
click at [148, 404] on span "Property Analysis" at bounding box center [99, 404] width 111 height 17
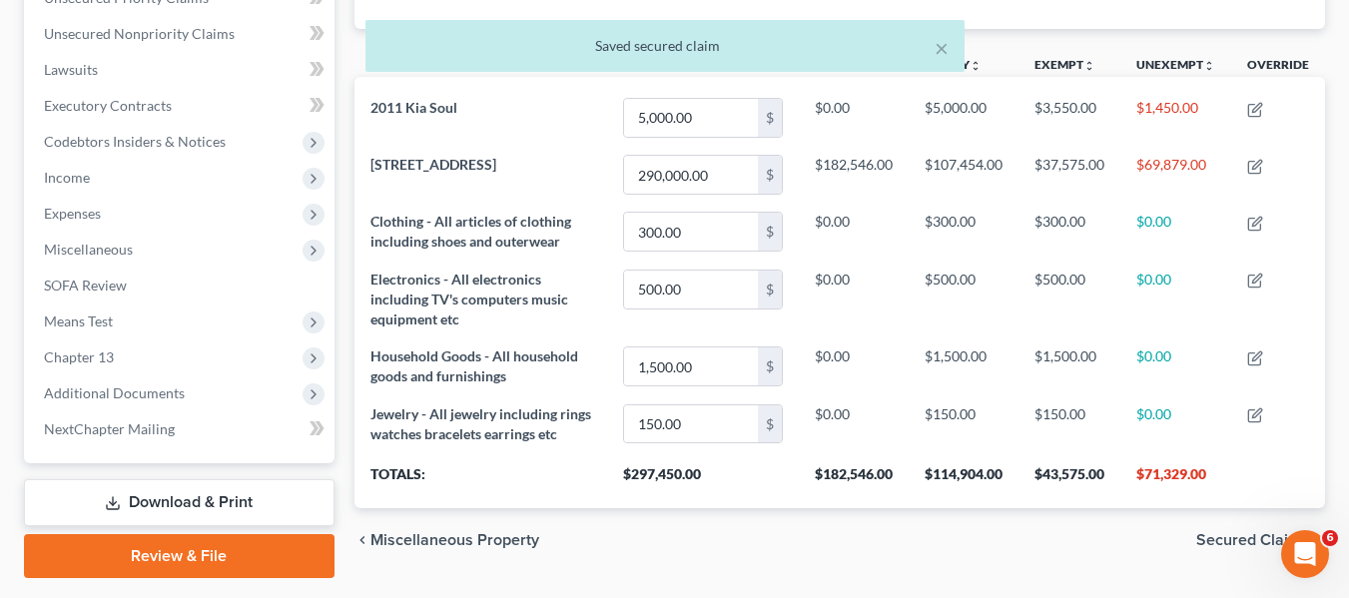
scroll to position [549, 0]
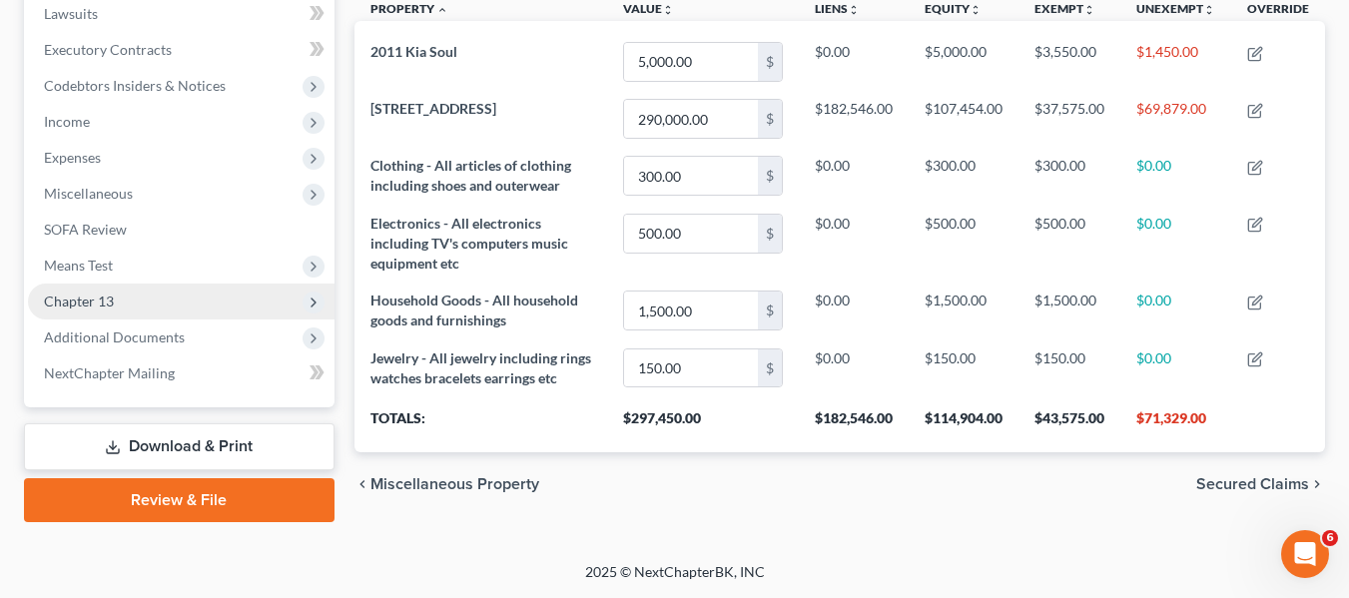
click at [117, 284] on span "Chapter 13" at bounding box center [181, 301] width 306 height 36
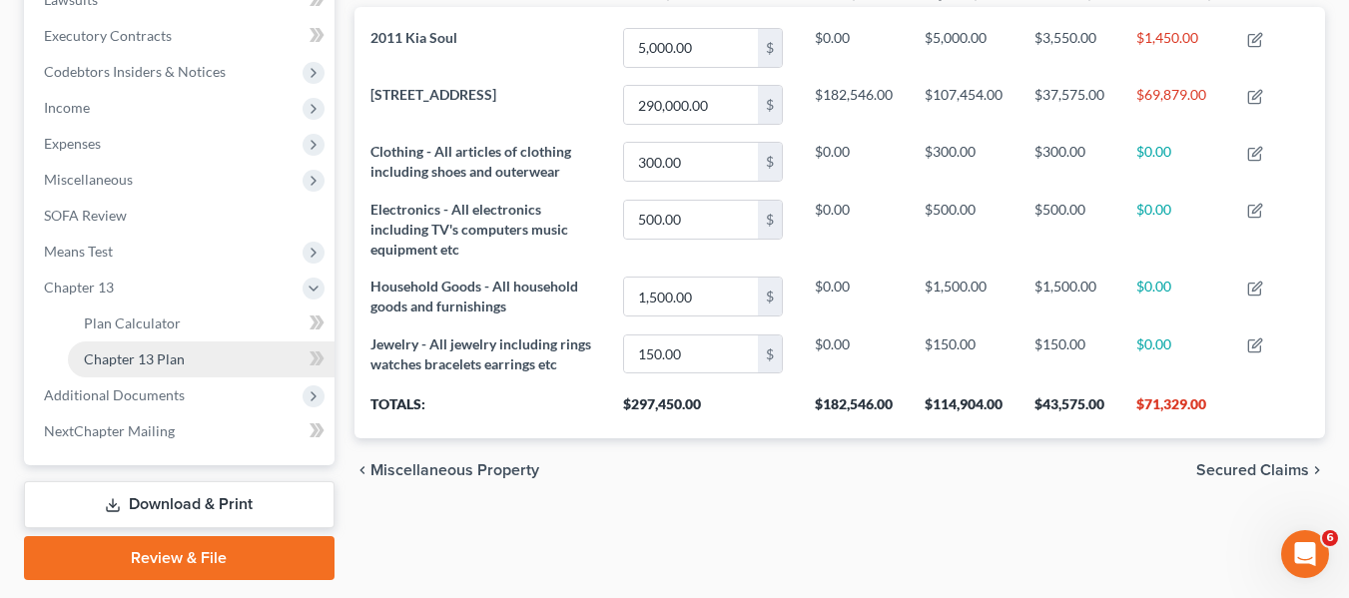
click at [135, 354] on span "Chapter 13 Plan" at bounding box center [134, 358] width 101 height 17
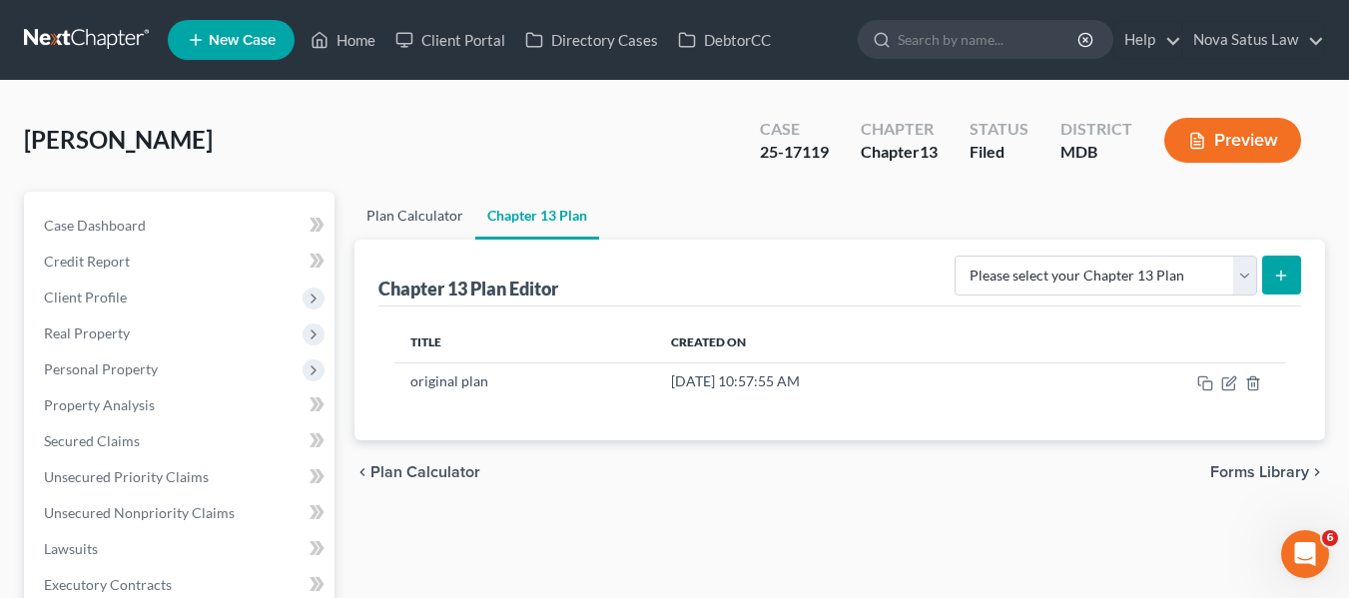
click at [392, 214] on link "Plan Calculator" at bounding box center [414, 216] width 121 height 48
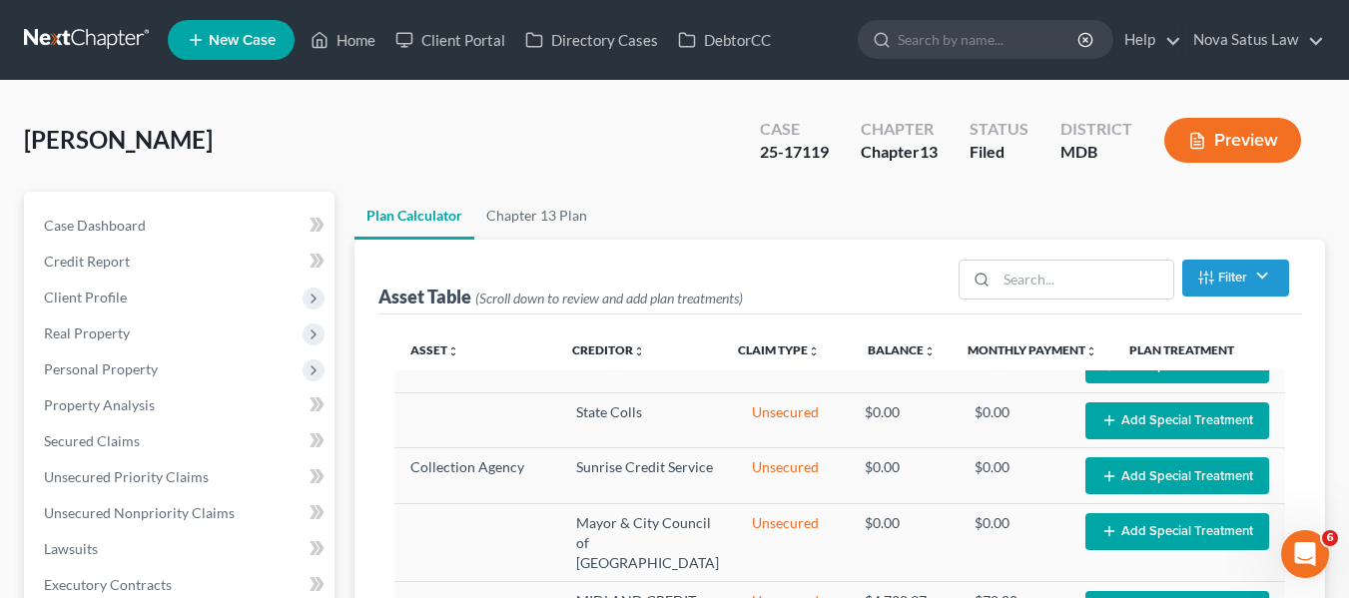
scroll to position [461, 0]
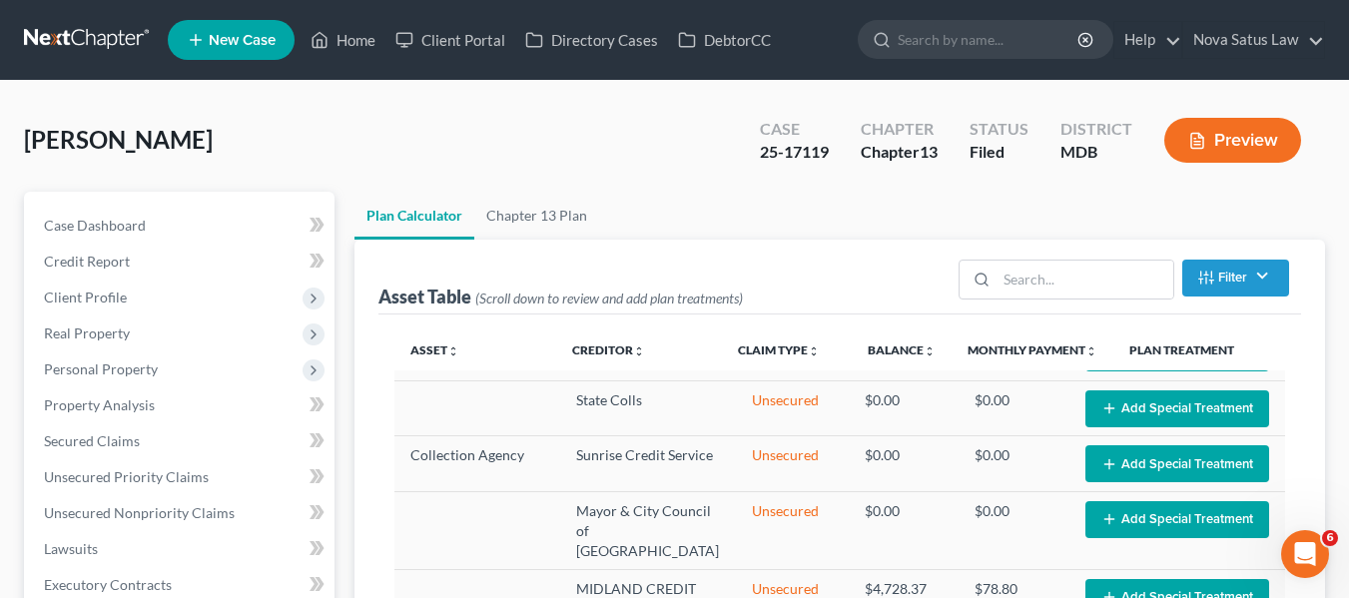
select select "59"
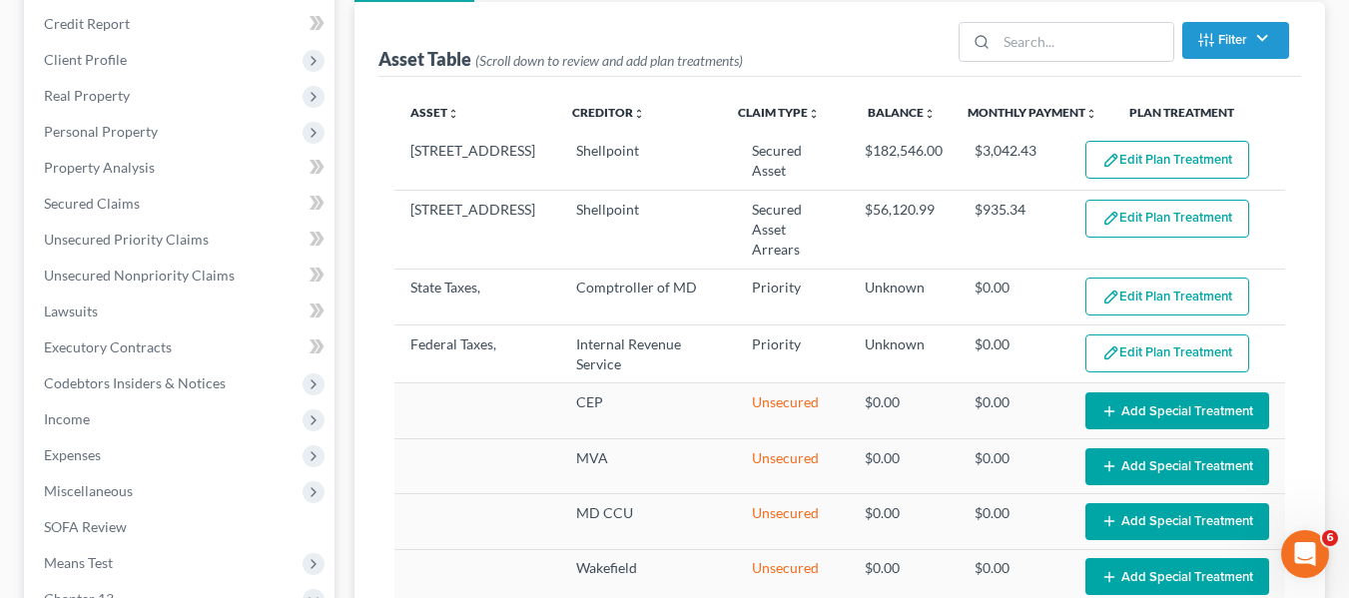
scroll to position [0, 0]
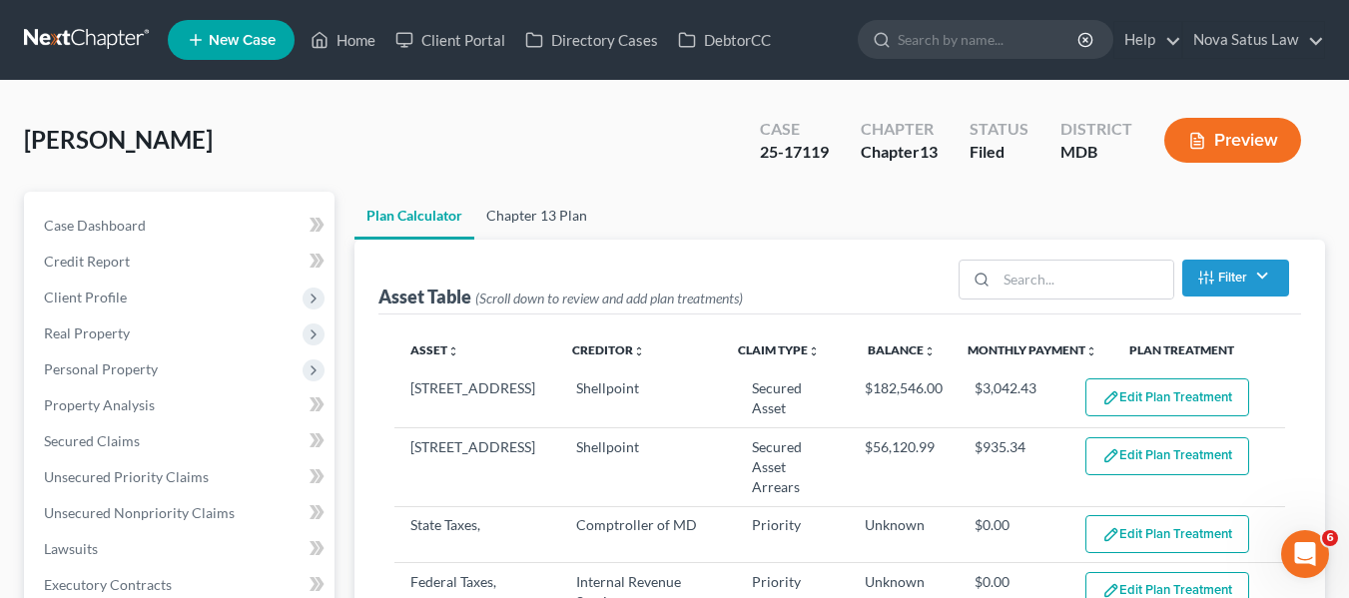
click at [520, 213] on link "Chapter 13 Plan" at bounding box center [536, 216] width 125 height 48
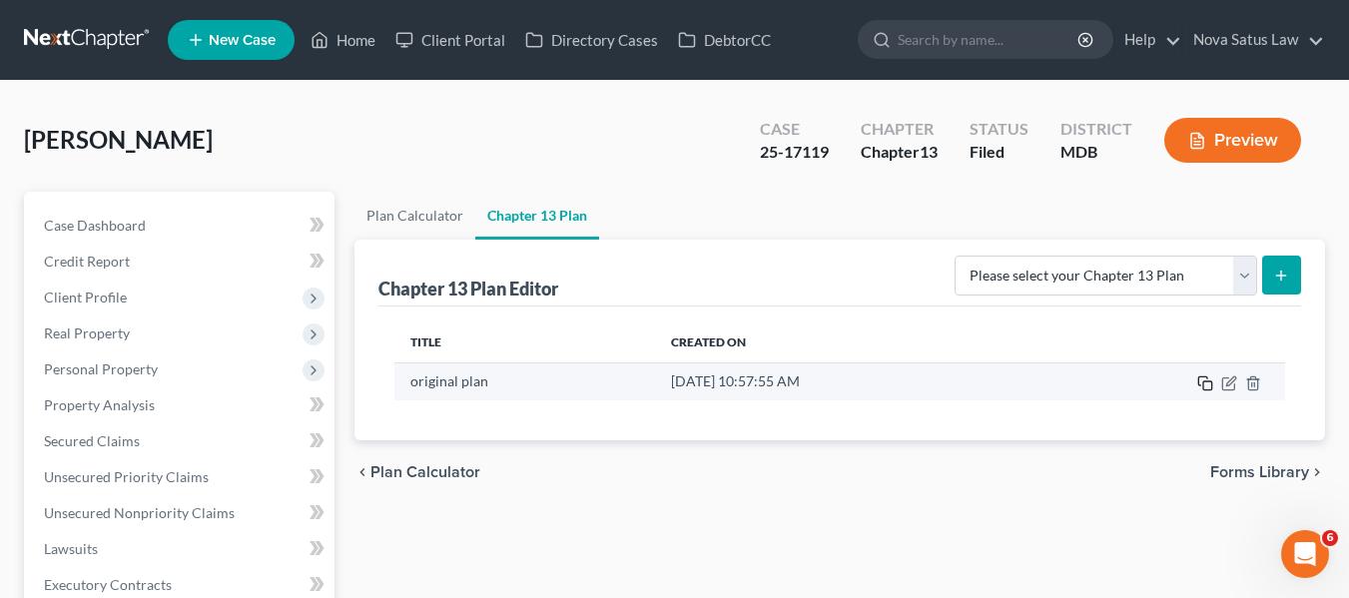
click at [1206, 381] on rect "button" at bounding box center [1207, 385] width 9 height 9
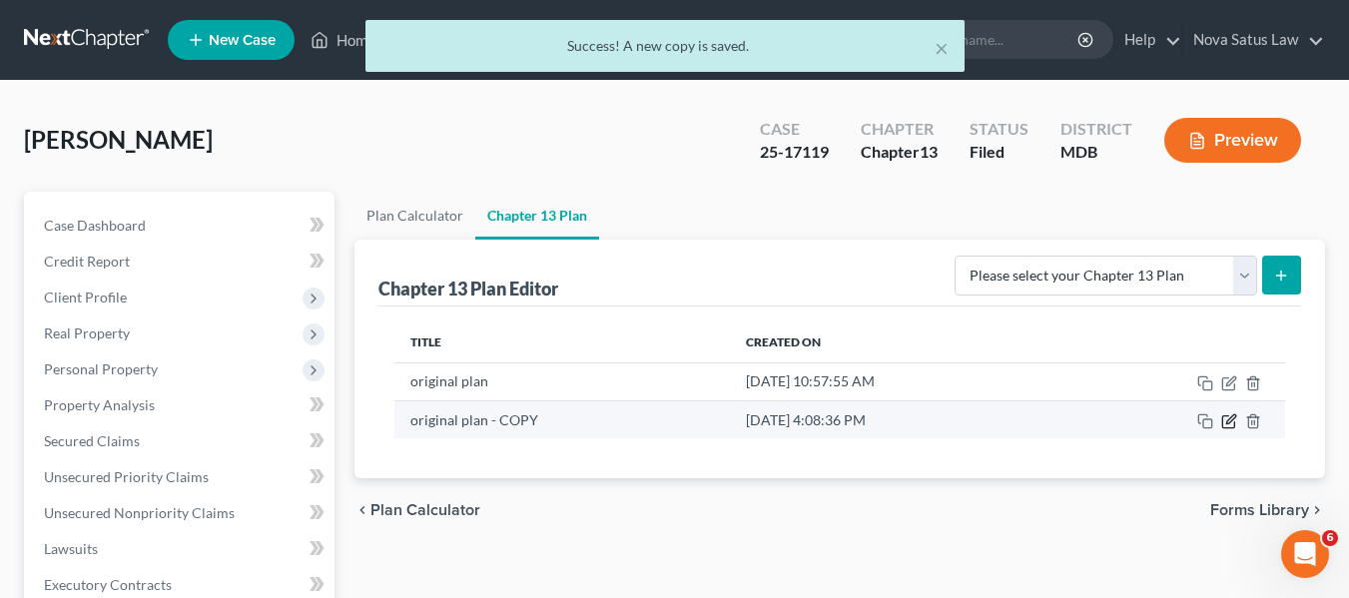
click at [1227, 419] on icon "button" at bounding box center [1229, 421] width 16 height 16
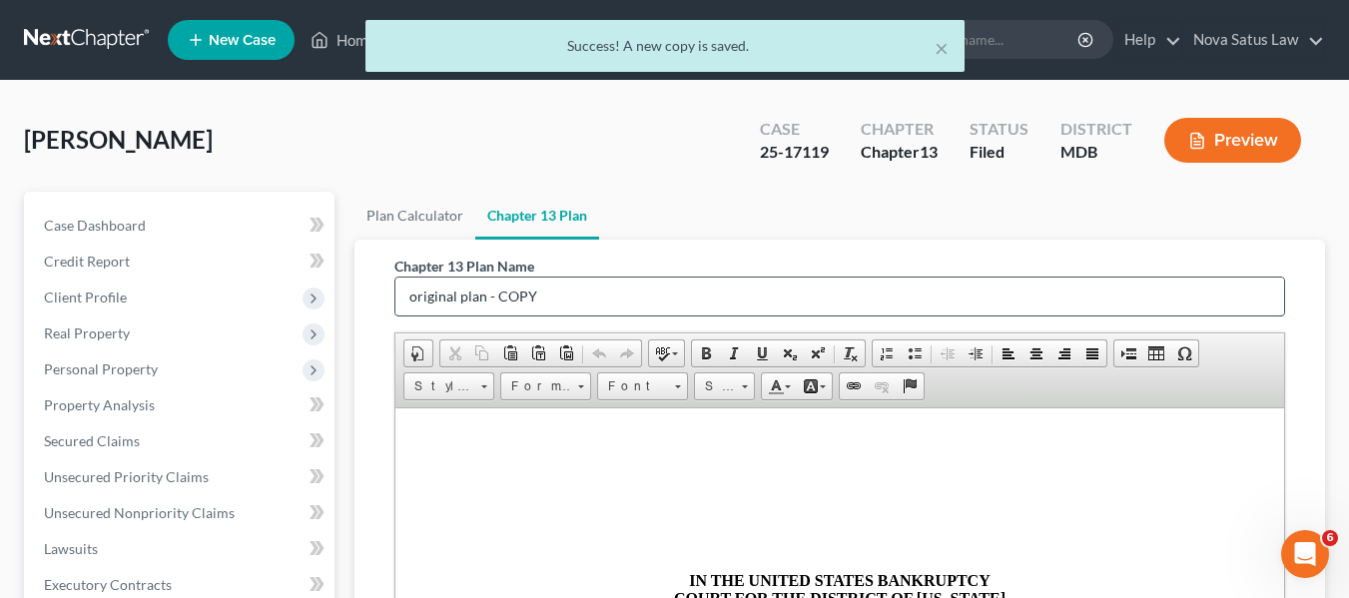
click at [627, 293] on input "original plan - COPY" at bounding box center [839, 296] width 888 height 38
type input "o"
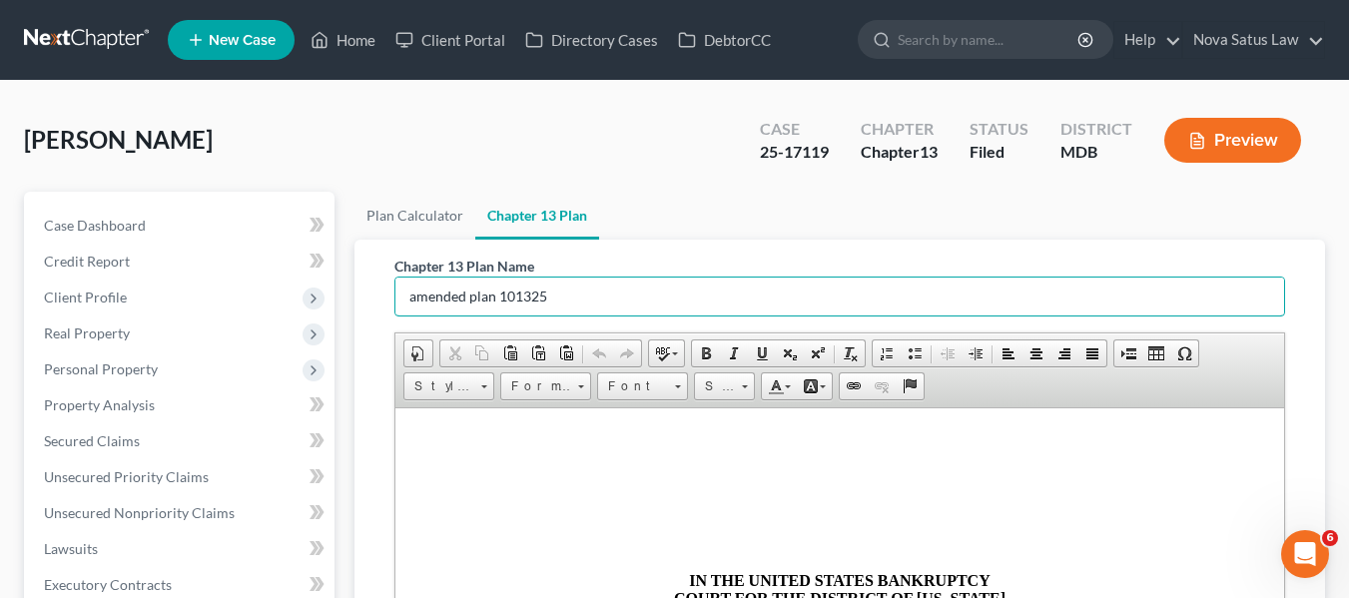
scroll to position [523, 0]
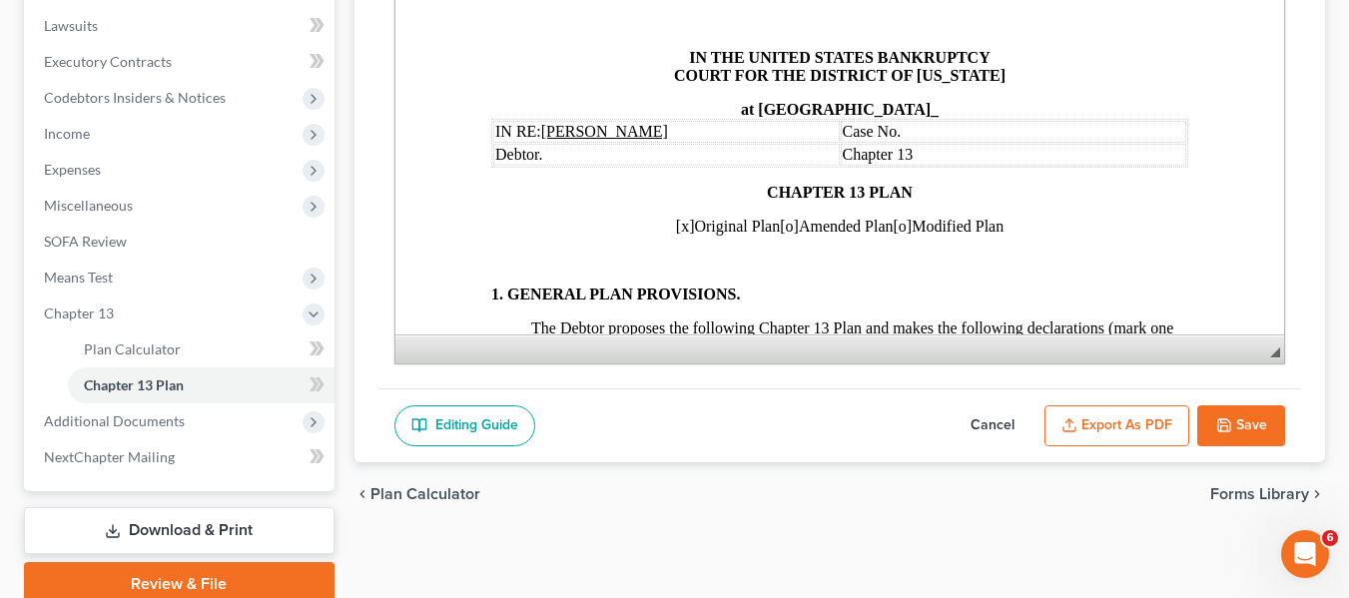
type input "amended plan 101325"
click at [675, 224] on span "[x]" at bounding box center [684, 226] width 19 height 17
click at [675, 226] on span "[x]" at bounding box center [684, 226] width 19 height 17
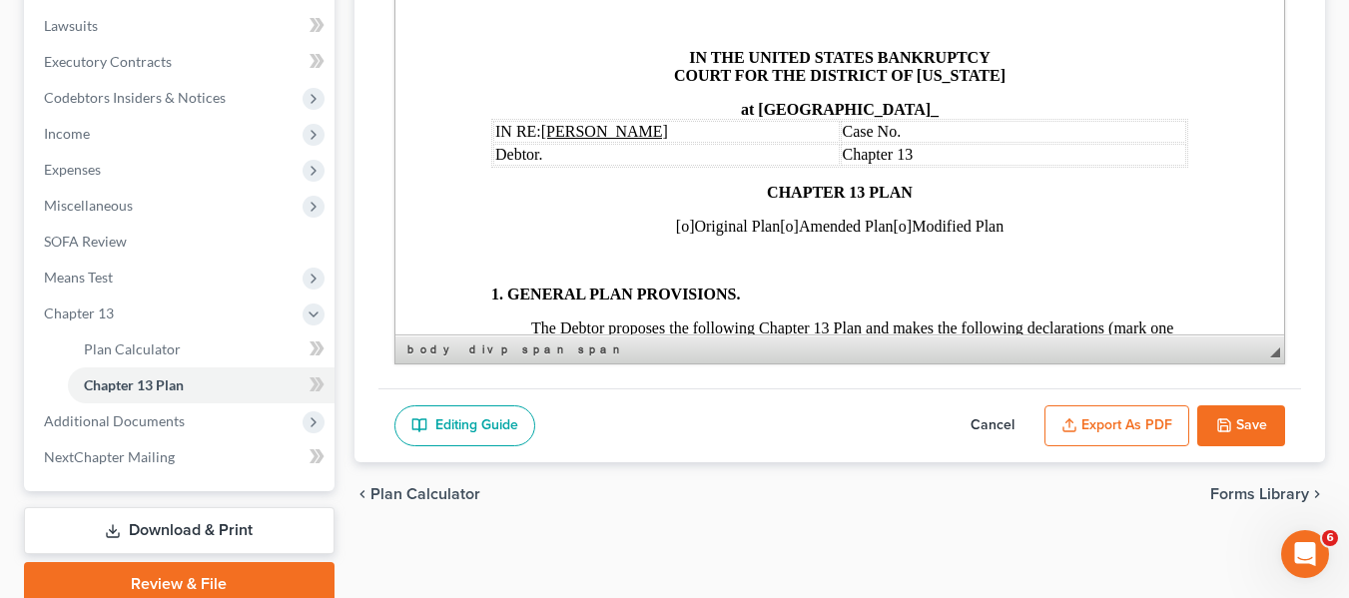
click at [779, 228] on span "[o]" at bounding box center [788, 226] width 19 height 17
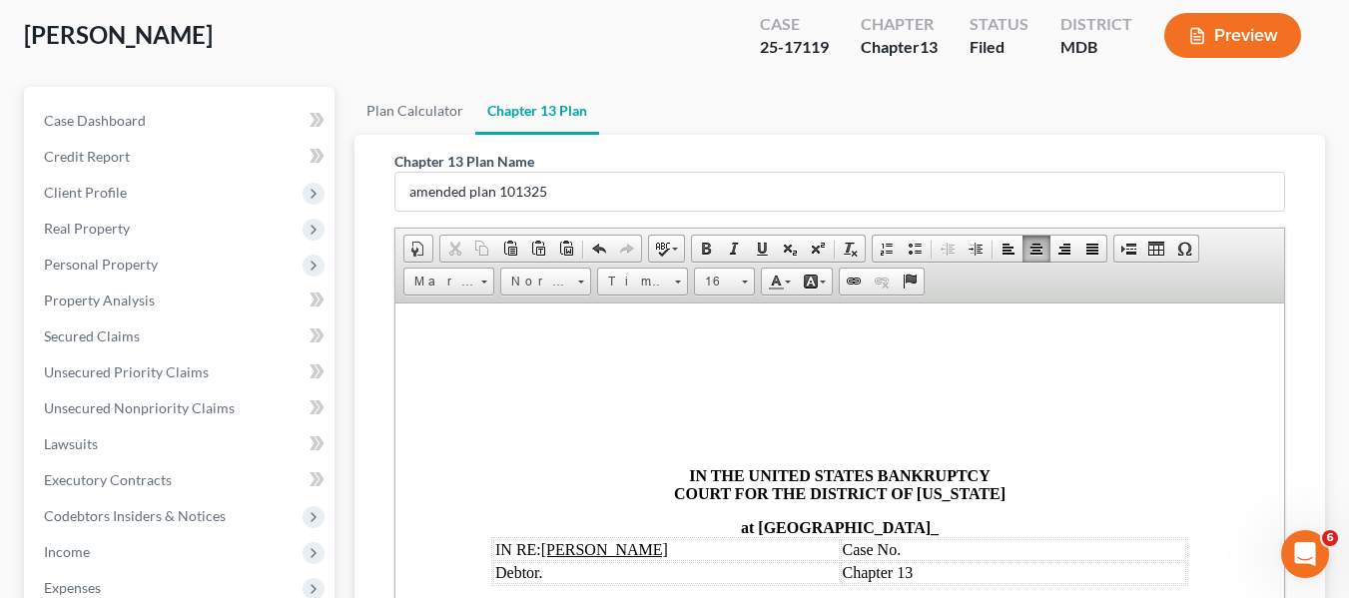
scroll to position [144, 0]
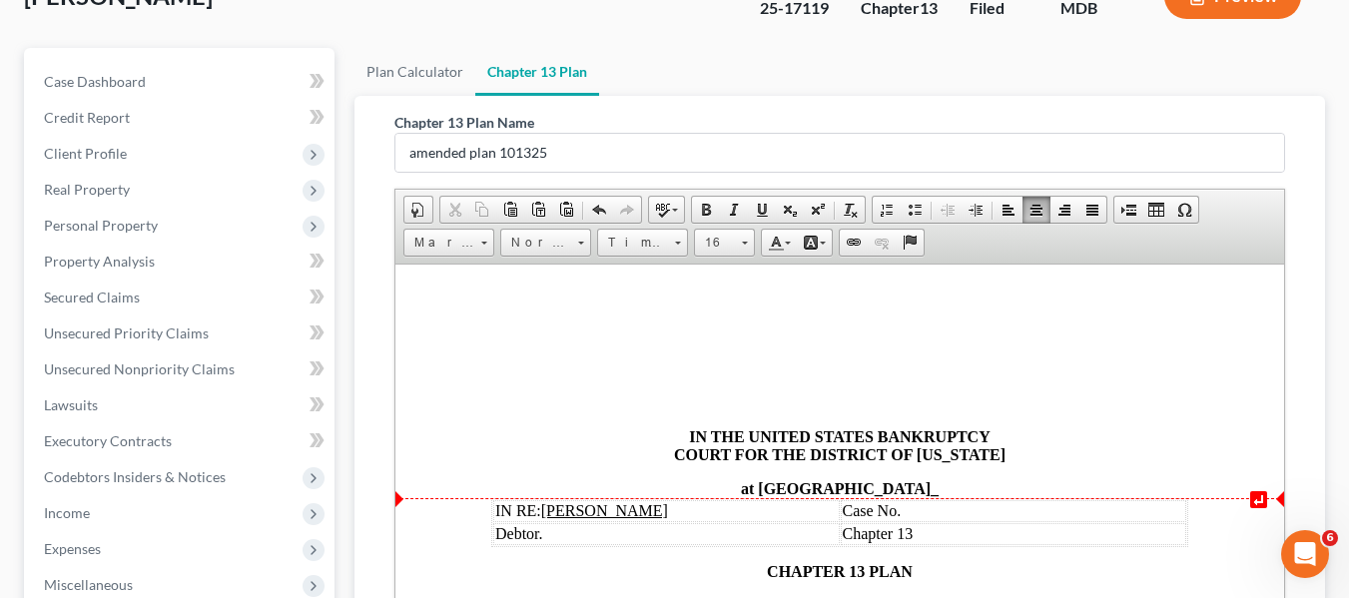
click at [907, 502] on td "Case No." at bounding box center [1012, 510] width 346 height 22
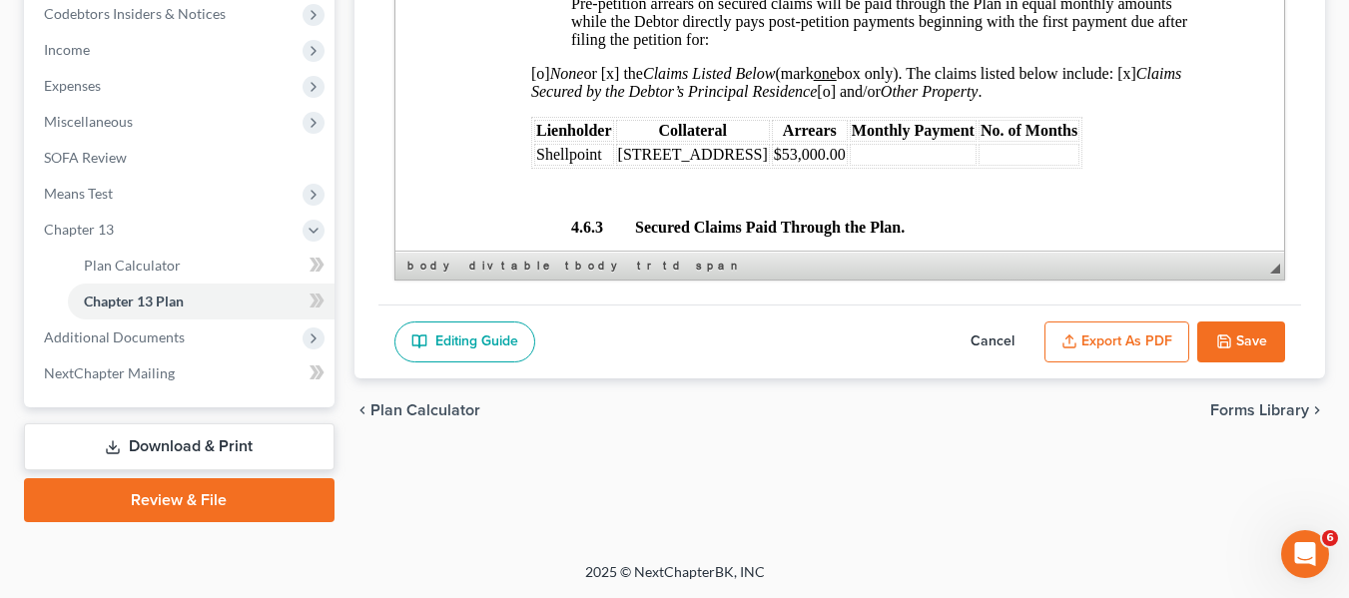
scroll to position [3449, 0]
click at [831, 162] on span "$53,000.00" at bounding box center [809, 153] width 72 height 17
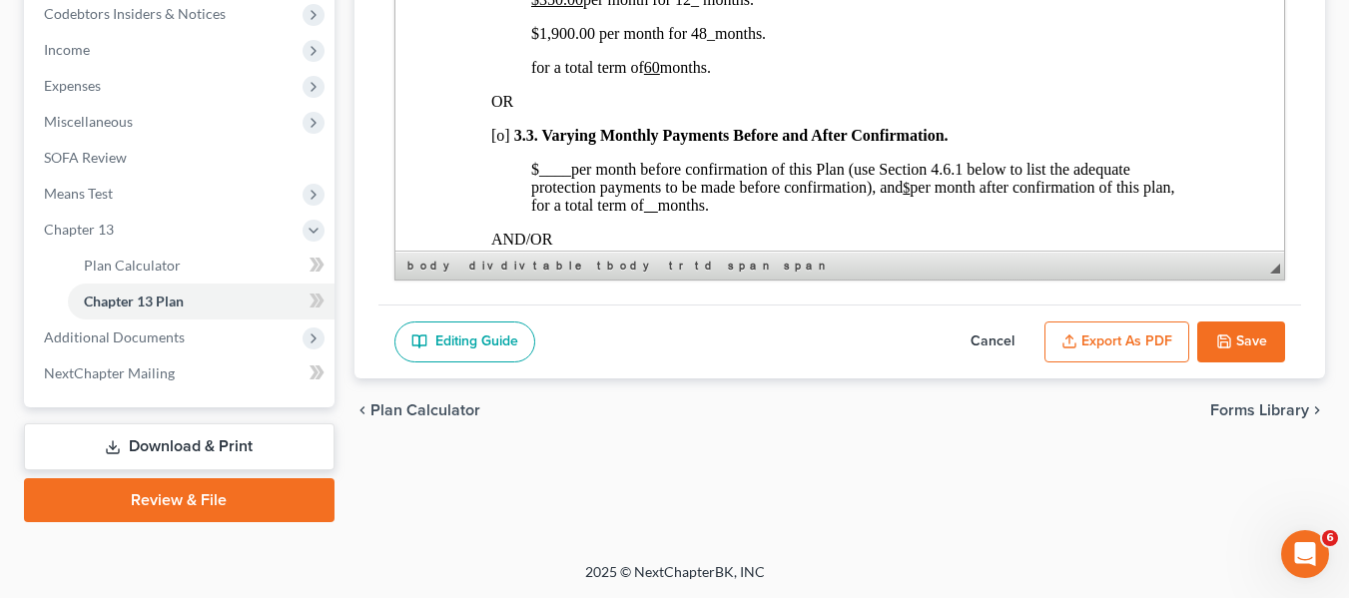
scroll to position [1374, 0]
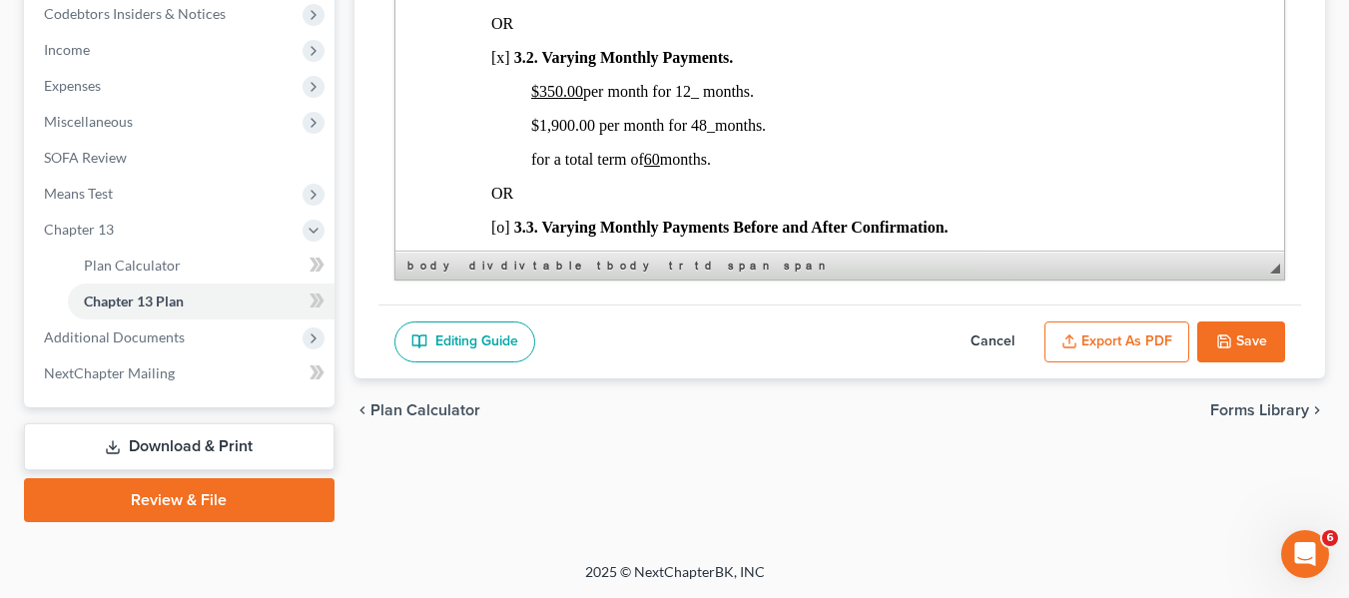
click at [549, 134] on span "$1,900.00 per month for 48 _ months." at bounding box center [647, 125] width 235 height 17
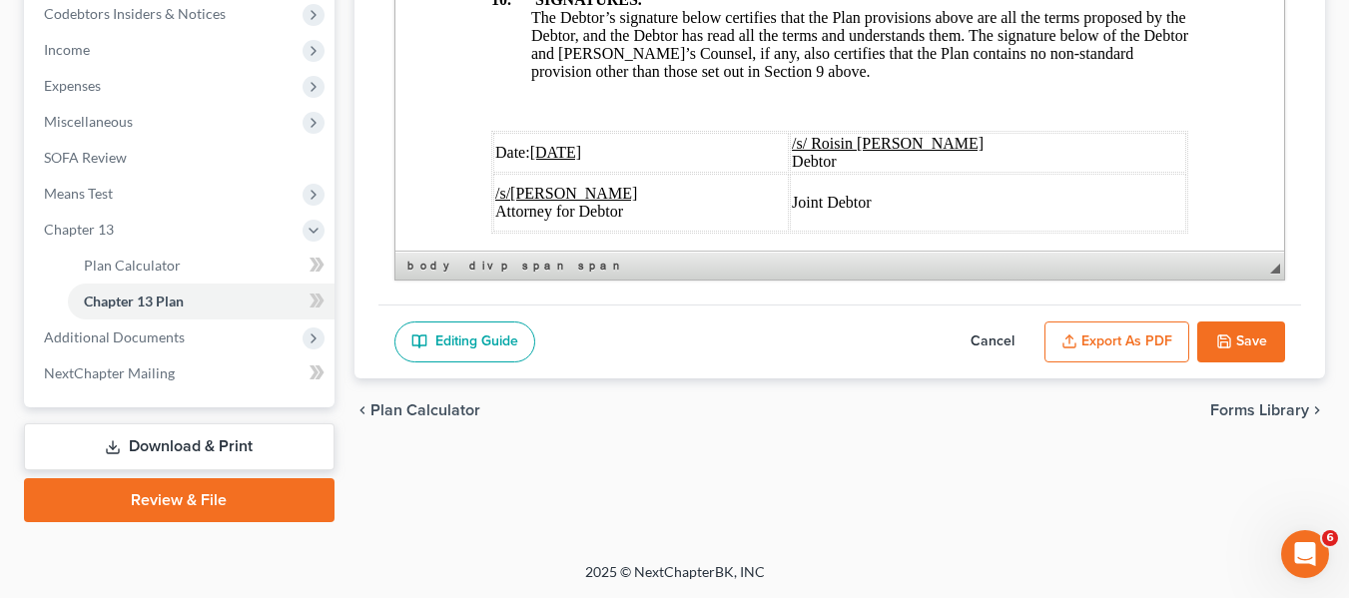
scroll to position [7689, 0]
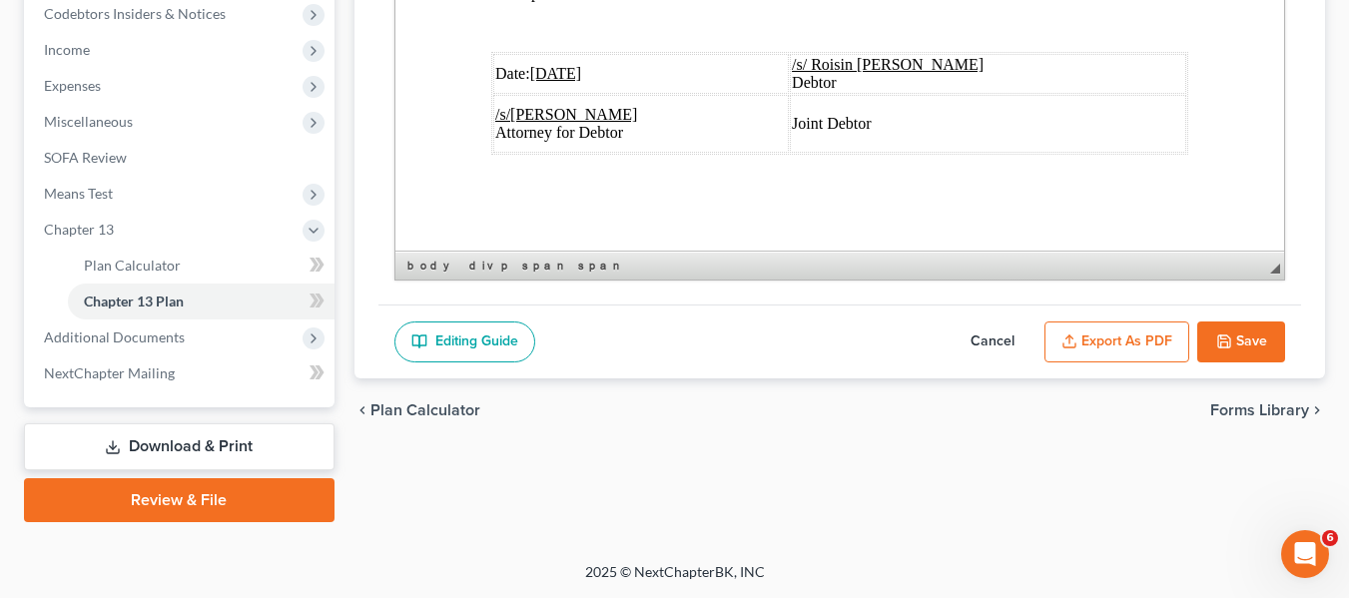
click at [535, 82] on u "08/04/2025" at bounding box center [555, 73] width 52 height 17
click at [1097, 328] on button "Export as PDF" at bounding box center [1116, 342] width 145 height 42
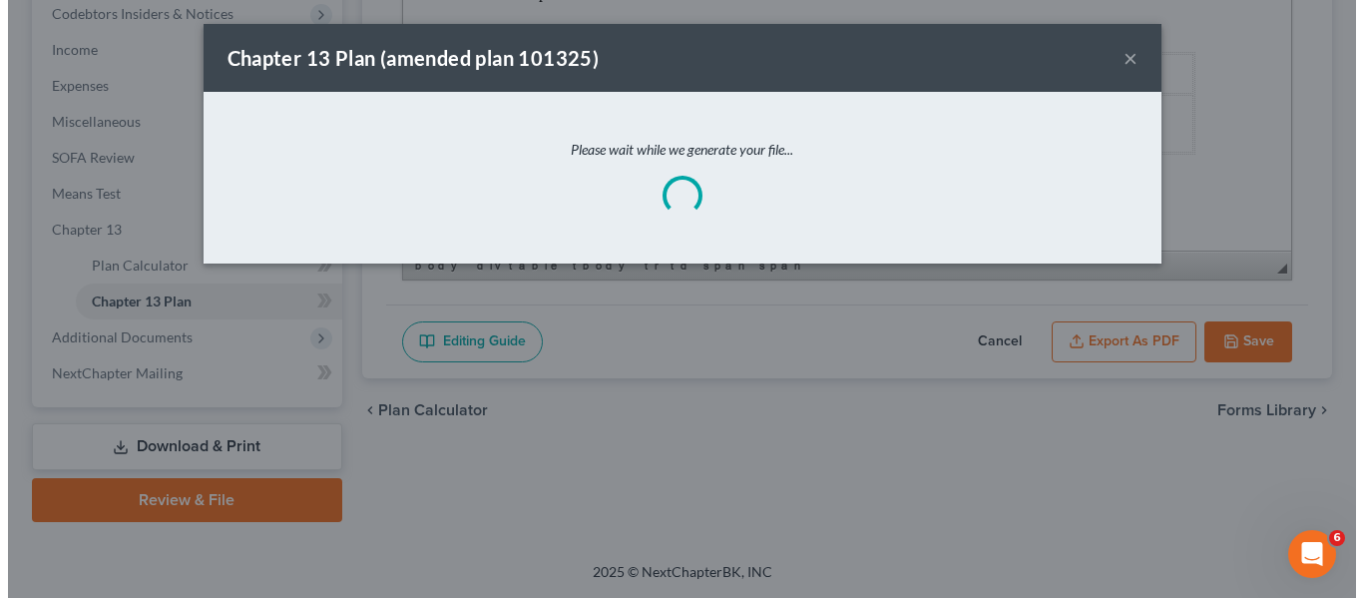
scroll to position [7617, 0]
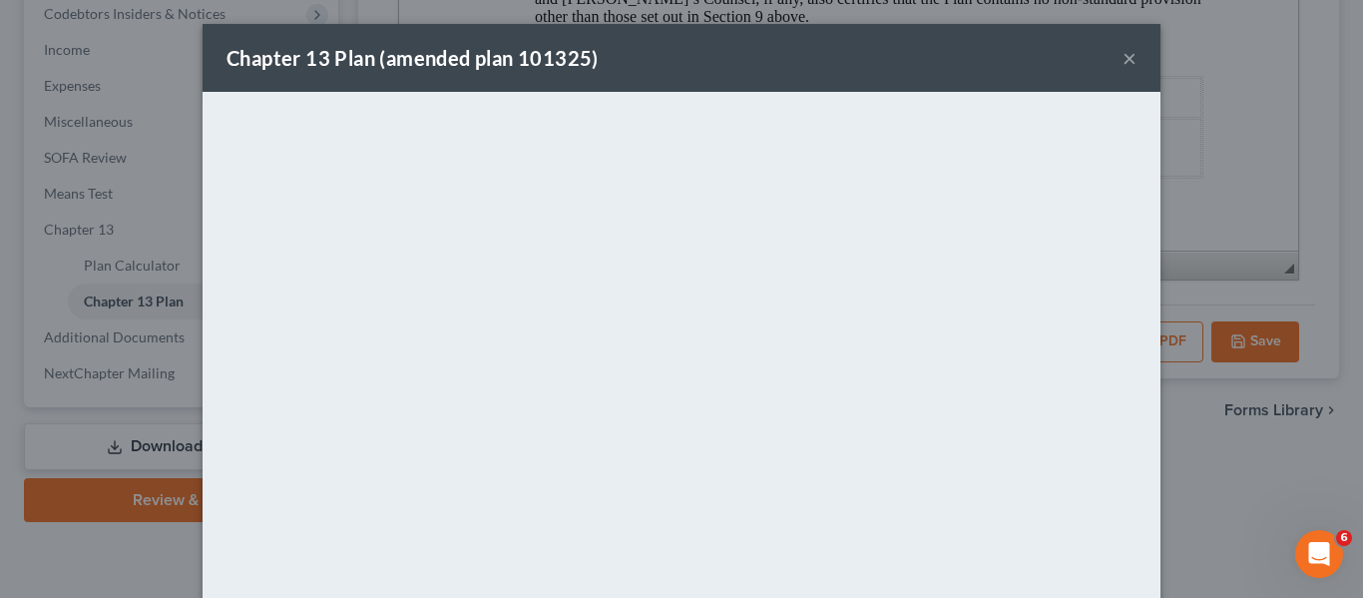
click at [714, 71] on div "Chapter 13 Plan (amended plan 101325) ×" at bounding box center [682, 58] width 958 height 68
click at [1127, 56] on button "×" at bounding box center [1130, 58] width 14 height 24
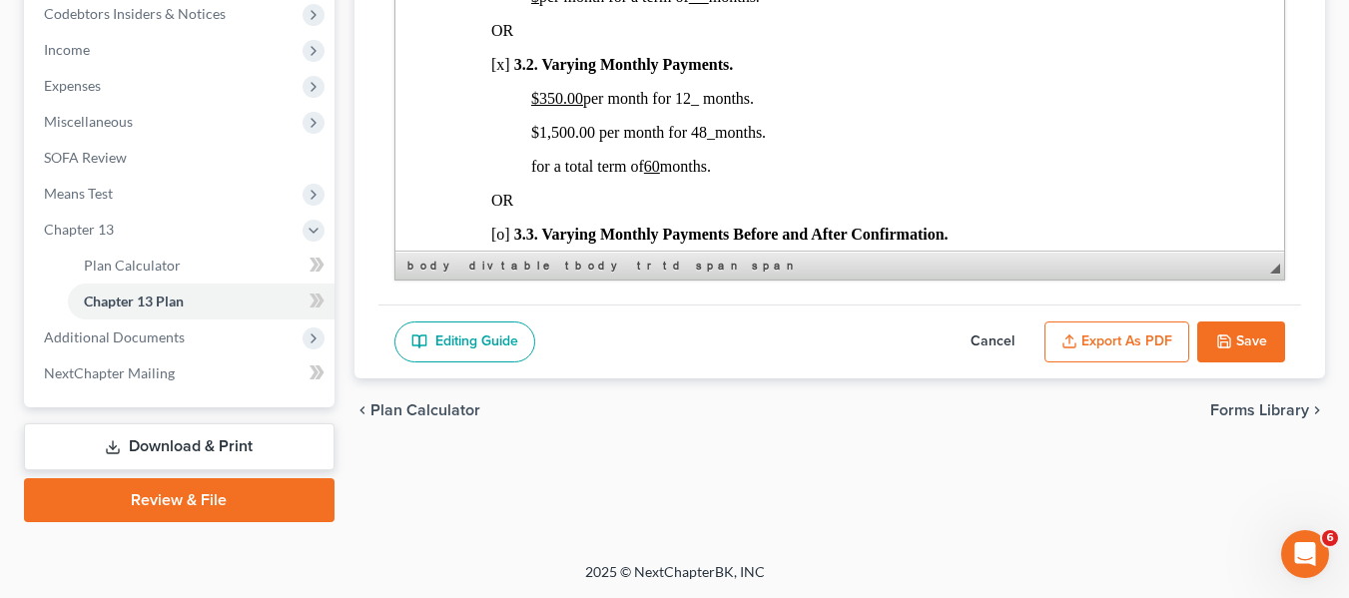
scroll to position [1364, 0]
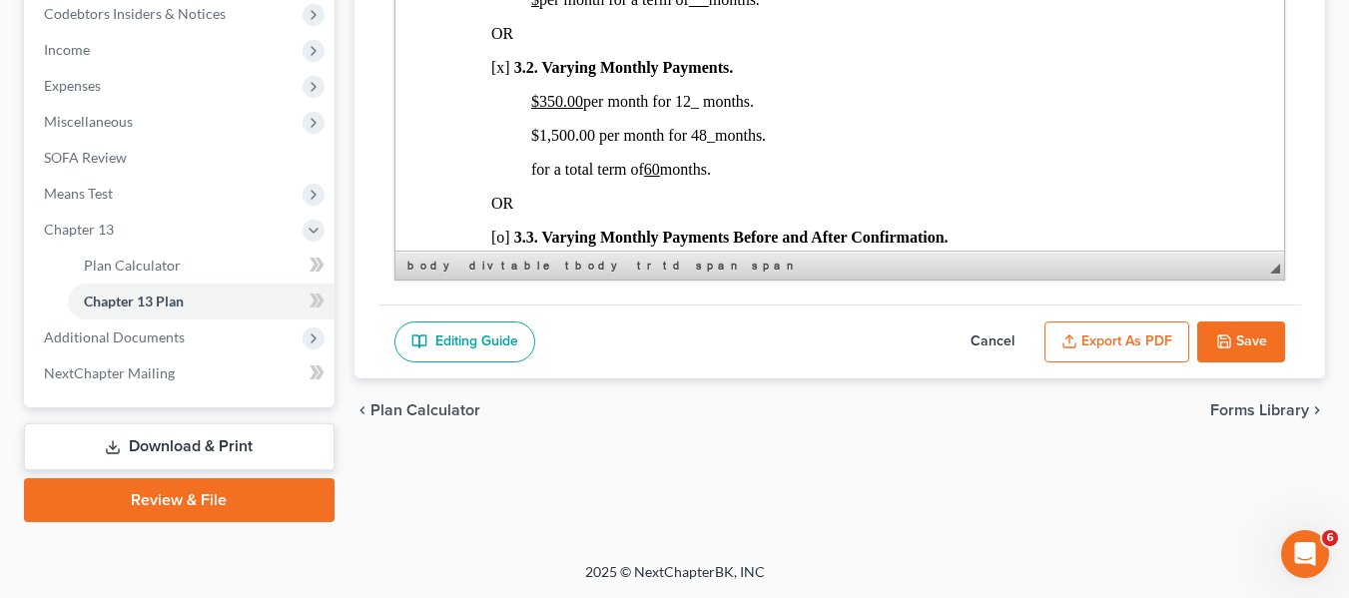
click at [1230, 337] on icon "button" at bounding box center [1224, 341] width 12 height 12
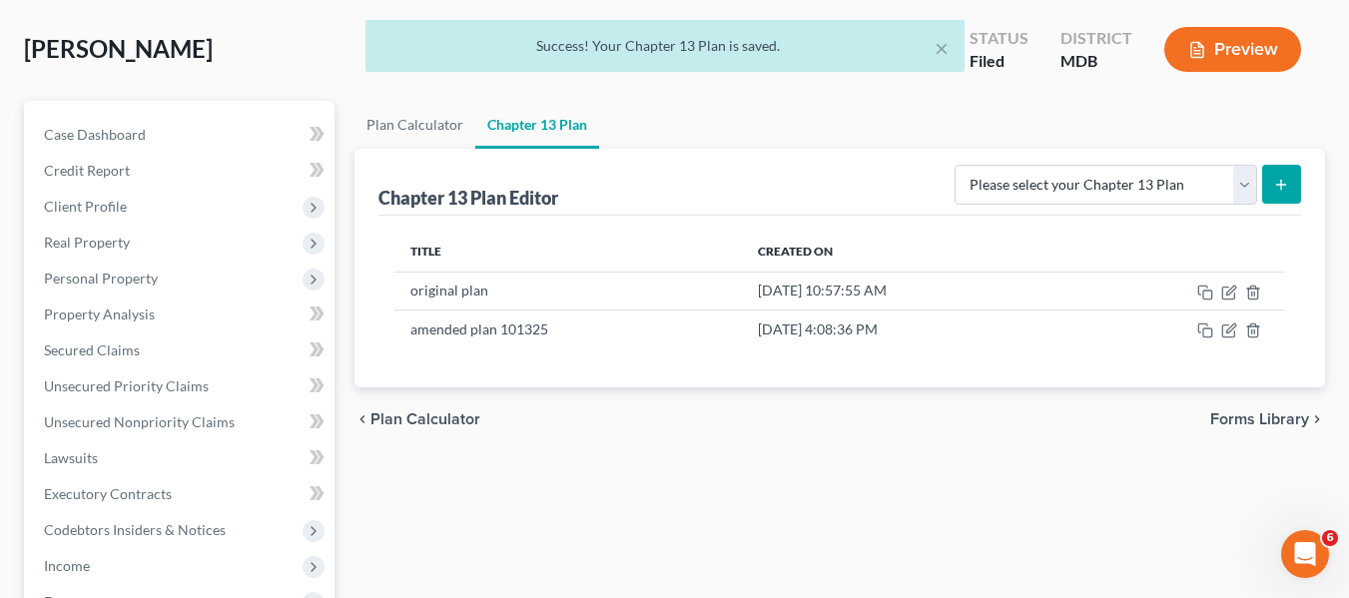
scroll to position [0, 0]
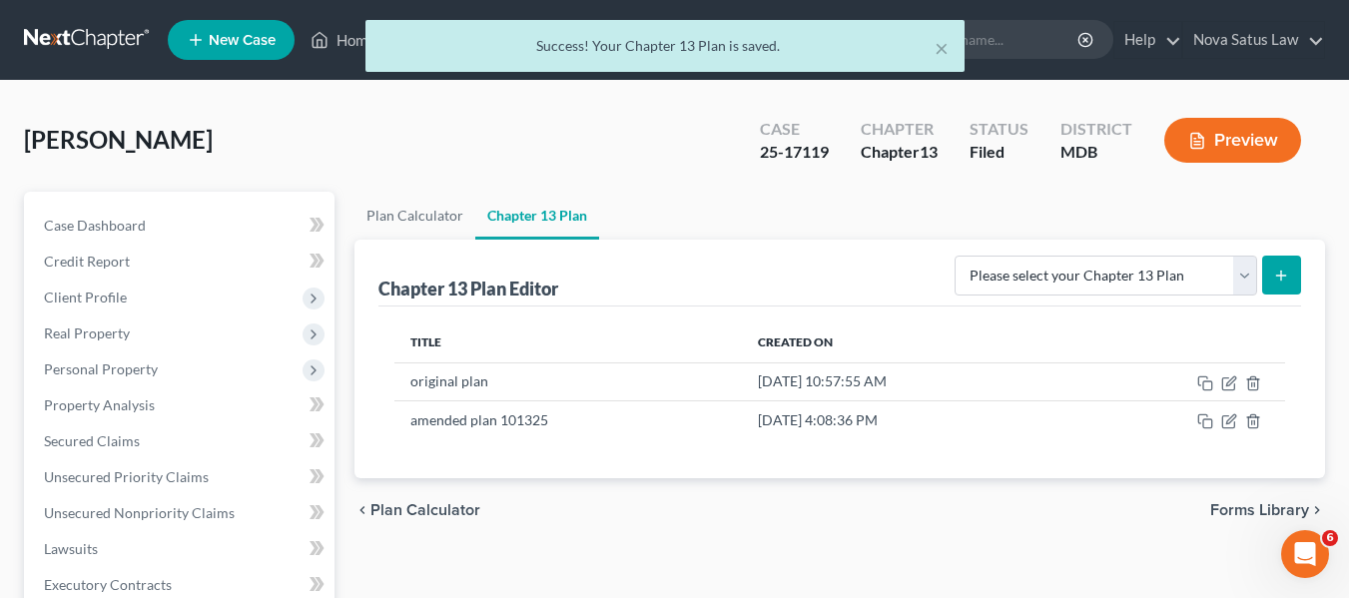
click at [345, 37] on div "× Success! Your Chapter 13 Plan is saved." at bounding box center [664, 51] width 1349 height 62
click at [347, 43] on div "× Success! Your Chapter 13 Plan is saved." at bounding box center [664, 51] width 1349 height 62
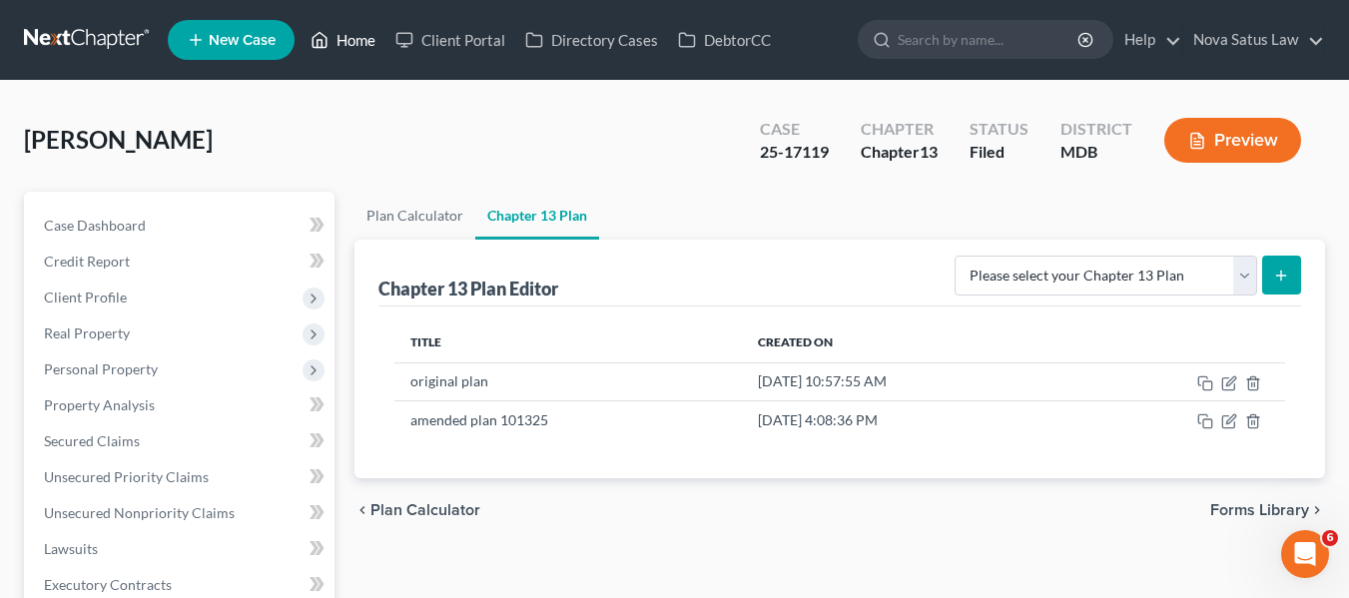
click at [346, 40] on link "Home" at bounding box center [342, 40] width 85 height 36
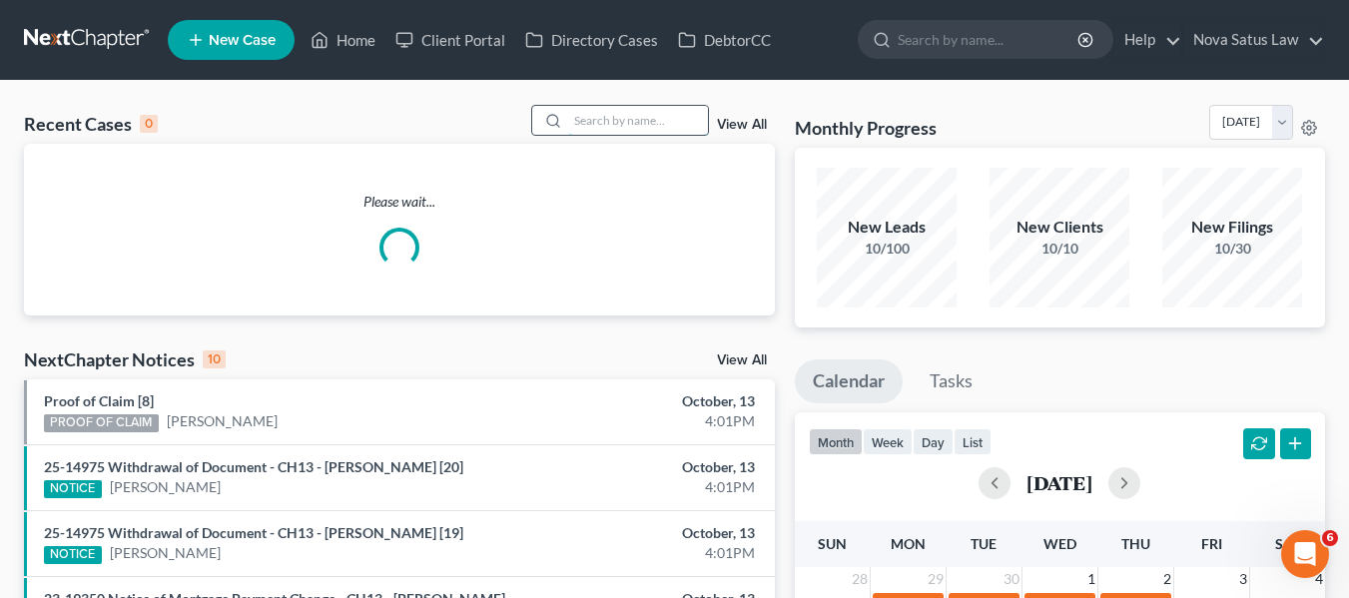
click at [605, 118] on input "search" at bounding box center [638, 120] width 140 height 29
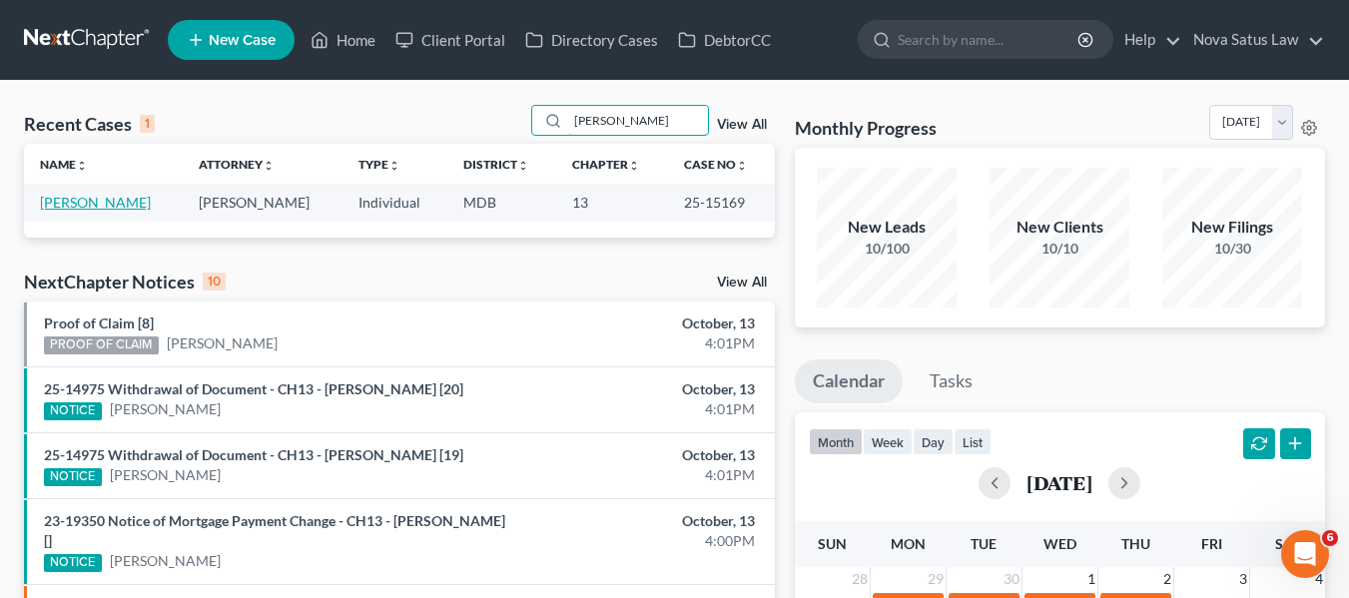
type input "herman"
click at [94, 205] on link "[PERSON_NAME]" at bounding box center [95, 202] width 111 height 17
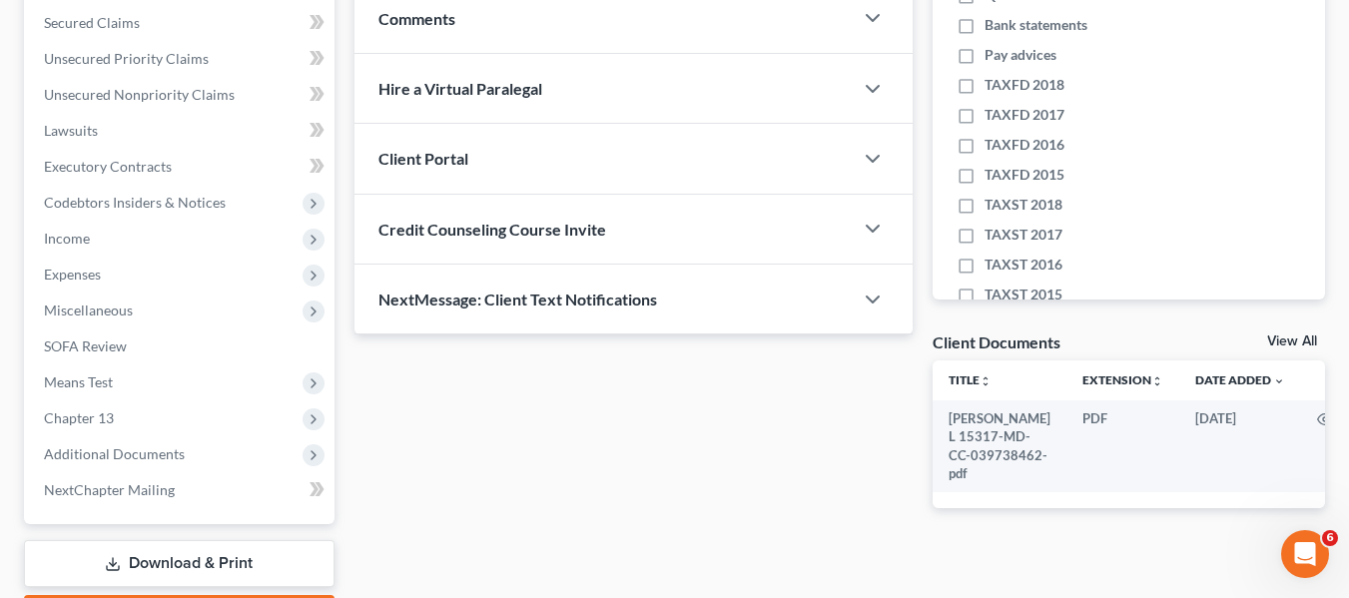
scroll to position [535, 0]
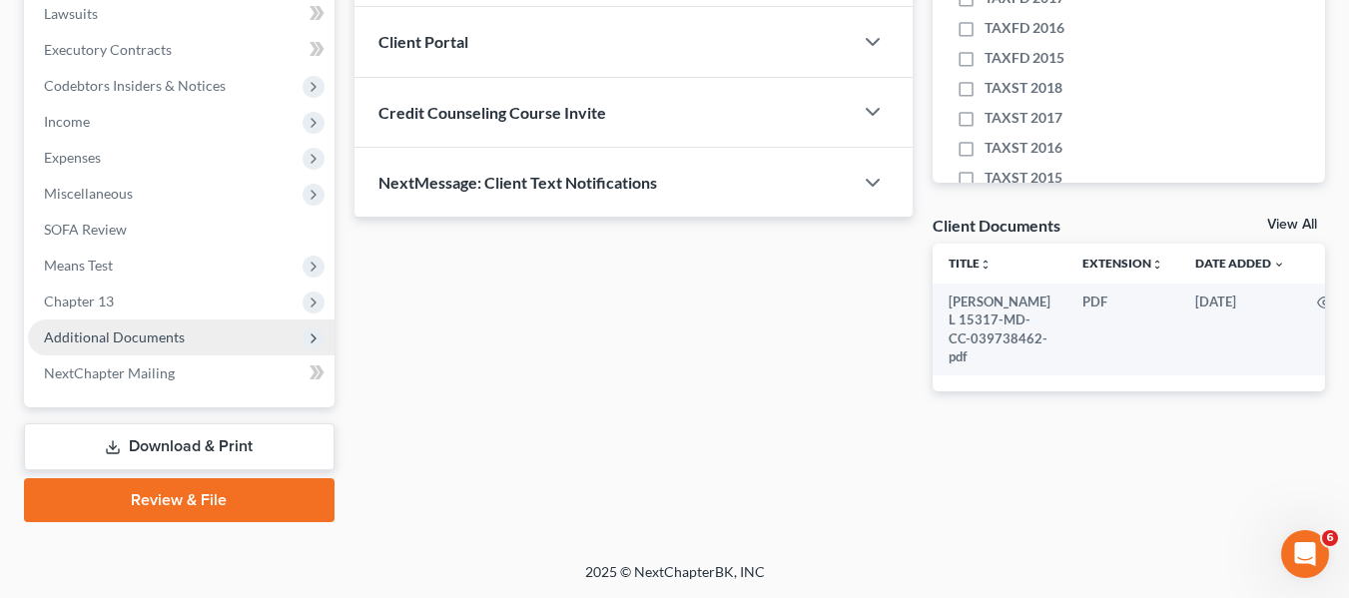
click at [77, 324] on span "Additional Documents" at bounding box center [181, 337] width 306 height 36
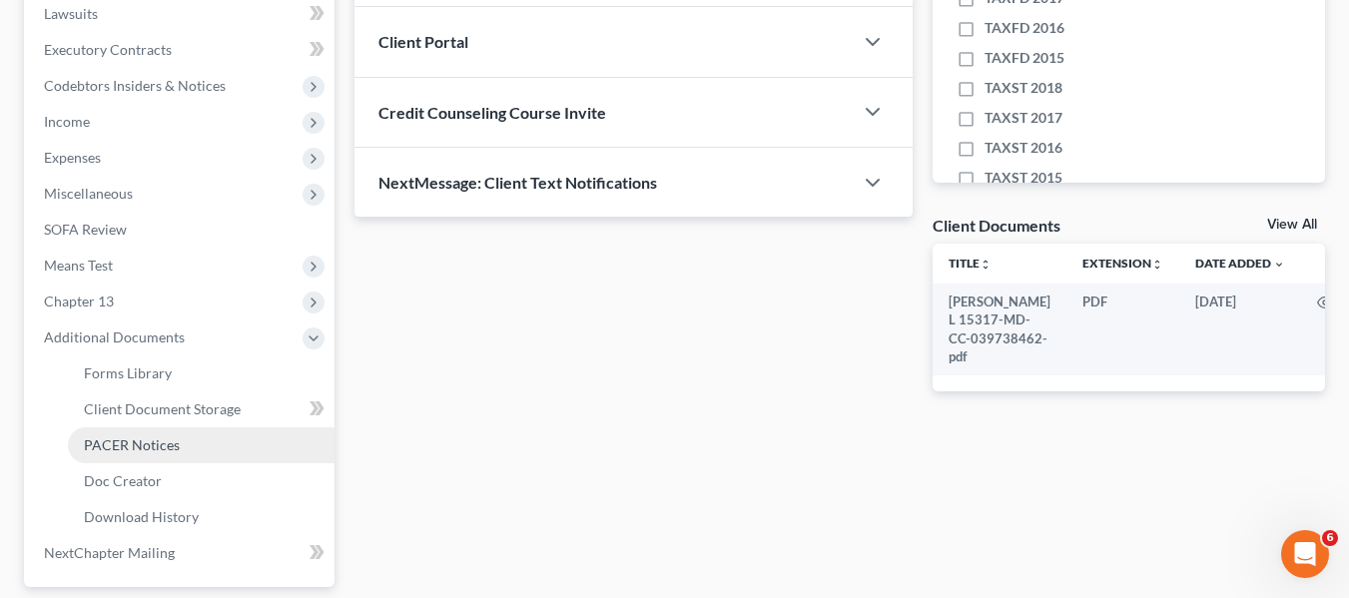
click at [112, 436] on span "PACER Notices" at bounding box center [132, 444] width 96 height 17
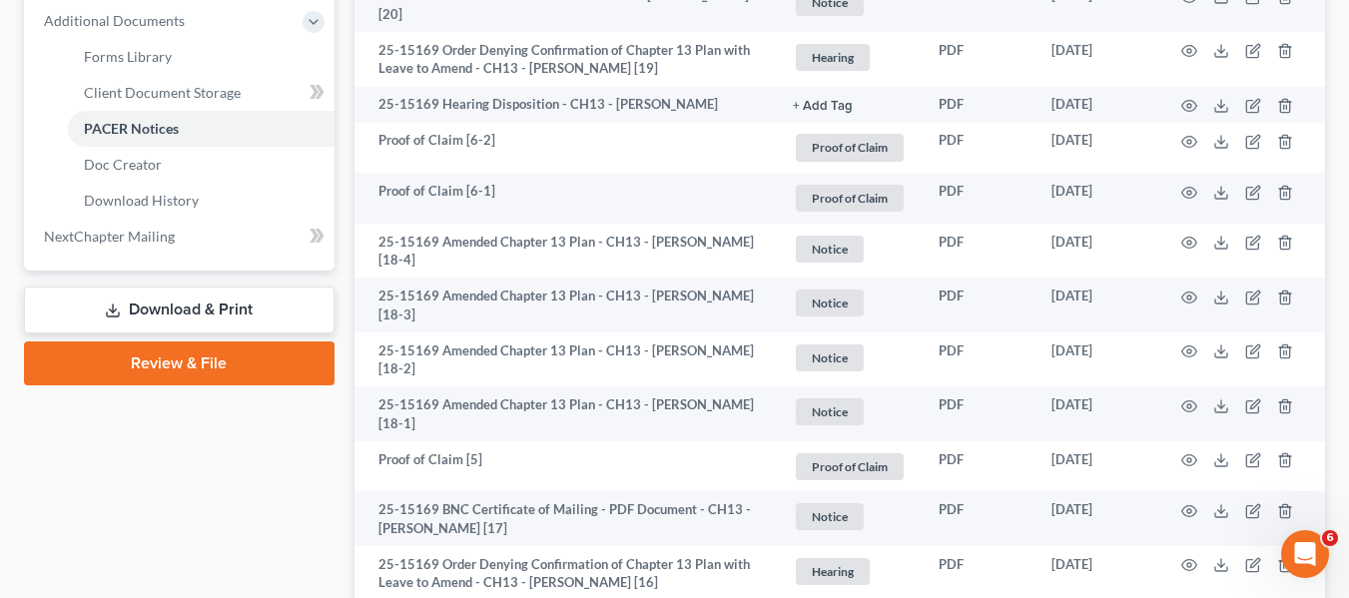
scroll to position [968, 0]
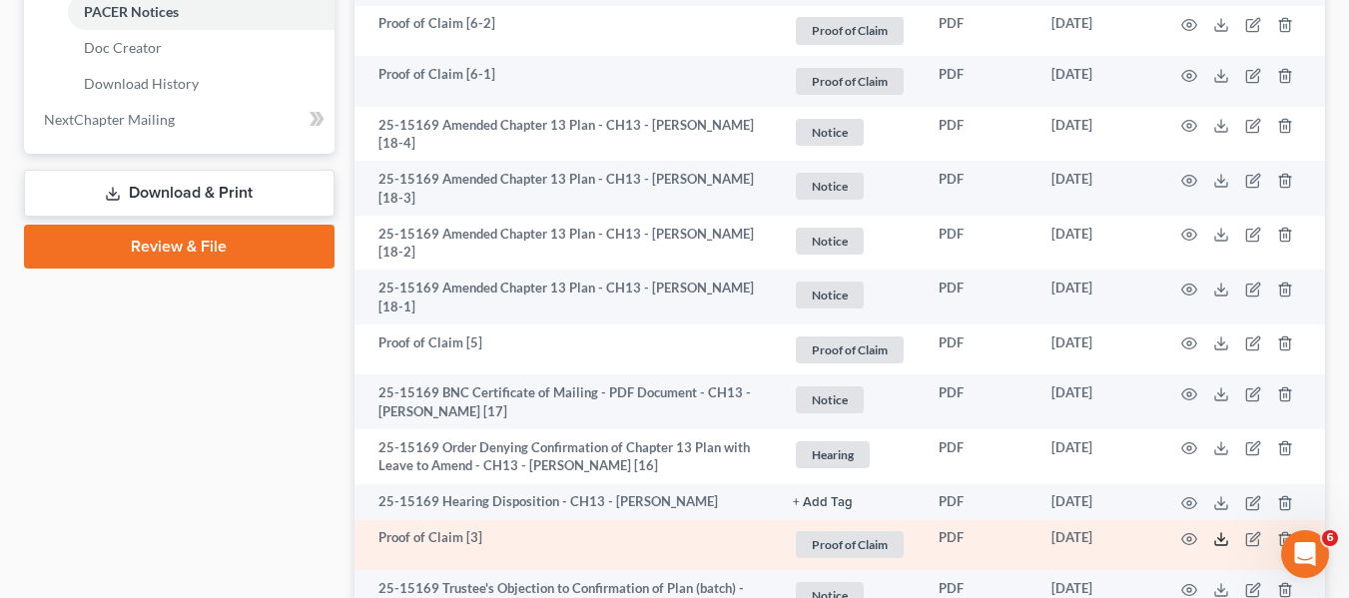
click at [1228, 533] on icon at bounding box center [1221, 539] width 16 height 16
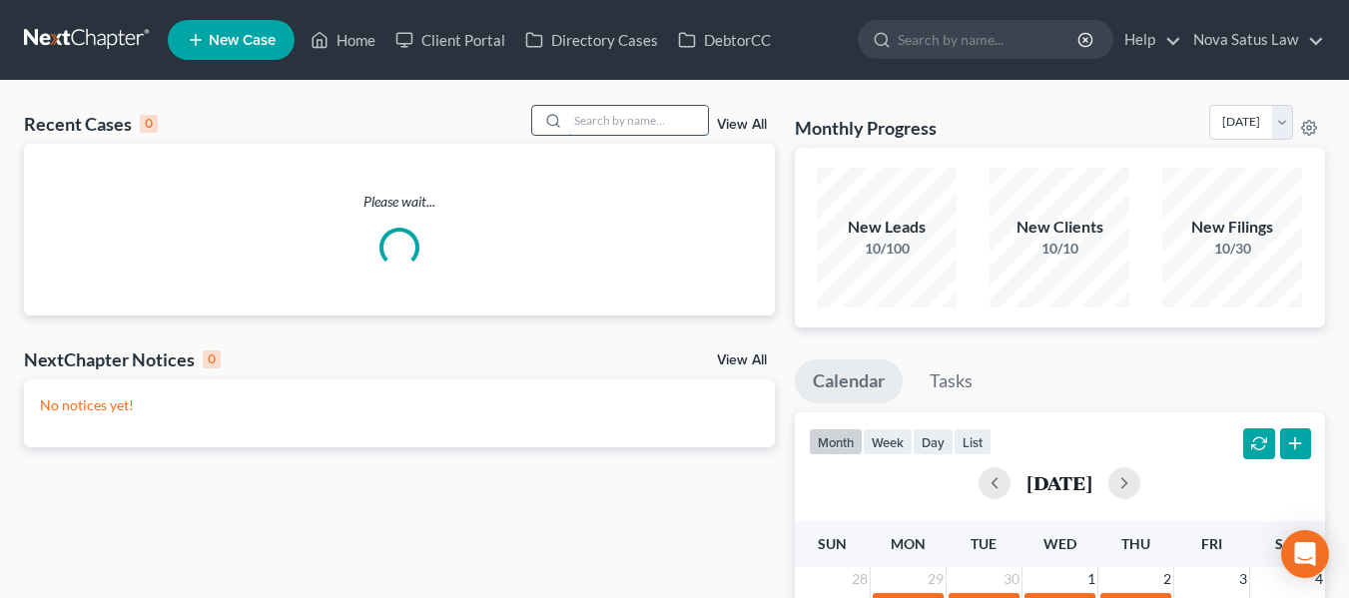
click at [616, 113] on input "search" at bounding box center [638, 120] width 140 height 29
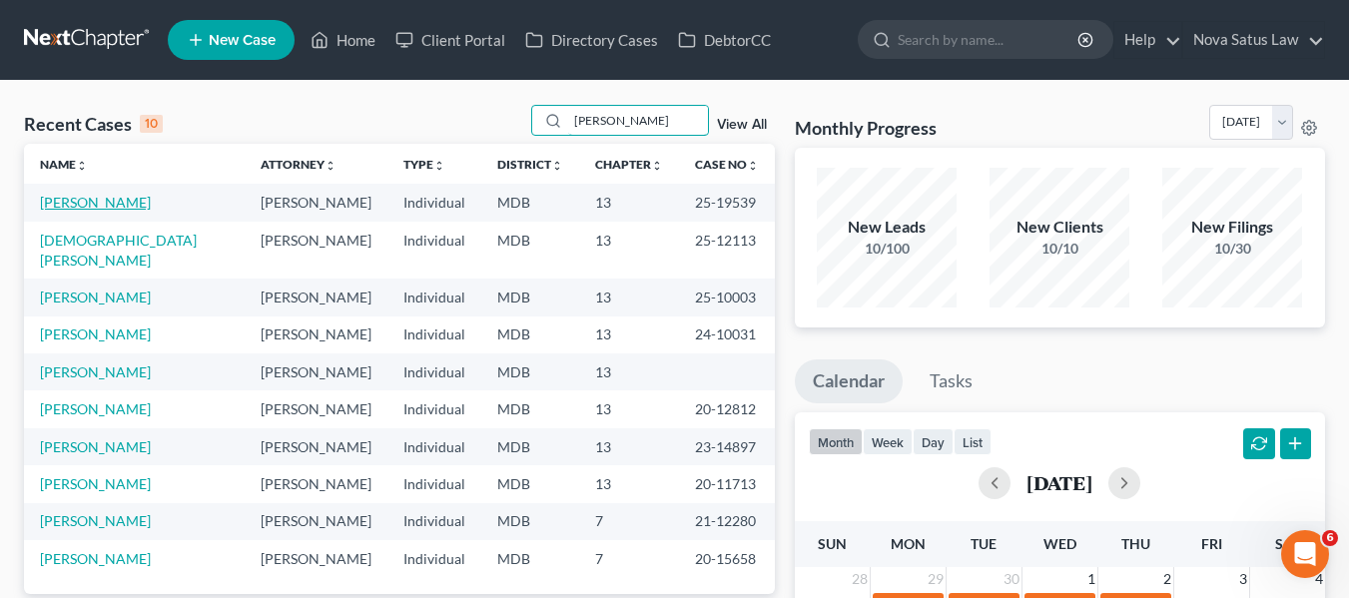
type input "[PERSON_NAME]"
click at [75, 207] on link "[PERSON_NAME]" at bounding box center [95, 202] width 111 height 17
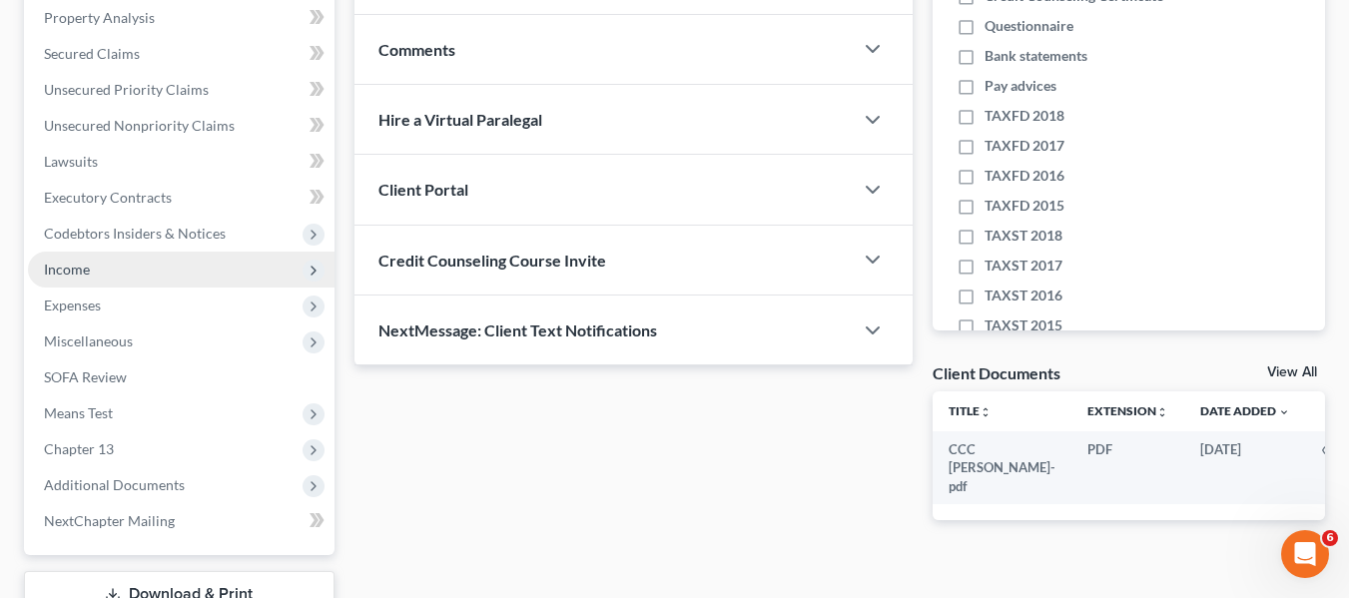
scroll to position [291, 0]
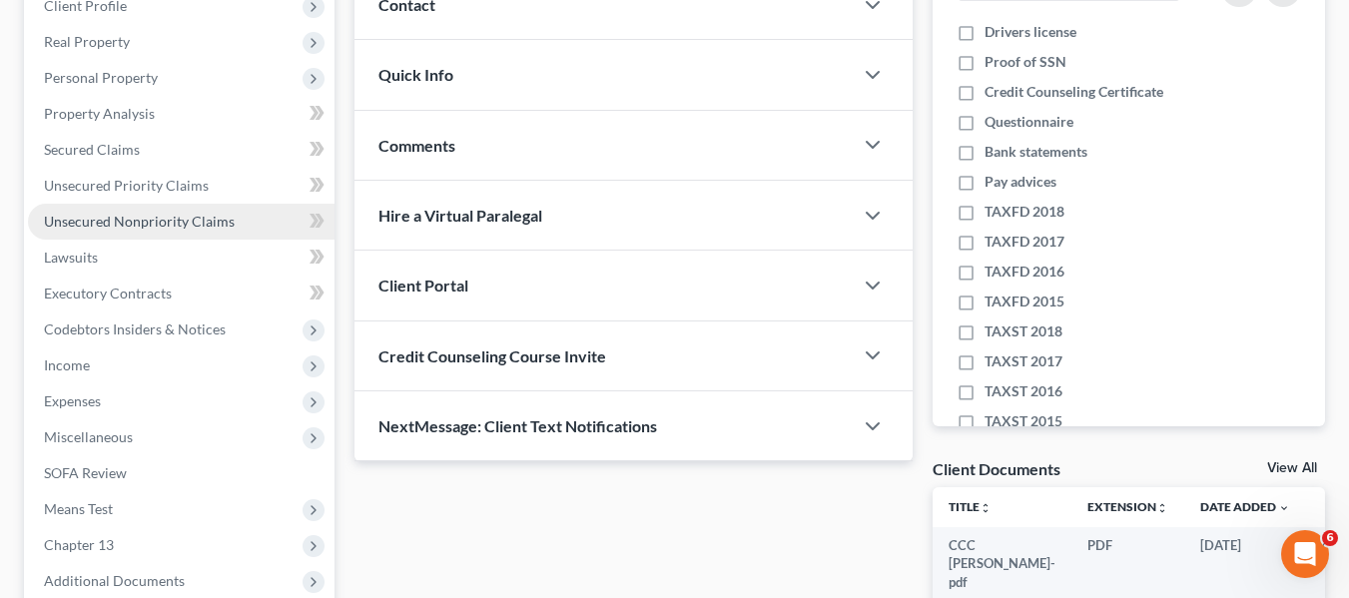
click at [77, 213] on span "Unsecured Nonpriority Claims" at bounding box center [139, 221] width 191 height 17
